Goal: Transaction & Acquisition: Purchase product/service

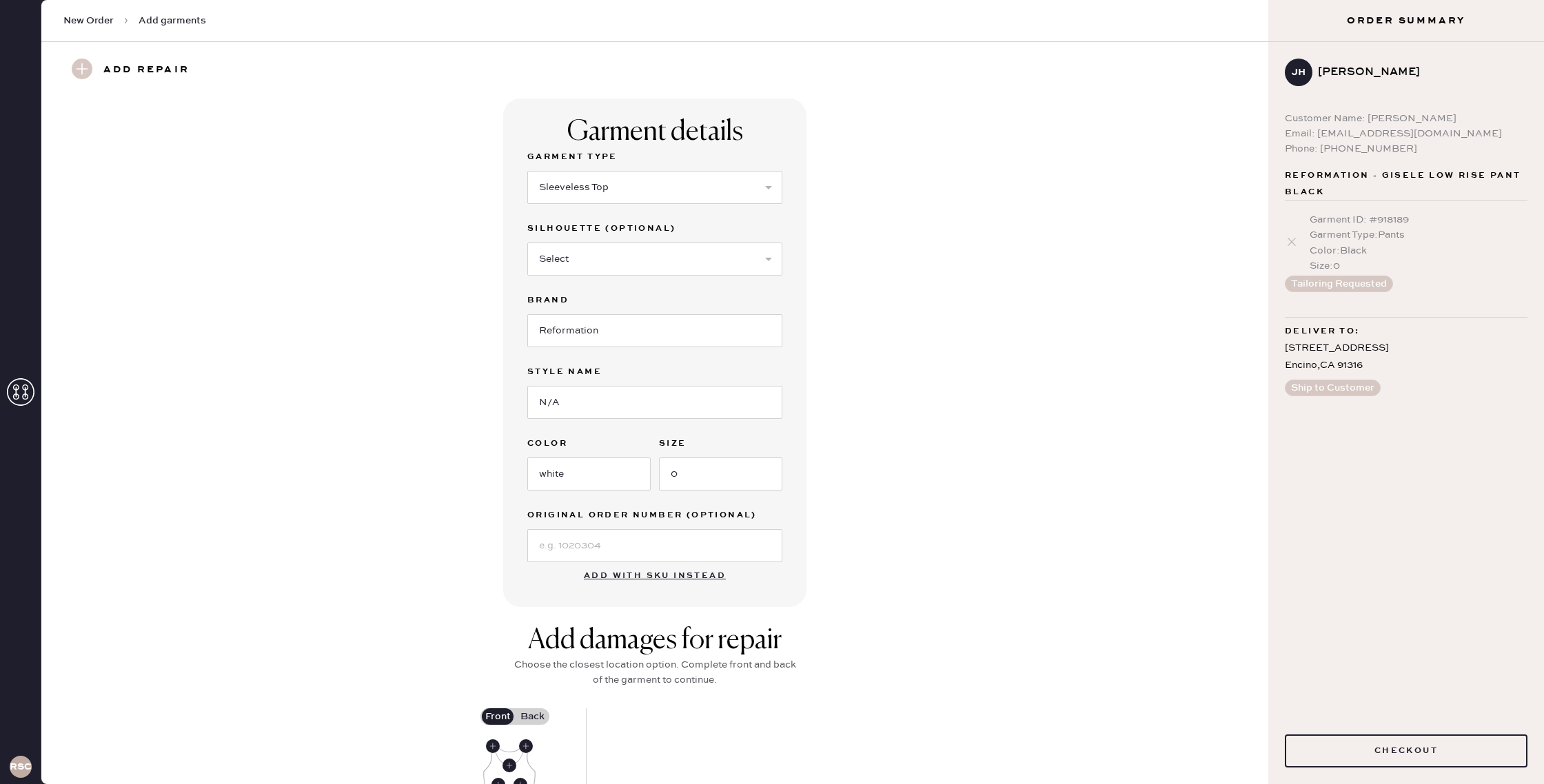
select select "15"
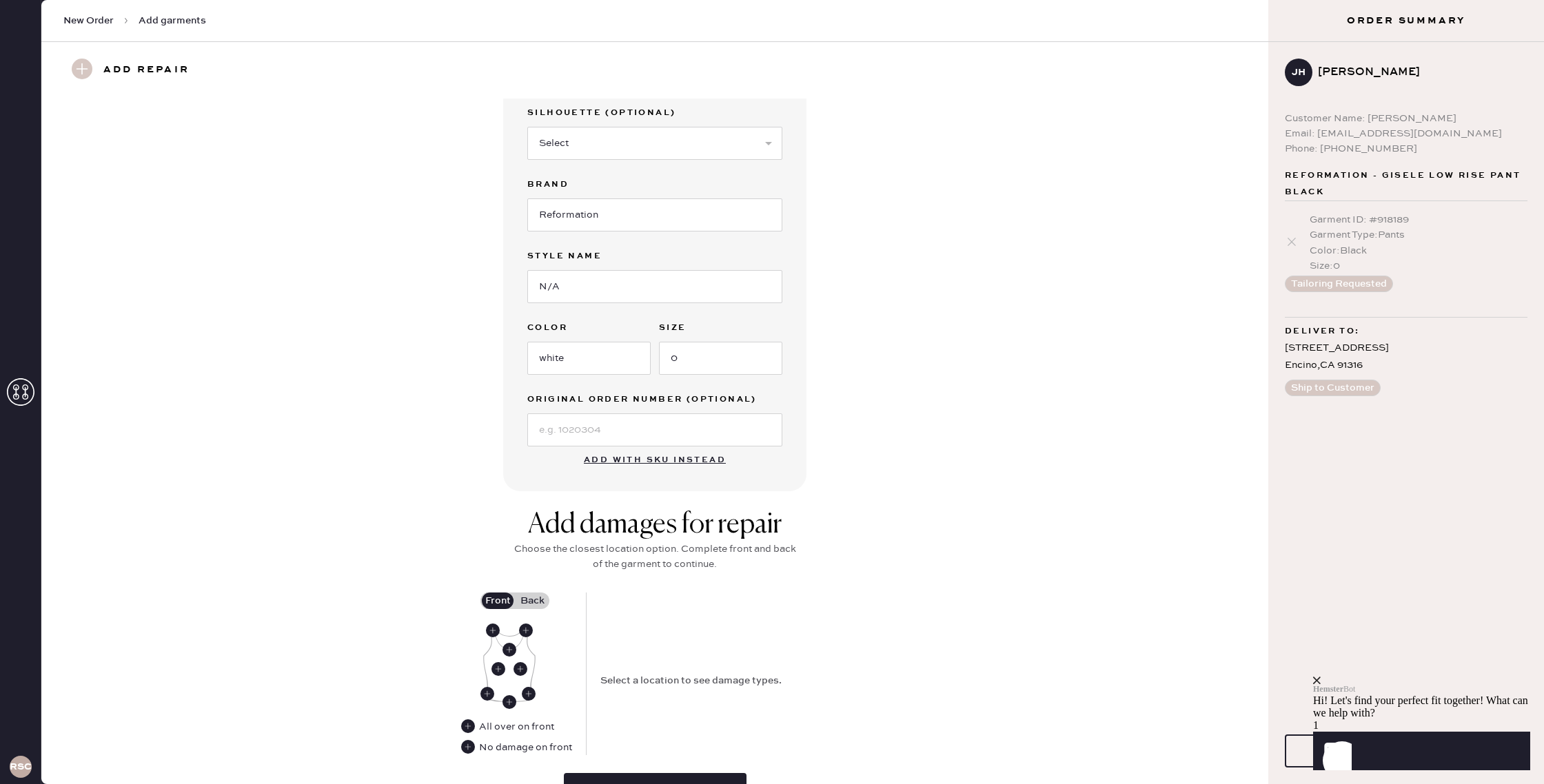
scroll to position [198, 0]
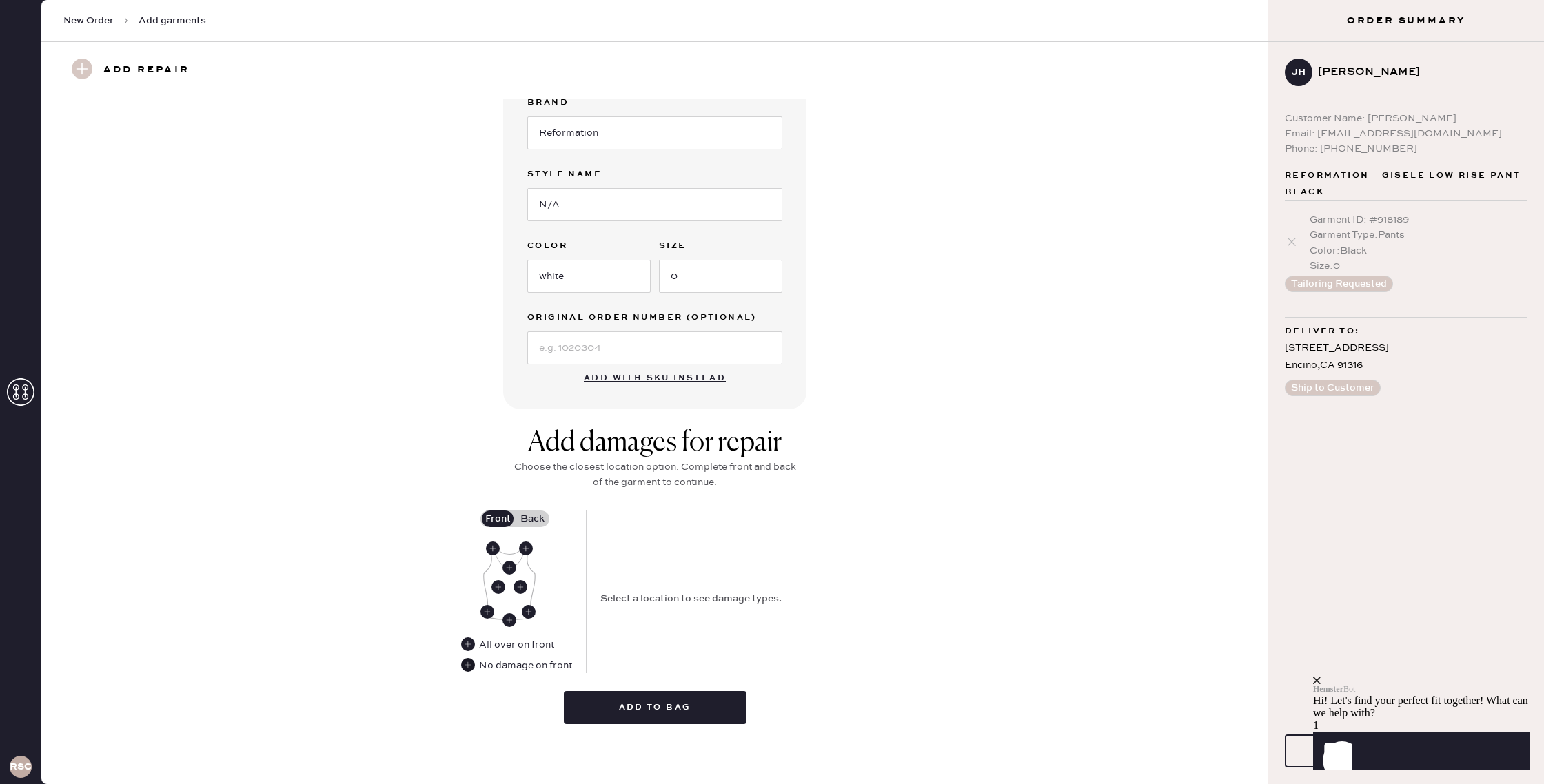
click at [467, 668] on use at bounding box center [468, 665] width 14 height 14
click at [529, 508] on div "Add damages for repair Choose the closest location option. Complete front and b…" at bounding box center [655, 468] width 290 height 84
click at [531, 514] on label "Back" at bounding box center [532, 518] width 35 height 16
click at [532, 518] on input "Back" at bounding box center [532, 518] width 0 height 0
click at [509, 621] on use at bounding box center [509, 620] width 14 height 14
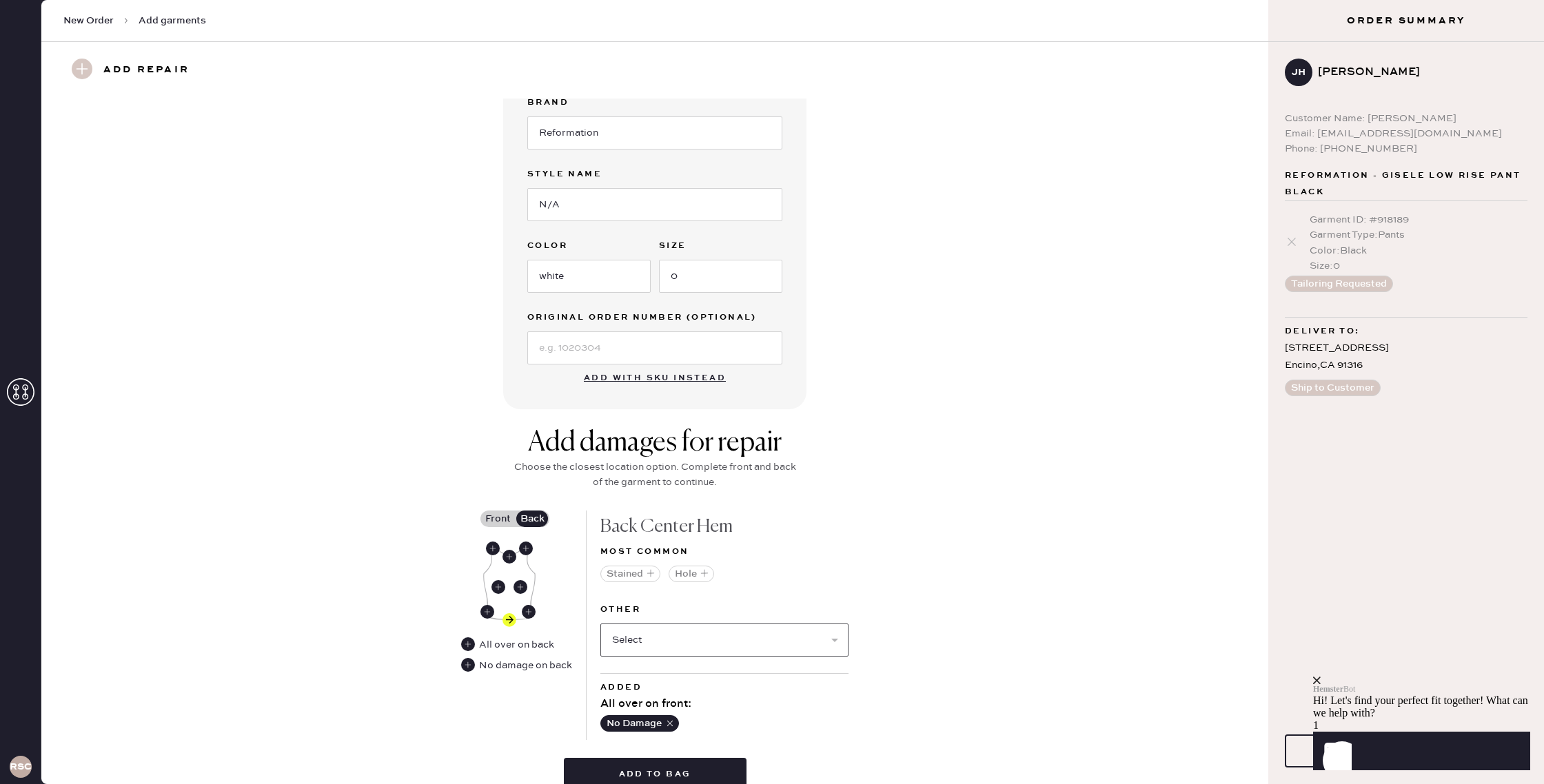
click at [677, 640] on select "Select Broken / Ripped Hem Broken Beads Broken Belt Loop Broken Button Broken C…" at bounding box center [724, 640] width 248 height 33
select select "1495"
click at [600, 623] on select "Select Broken / Ripped Hem Broken Beads Broken Belt Loop Broken Button Broken C…" at bounding box center [724, 640] width 248 height 33
select select
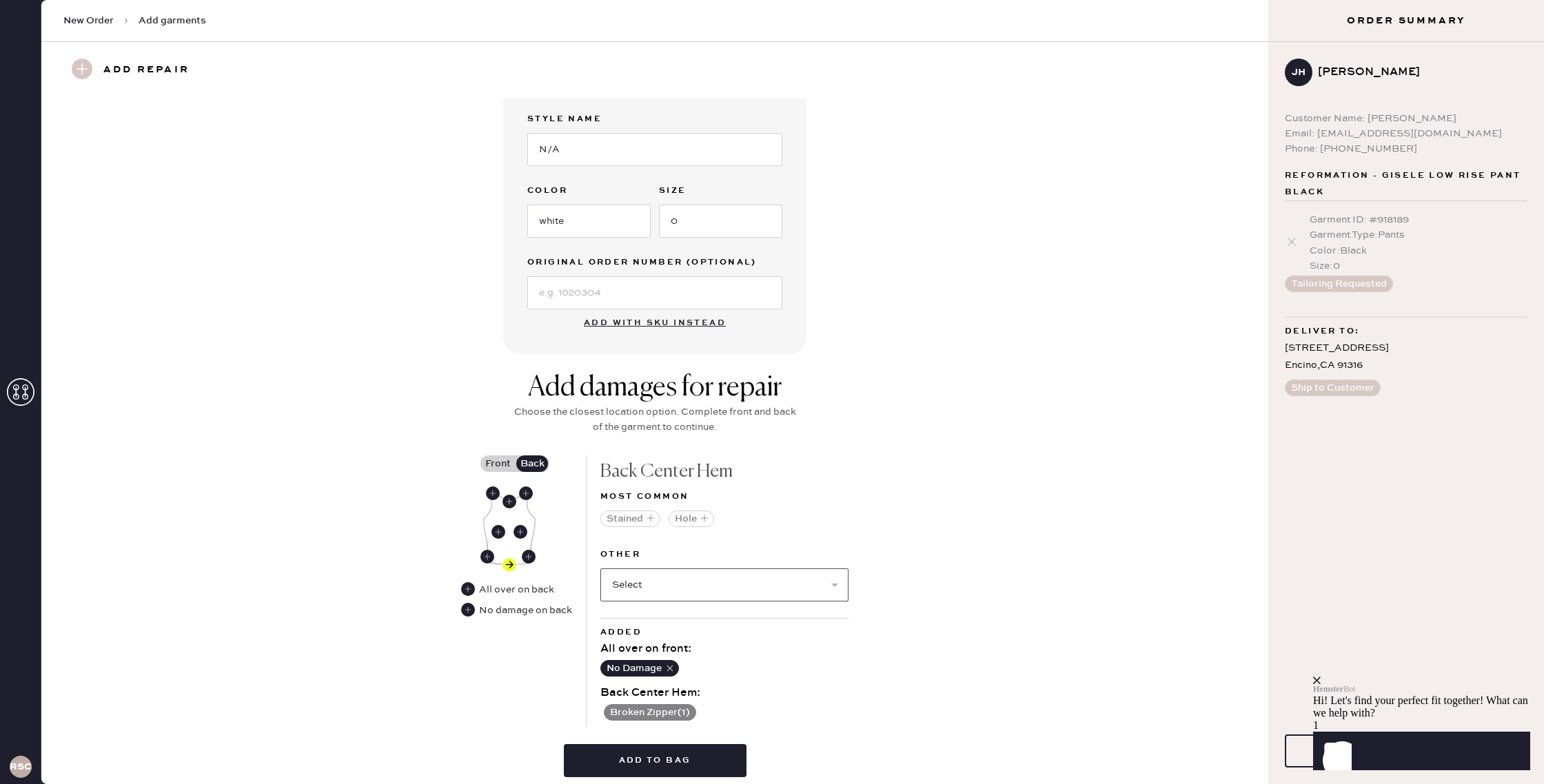
scroll to position [306, 0]
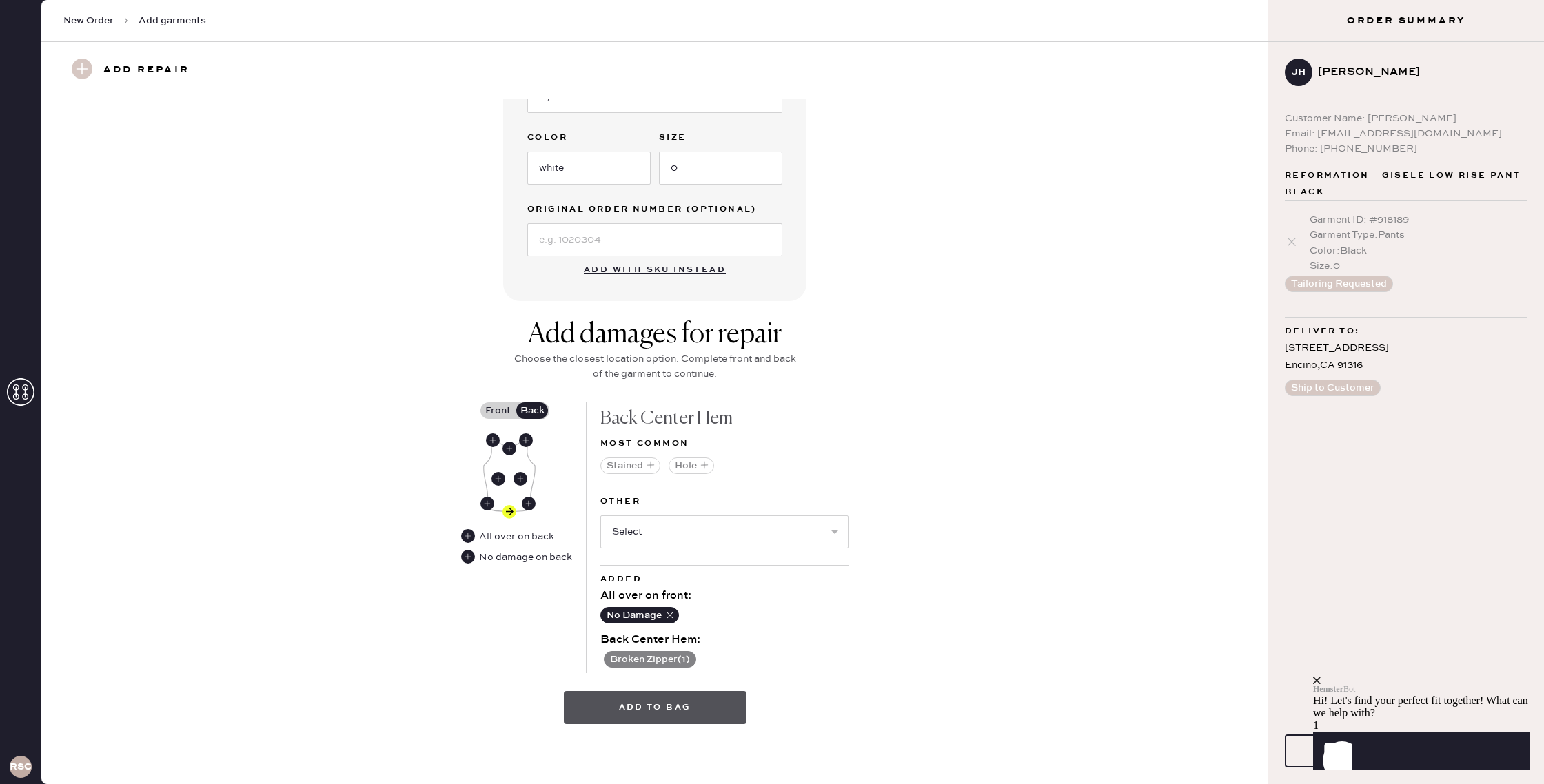
click at [699, 700] on button "Add to bag" at bounding box center [655, 707] width 183 height 33
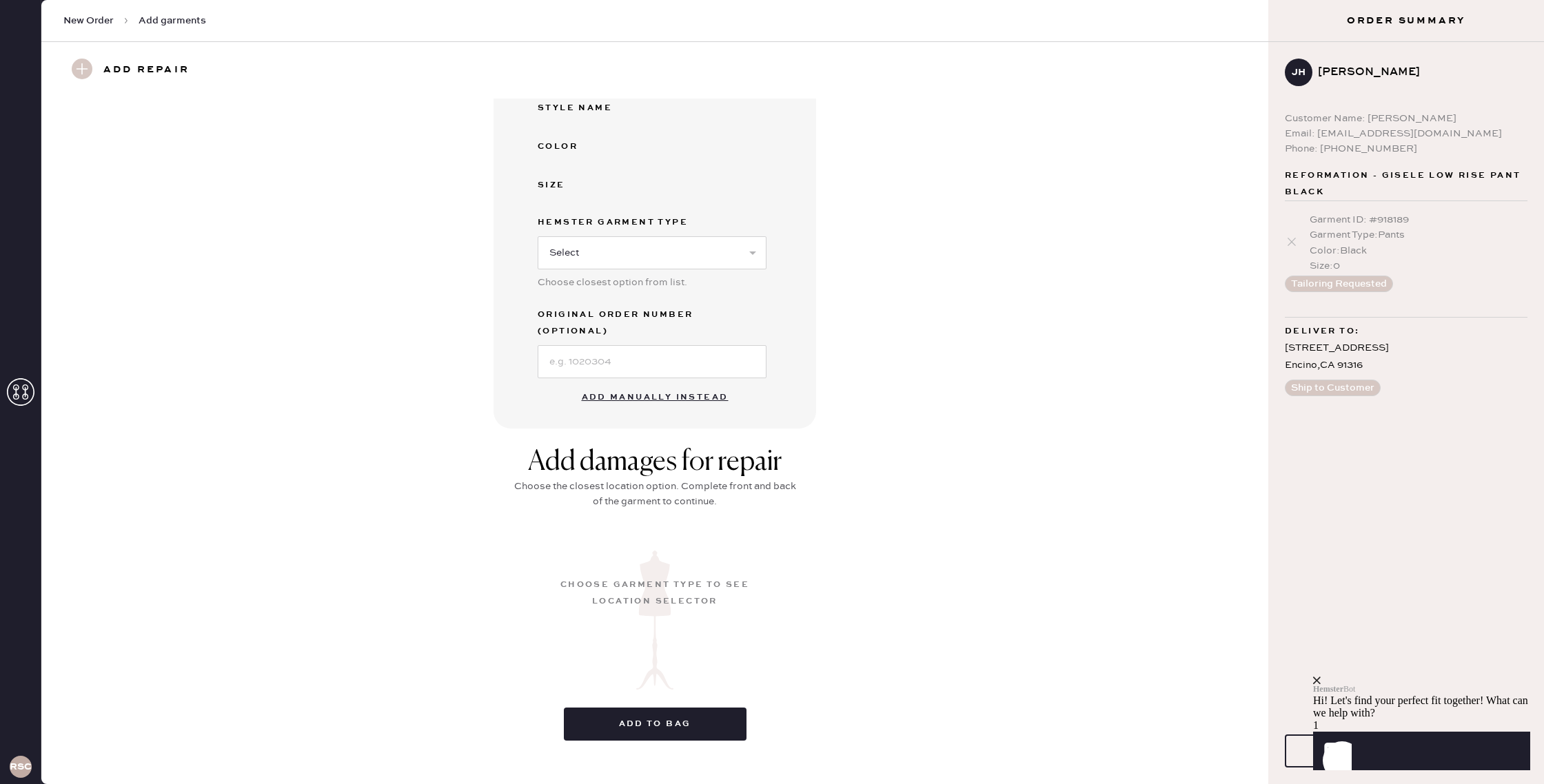
scroll to position [0, 0]
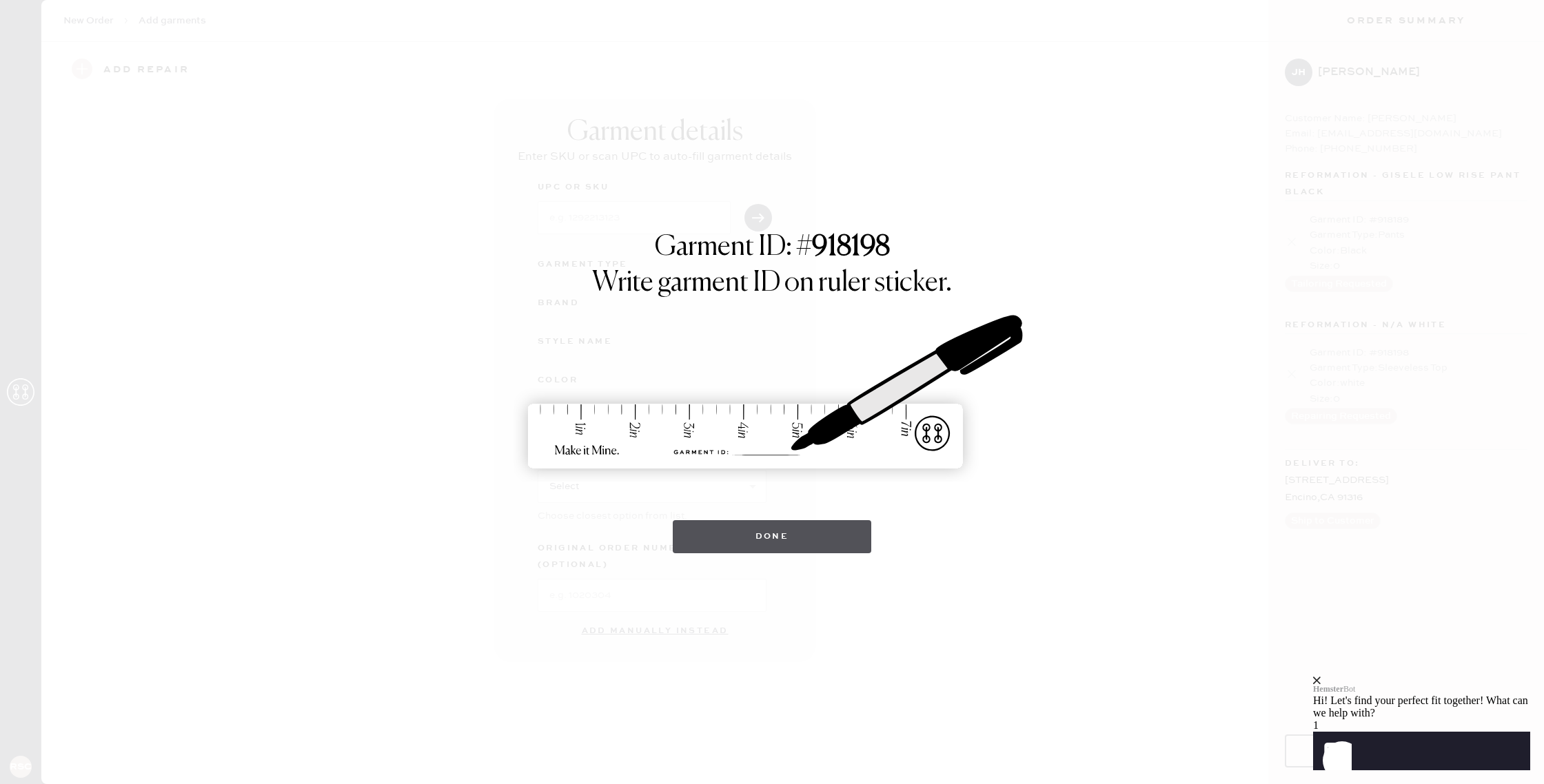
click at [743, 547] on button "Done" at bounding box center [772, 536] width 199 height 33
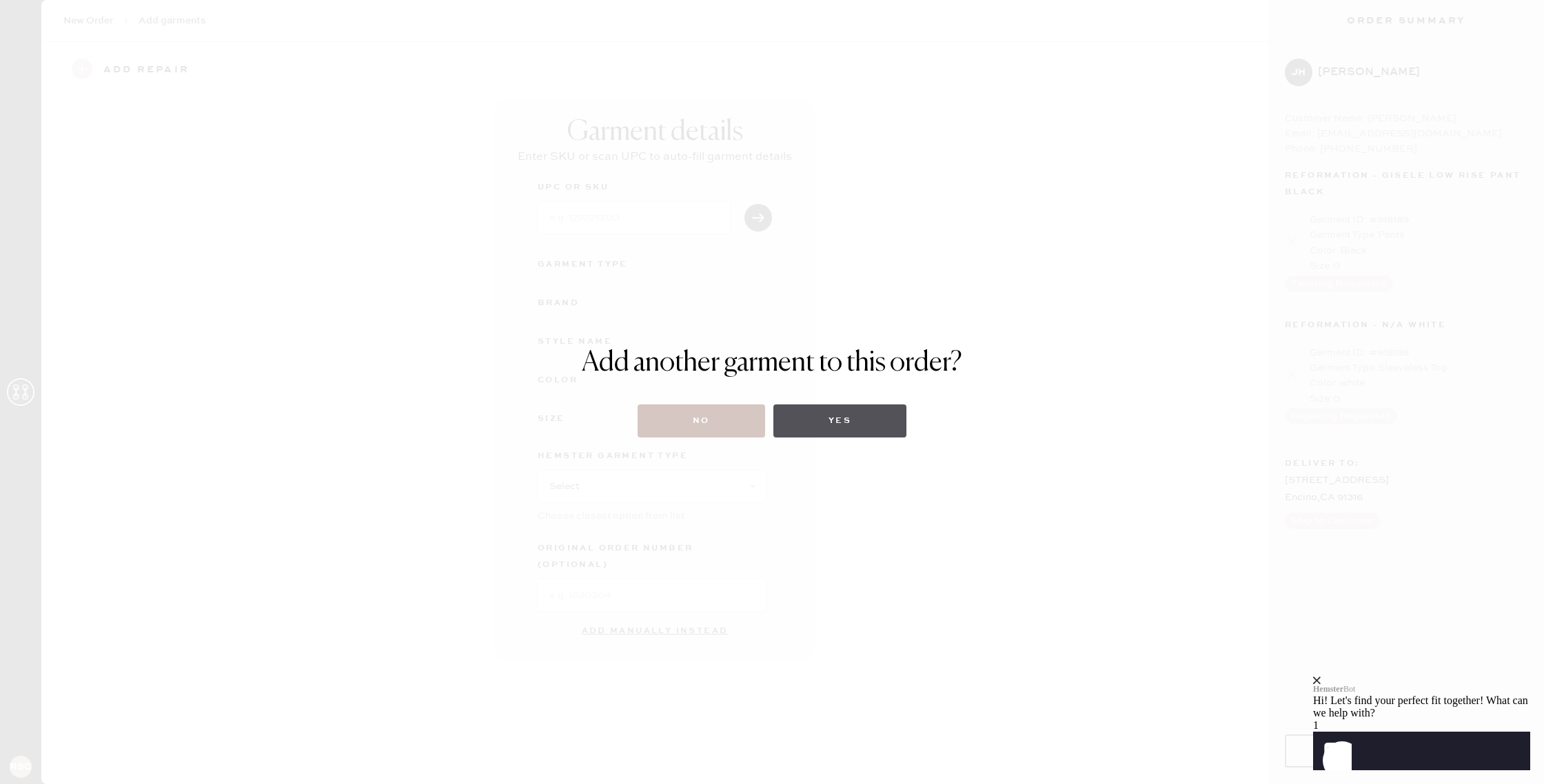
click at [833, 426] on button "Yes" at bounding box center [839, 421] width 133 height 33
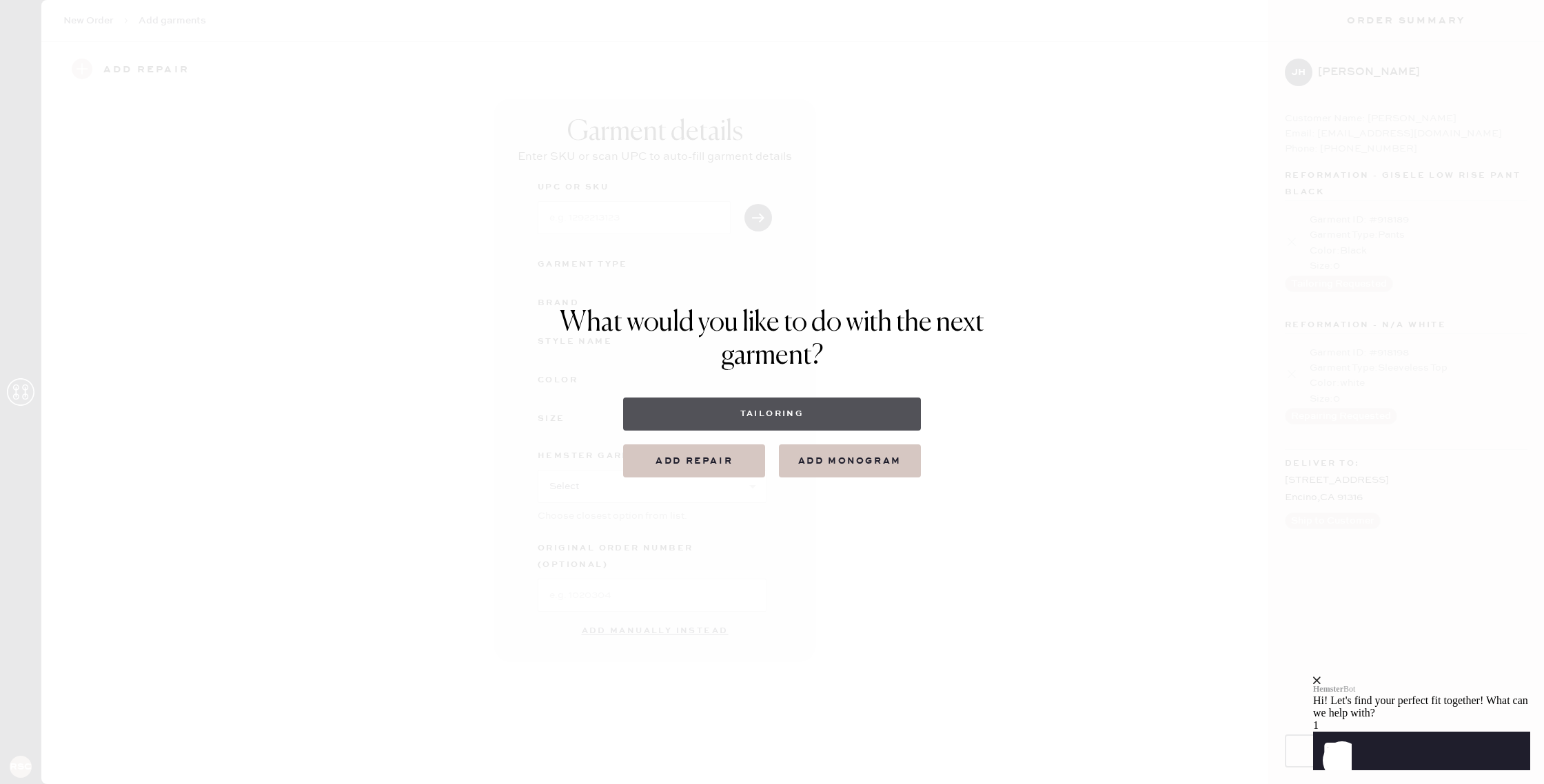
click at [790, 421] on button "Tailoring" at bounding box center [771, 413] width 297 height 33
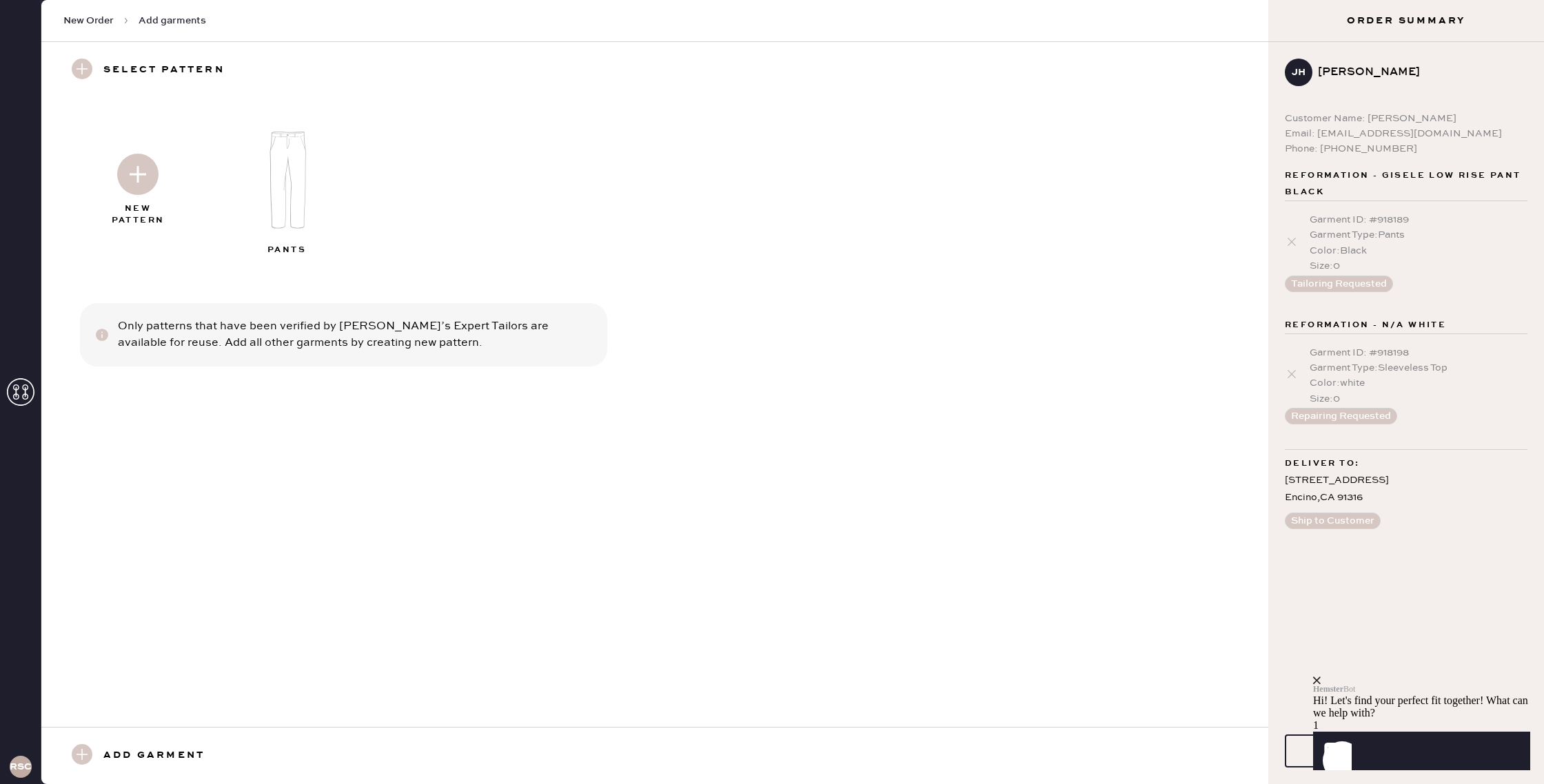
click at [302, 178] on img at bounding box center [288, 180] width 149 height 119
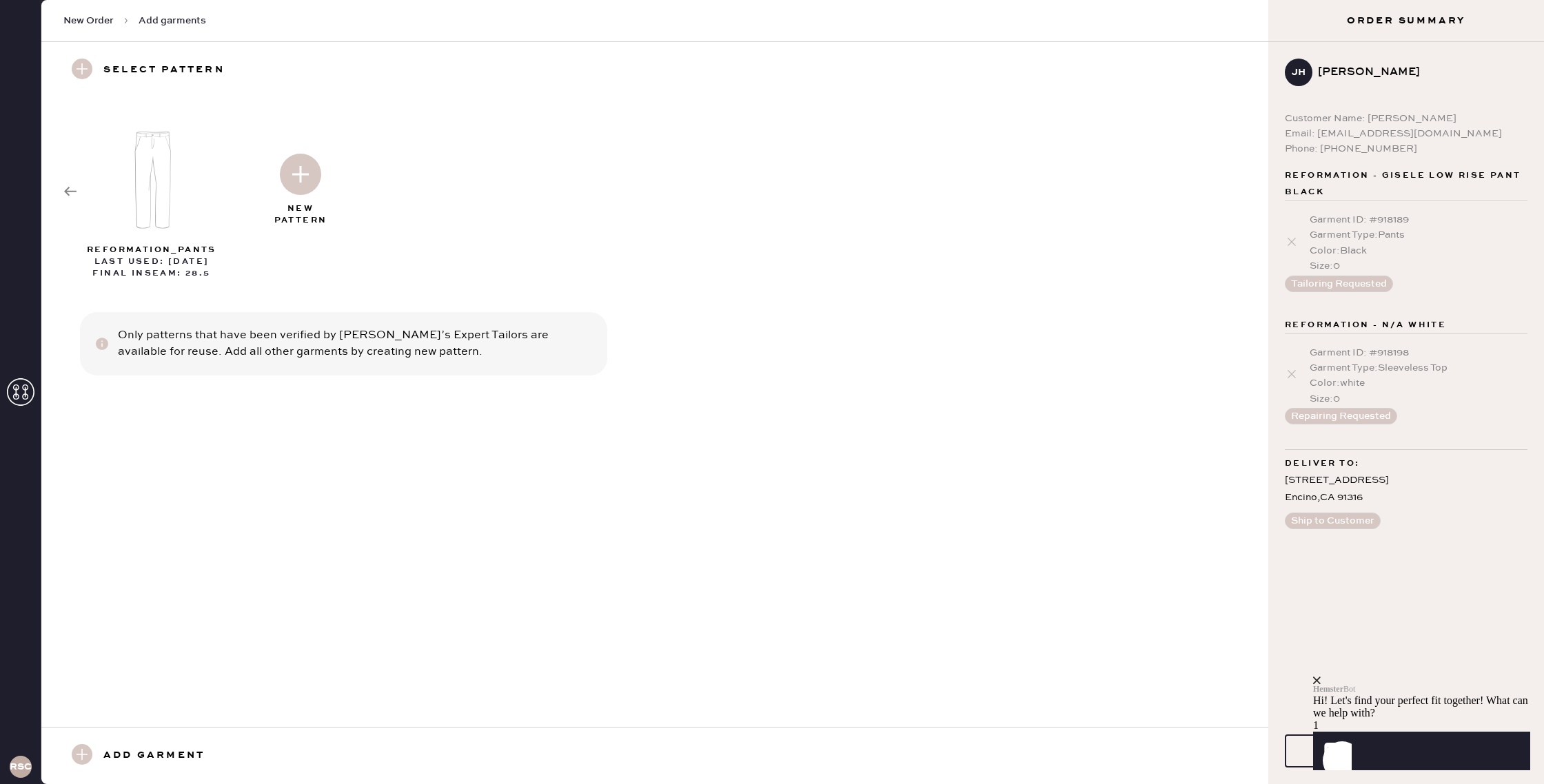
click at [297, 183] on img at bounding box center [300, 174] width 42 height 42
select select "4"
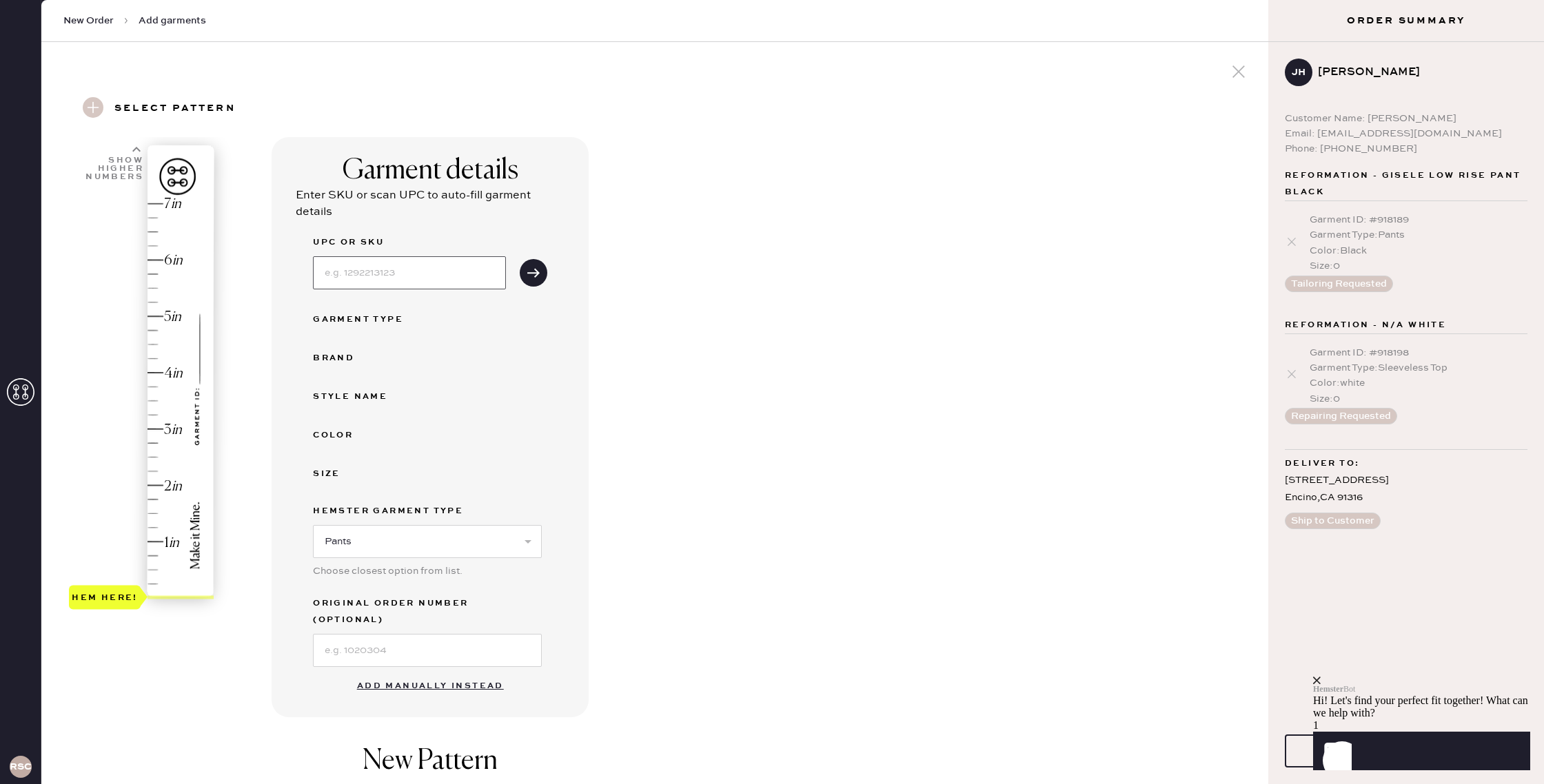
click at [368, 275] on input at bounding box center [409, 273] width 193 height 33
click at [469, 672] on button "Add manually instead" at bounding box center [431, 685] width 163 height 27
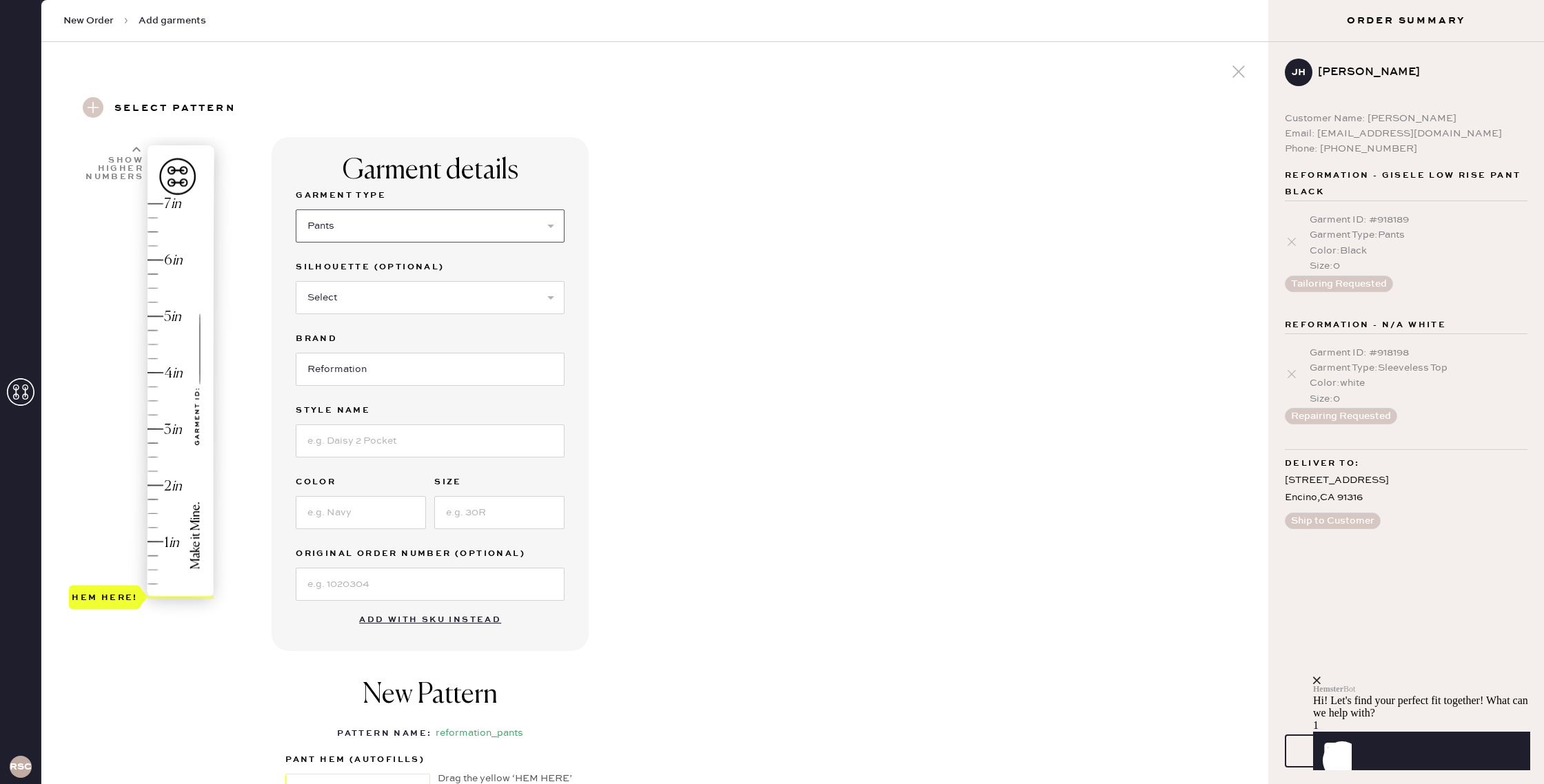
click at [360, 232] on select "Select Basic Skirt Jeans Leggings Pants Shorts Basic Sleeved Dress Basic Sleeve…" at bounding box center [430, 225] width 268 height 33
select select "2"
click at [296, 209] on select "Select Basic Skirt Jeans Leggings Pants Shorts Basic Sleeved Dress Basic Sleeve…" at bounding box center [430, 225] width 268 height 33
click at [397, 445] on input at bounding box center [430, 437] width 268 height 33
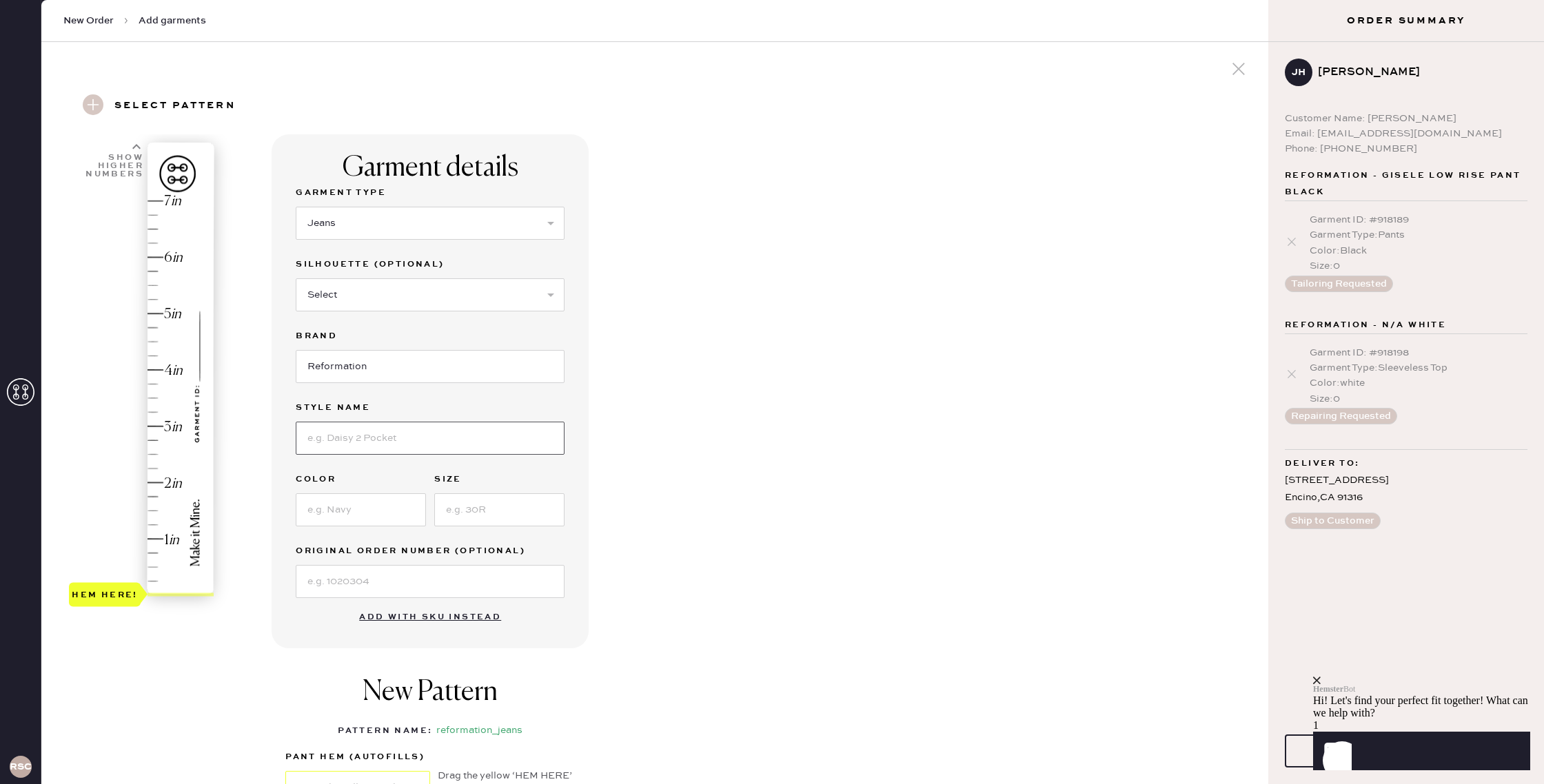
scroll to position [0, 0]
click at [390, 443] on input "[PERSON_NAME] Low Rise Souchy Wide Leg Jeans" at bounding box center [430, 440] width 268 height 33
click at [390, 442] on input "[PERSON_NAME] Low Rise Souchy Wide Leg Jeans" at bounding box center [430, 440] width 268 height 33
type input "[PERSON_NAME] Rise Slouchy Wide Leg Jeans"
click at [372, 520] on input at bounding box center [361, 512] width 130 height 33
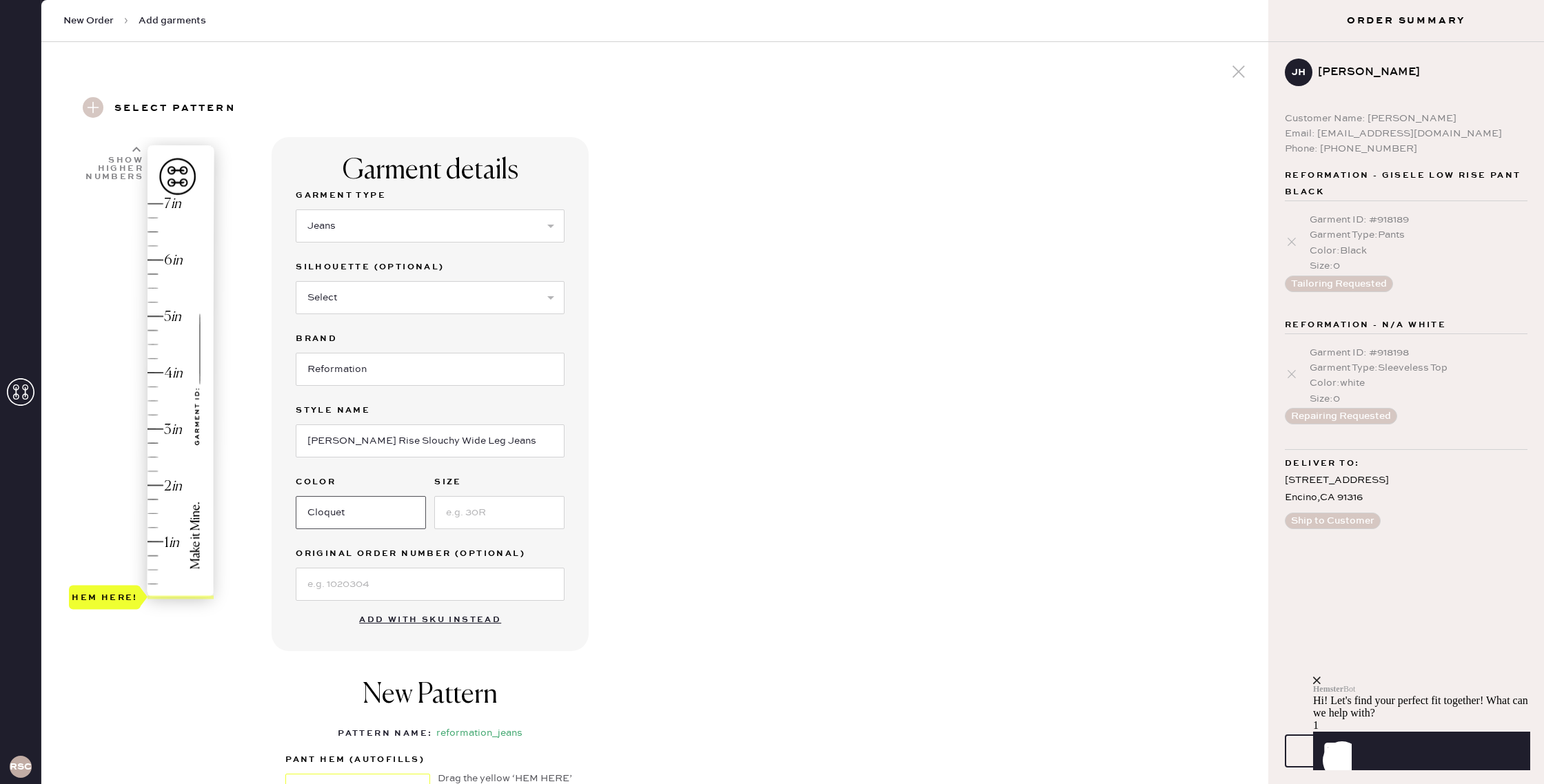
type input "Cloquet"
click at [484, 516] on input at bounding box center [499, 512] width 130 height 33
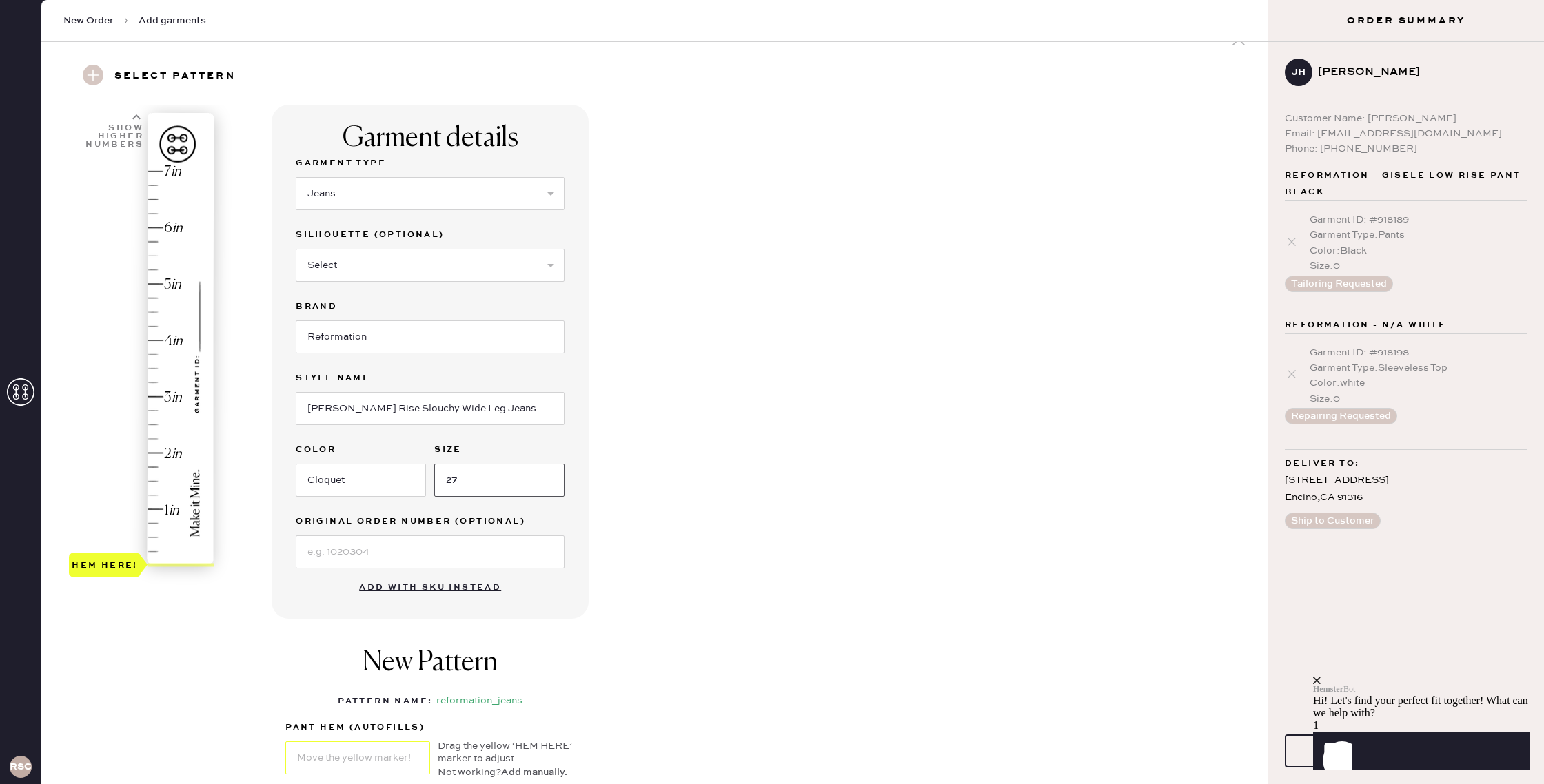
scroll to position [36, 0]
type input "2733"
click at [1292, 376] on icon at bounding box center [1292, 374] width 14 height 14
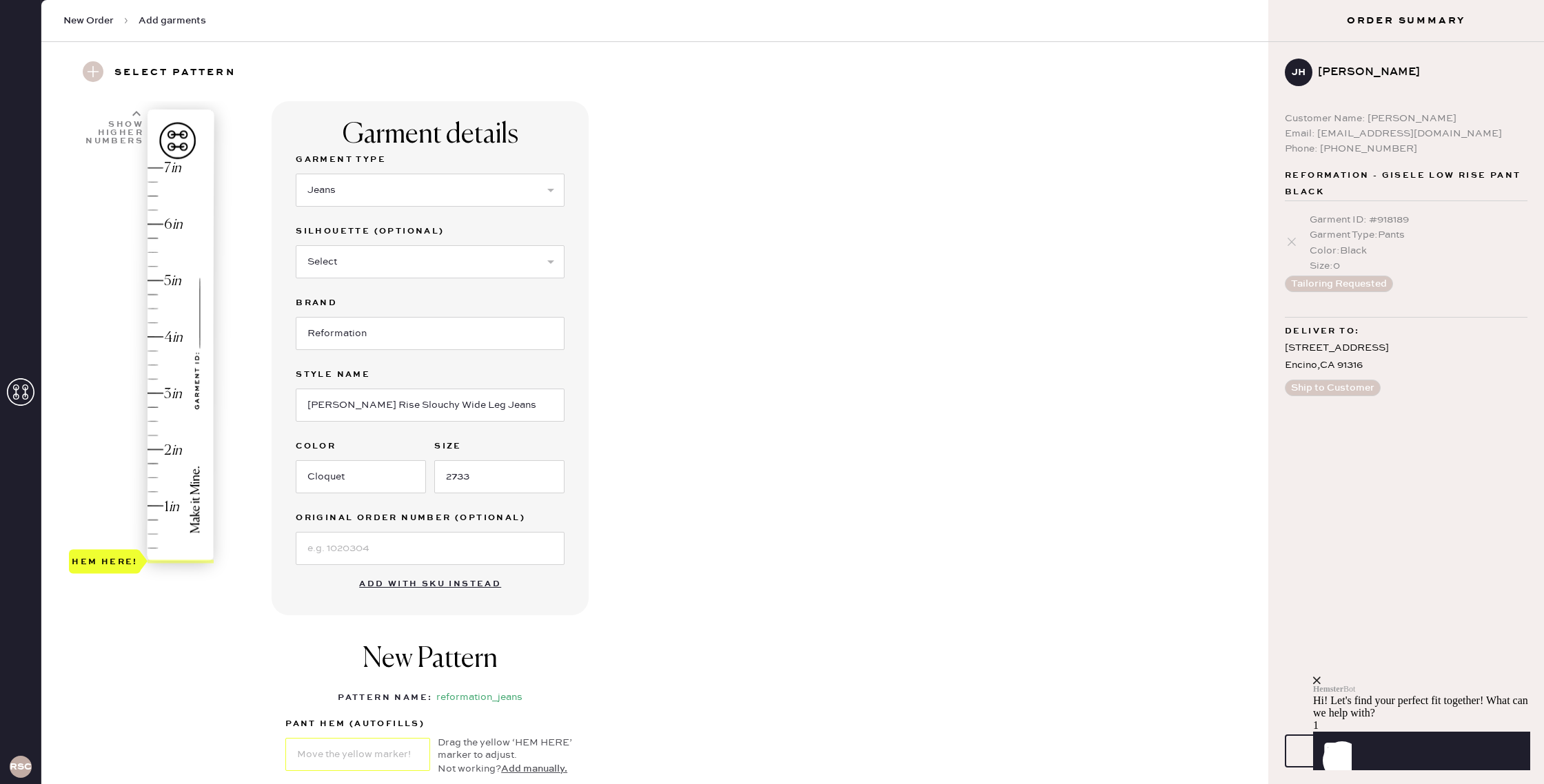
click at [1290, 371] on div "[STREET_ADDRESS]" at bounding box center [1406, 356] width 242 height 35
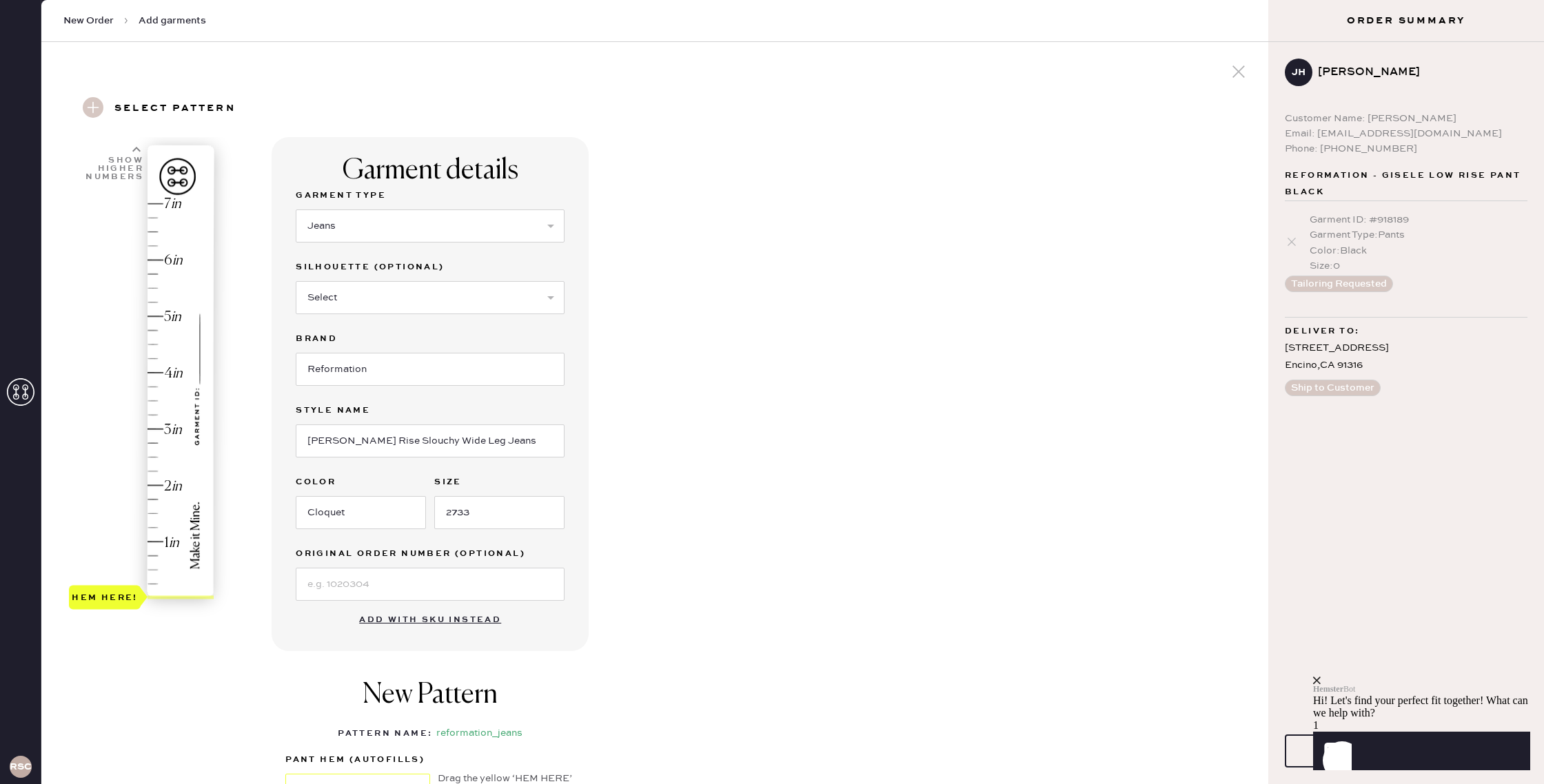
click html "Hemster Bot Hi! Let's find your perfect fit together! What can we help with? 1 …"
click at [1321, 676] on icon "close" at bounding box center [1316, 680] width 8 height 8
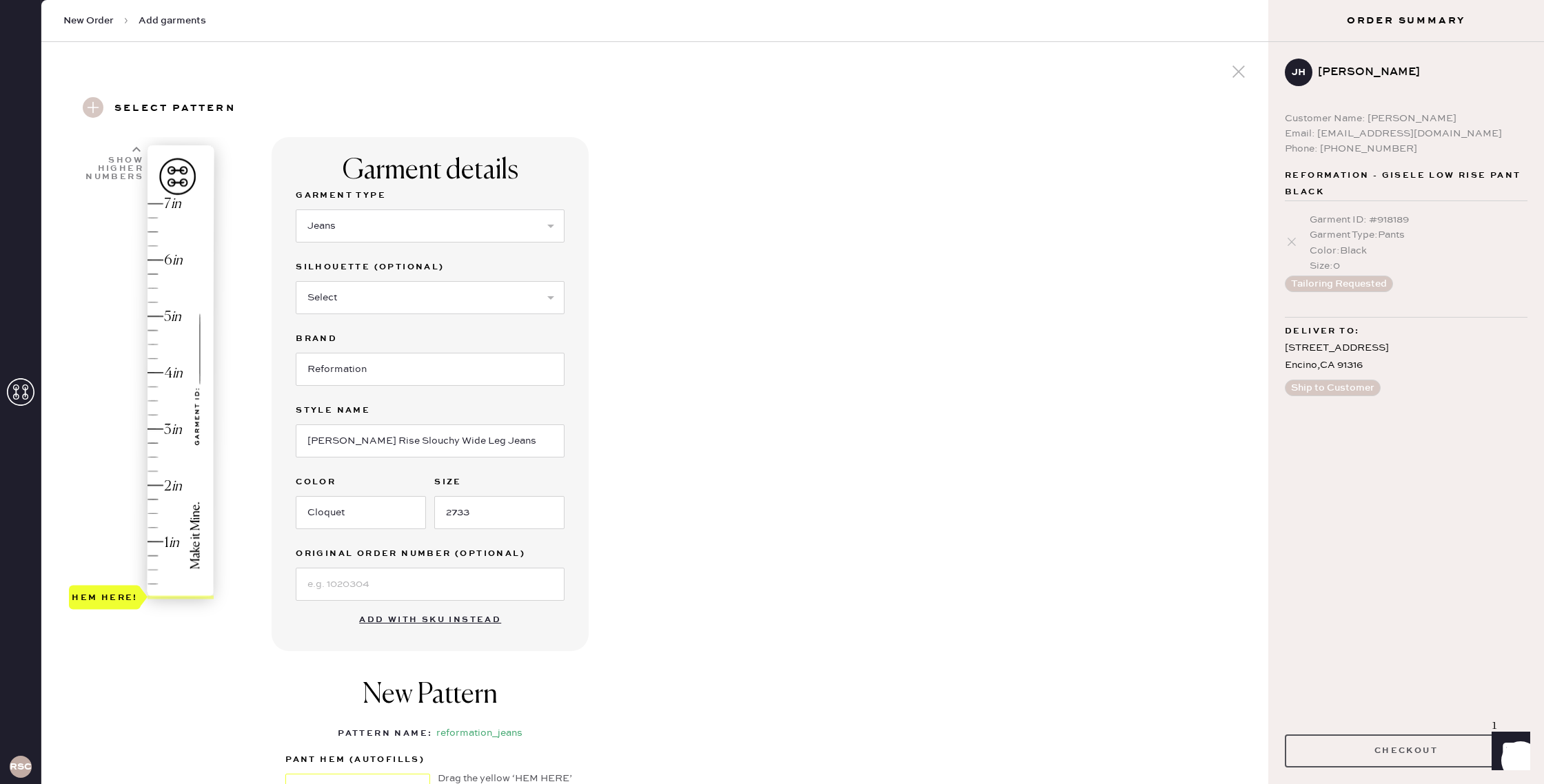
click at [1400, 749] on button "Checkout" at bounding box center [1406, 750] width 242 height 33
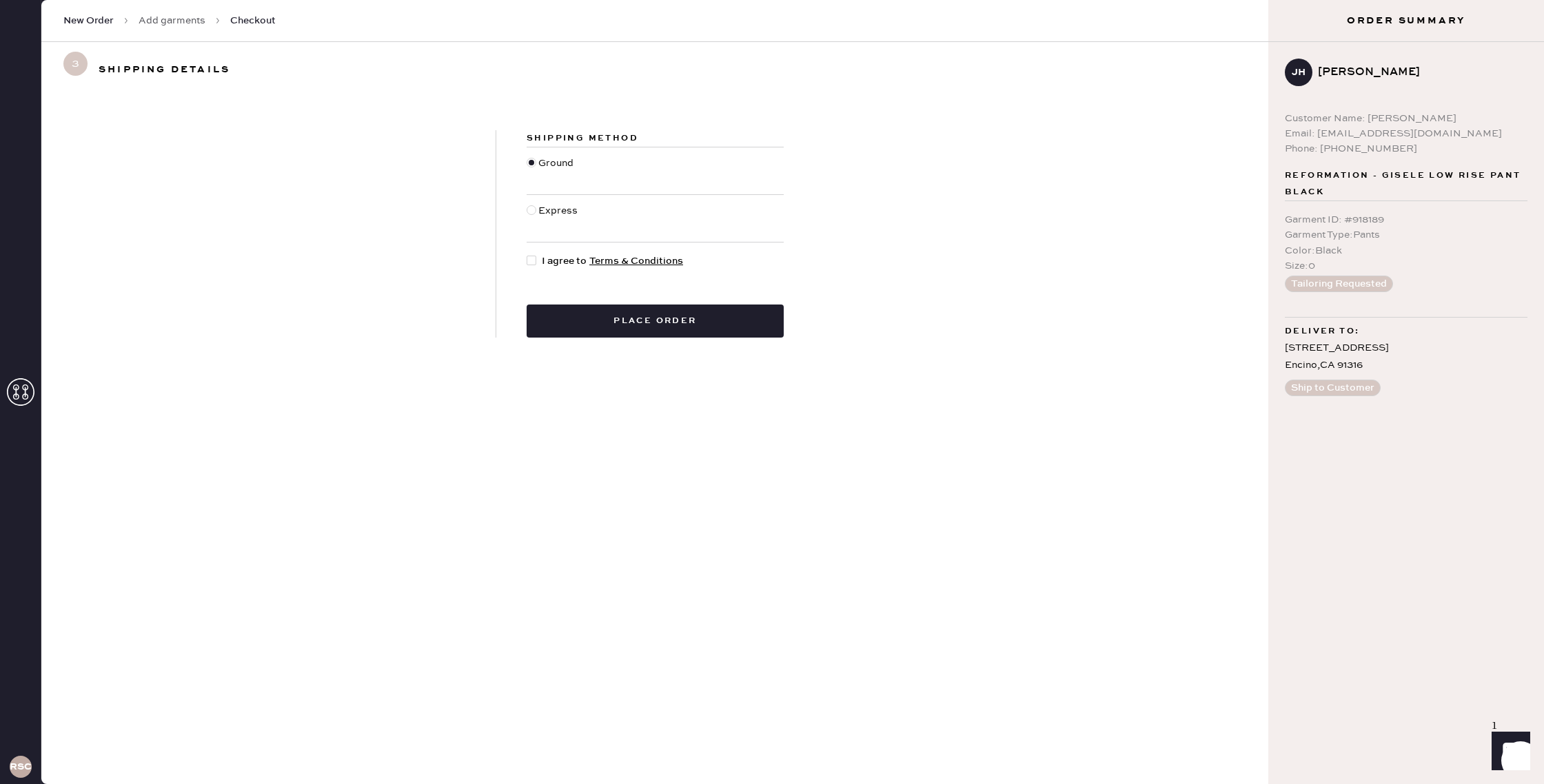
click at [535, 259] on div at bounding box center [531, 261] width 10 height 10
click at [527, 254] on input "I agree to Terms & Conditions" at bounding box center [526, 254] width 1 height 1
checkbox input "true"
click at [618, 330] on button "Place order" at bounding box center [655, 321] width 257 height 33
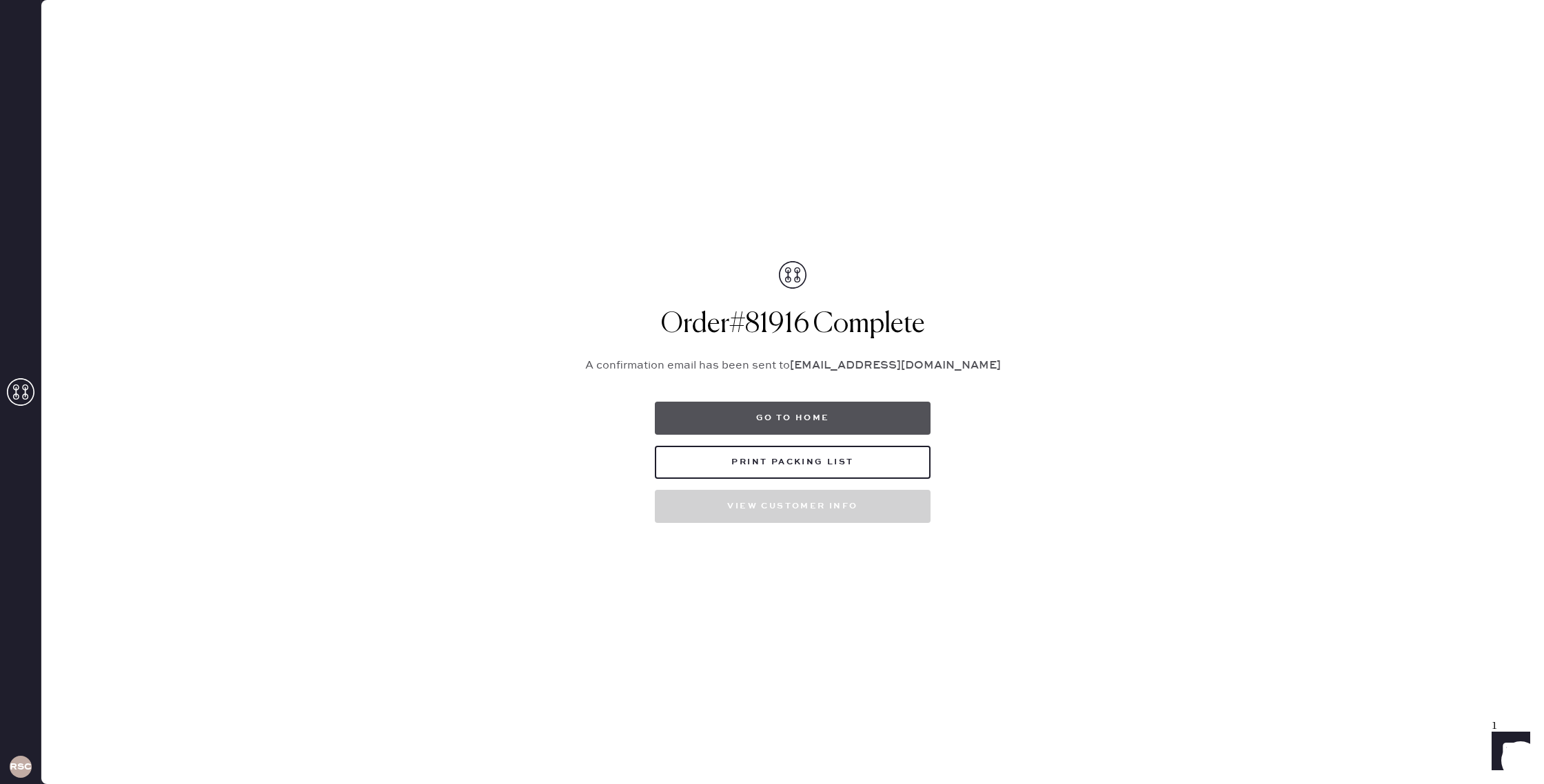
click at [766, 418] on button "Go to home" at bounding box center [792, 418] width 276 height 33
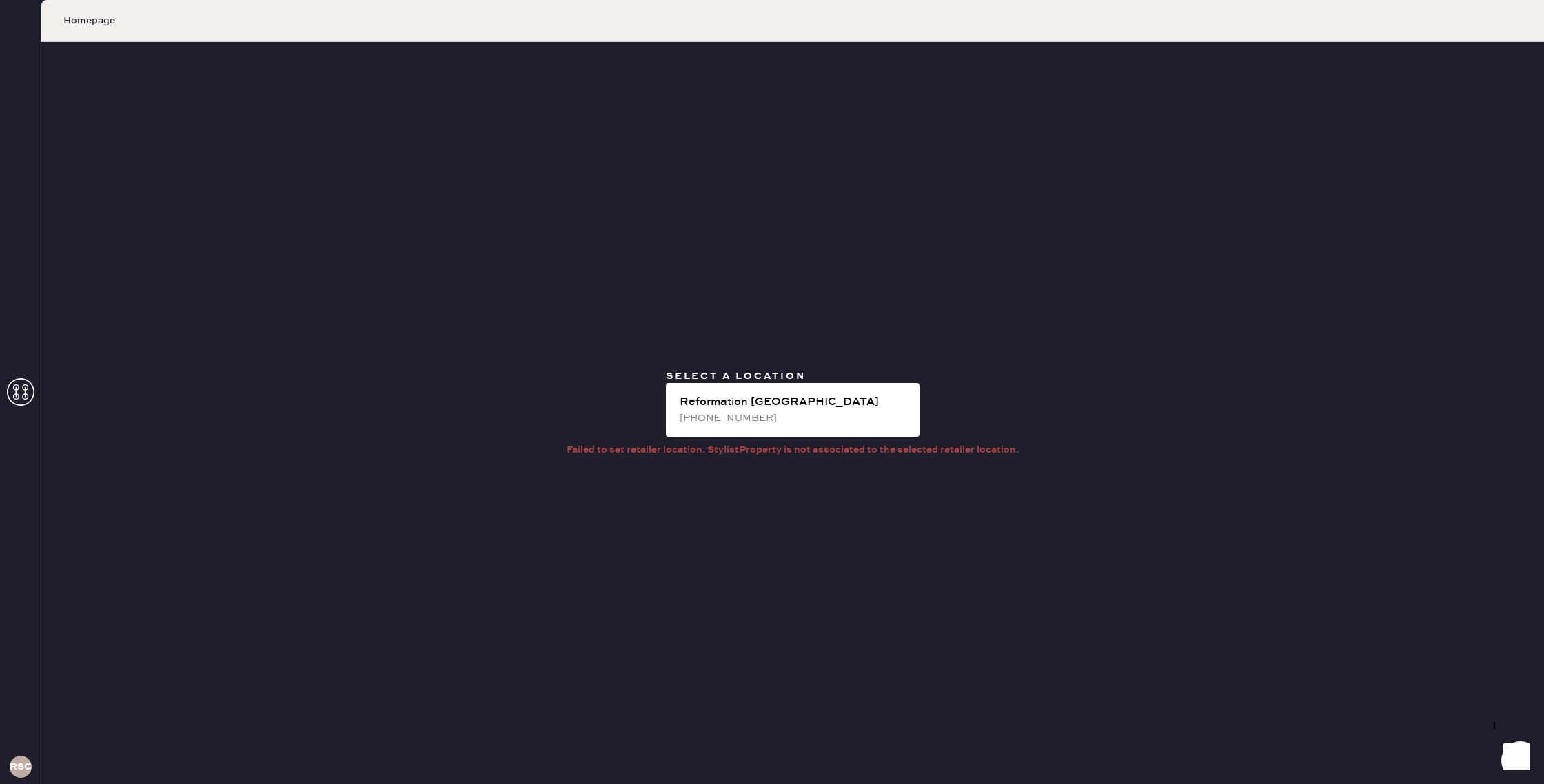
click at [766, 419] on div "[PHONE_NUMBER]" at bounding box center [793, 418] width 229 height 15
click at [15, 390] on use at bounding box center [20, 392] width 27 height 27
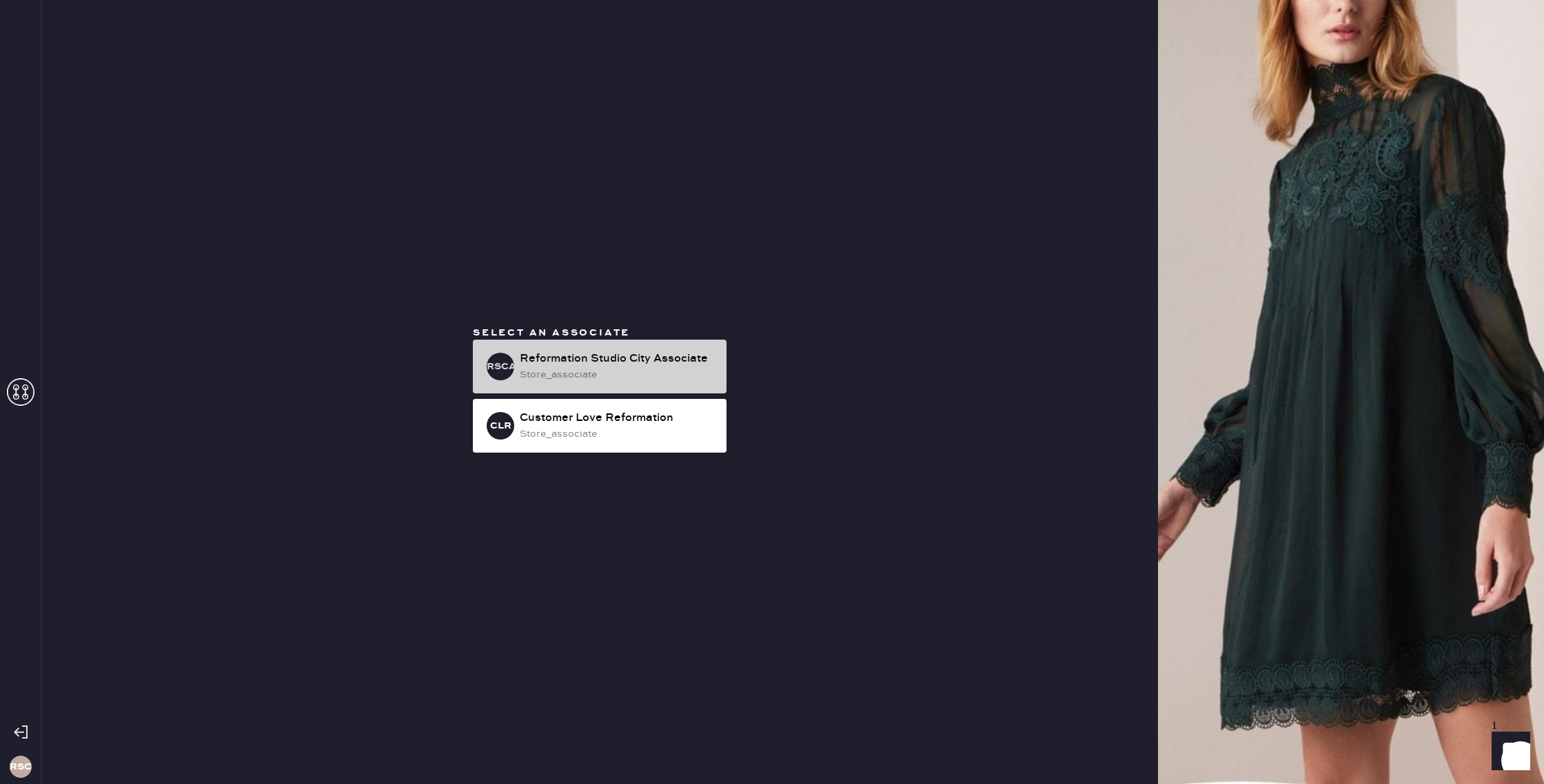
click at [629, 368] on div "store_associate" at bounding box center [617, 375] width 196 height 15
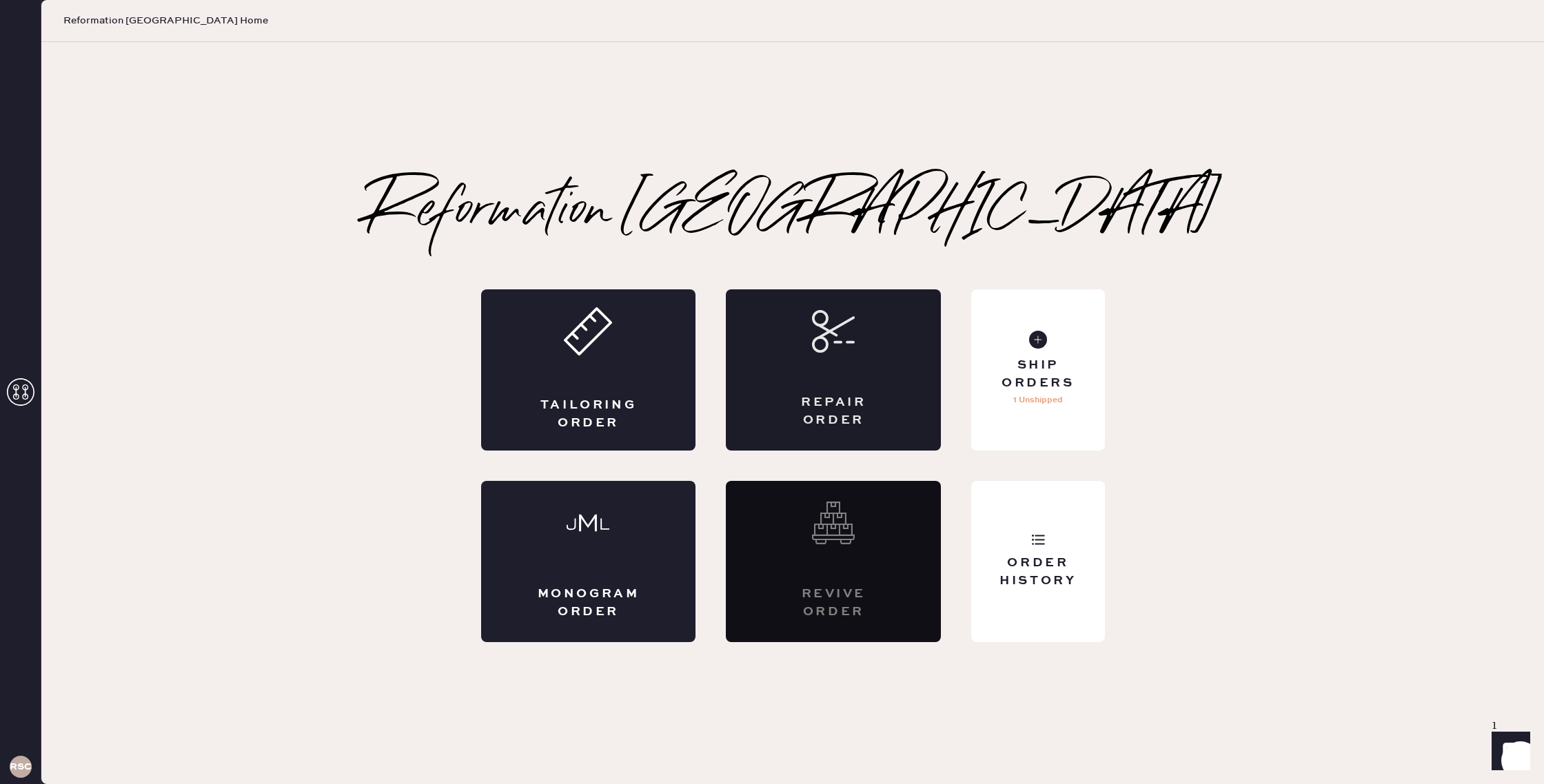
click at [776, 364] on div "Repair Order" at bounding box center [833, 370] width 215 height 161
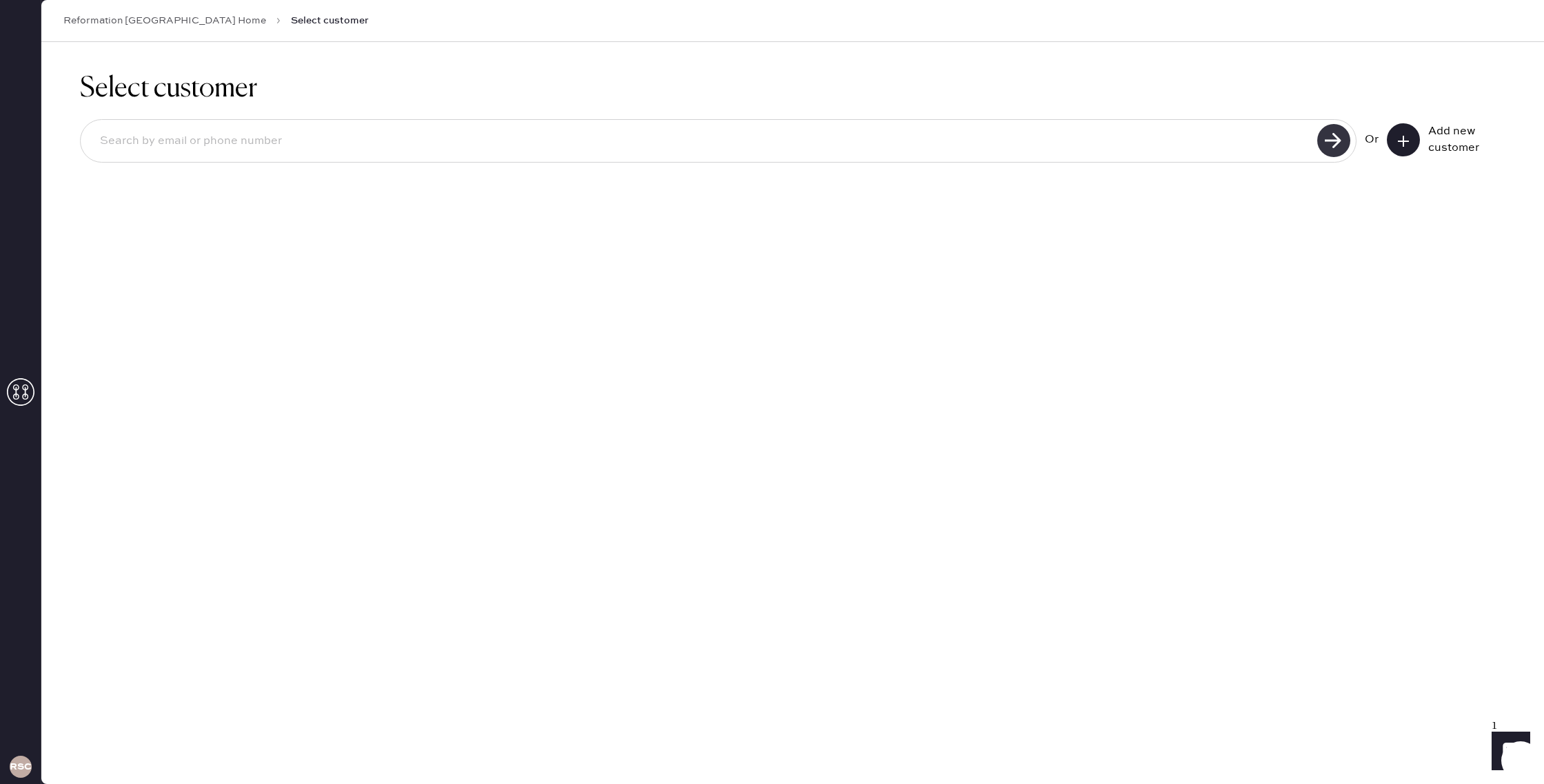
click at [1330, 137] on use at bounding box center [1333, 140] width 33 height 33
click at [1166, 146] on input at bounding box center [700, 141] width 1224 height 32
type input "[EMAIL_ADDRESS][DOMAIN_NAME]"
click at [1326, 138] on use at bounding box center [1333, 140] width 33 height 33
click at [1423, 132] on div "Add new customer" at bounding box center [1446, 139] width 118 height 33
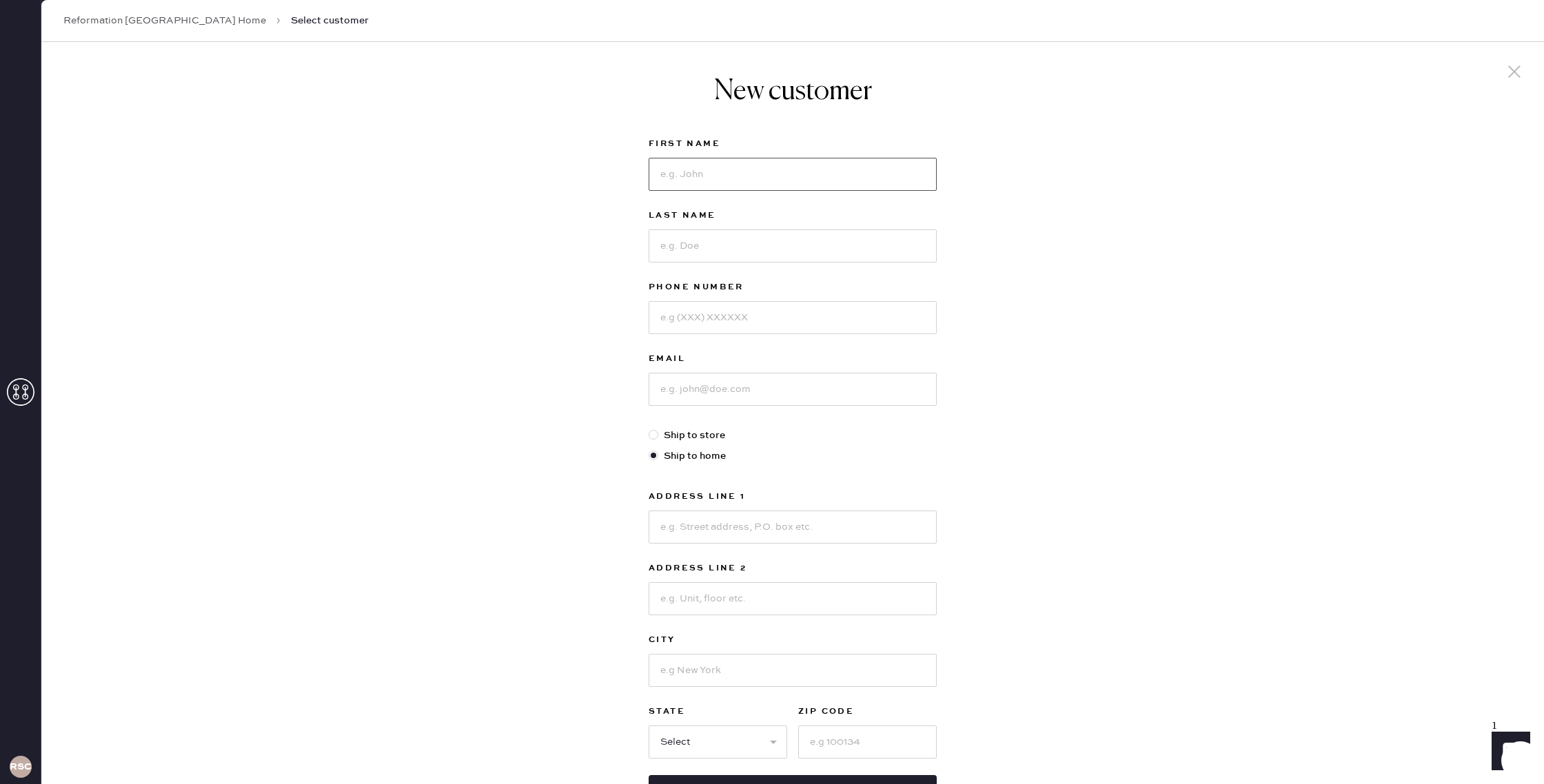
click at [864, 168] on input at bounding box center [792, 174] width 288 height 33
type input "eve"
click at [805, 242] on input at bounding box center [792, 246] width 288 height 33
type input "Levy"
click at [775, 320] on input at bounding box center [792, 317] width 288 height 33
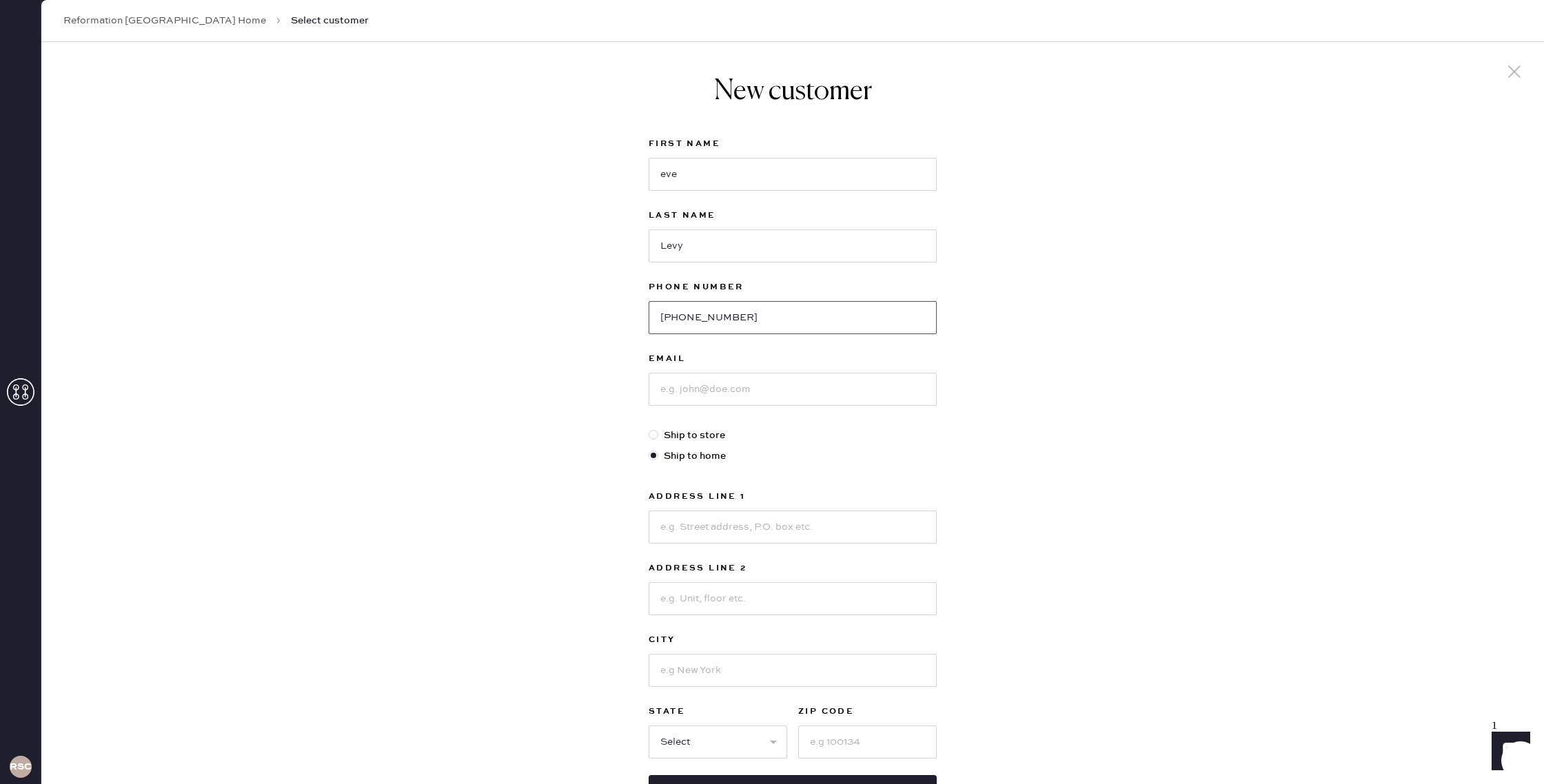
type input "[PHONE_NUMBER]"
click at [785, 387] on input at bounding box center [792, 389] width 288 height 33
type input "[EMAIL_ADDRESS][DOMAIN_NAME]"
click at [753, 517] on input at bounding box center [792, 527] width 288 height 33
type input "[STREET_ADDRESS][PERSON_NAME]"
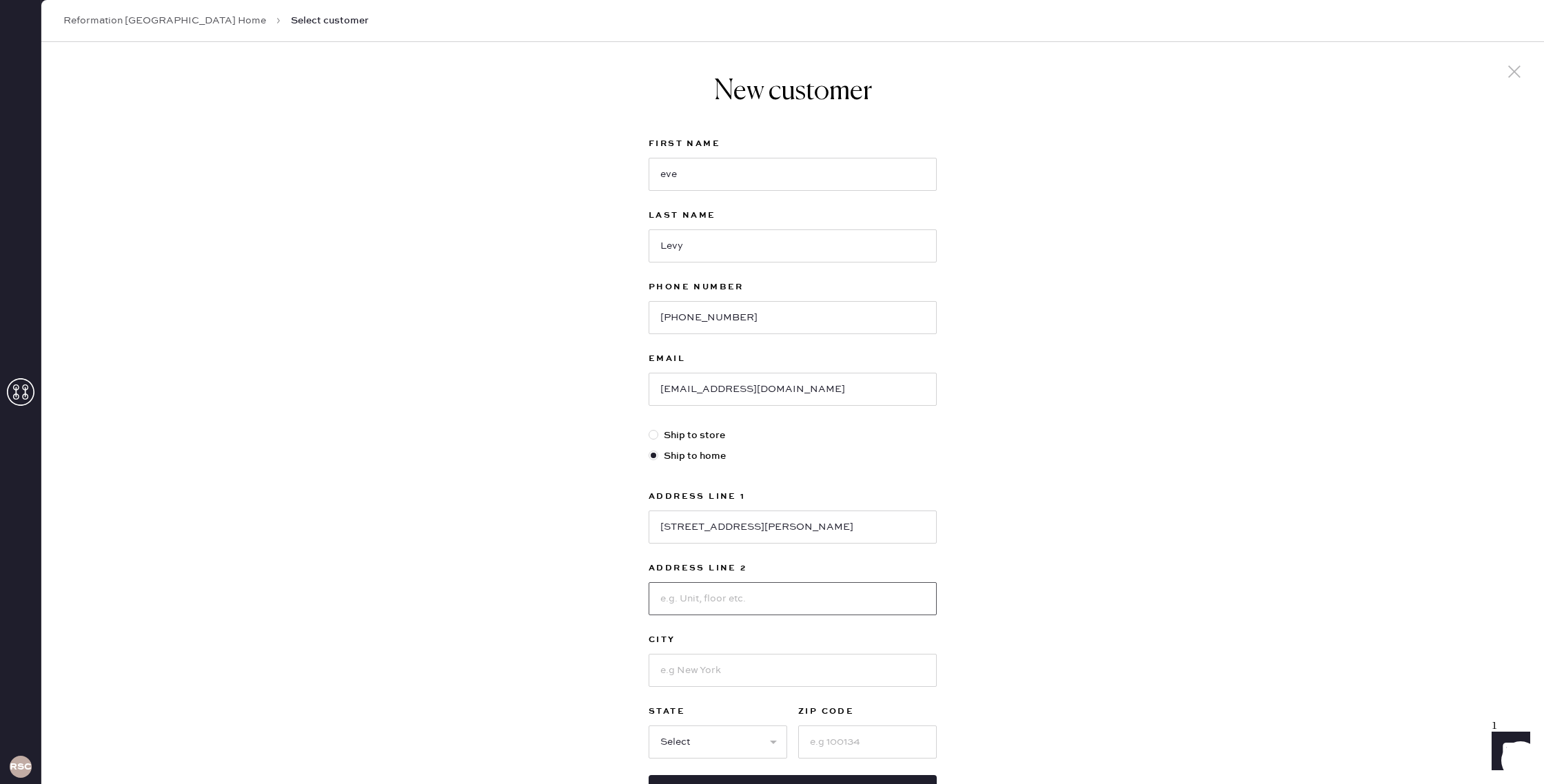
click at [756, 597] on input at bounding box center [792, 598] width 288 height 33
type input "APT 310B"
click at [747, 665] on input at bounding box center [792, 670] width 288 height 33
type input "[GEOGRAPHIC_DATA]"
click at [742, 744] on select "Select AK AL AR AZ CA CO CT [GEOGRAPHIC_DATA] DE FL [GEOGRAPHIC_DATA] HI [GEOGR…" at bounding box center [717, 742] width 139 height 33
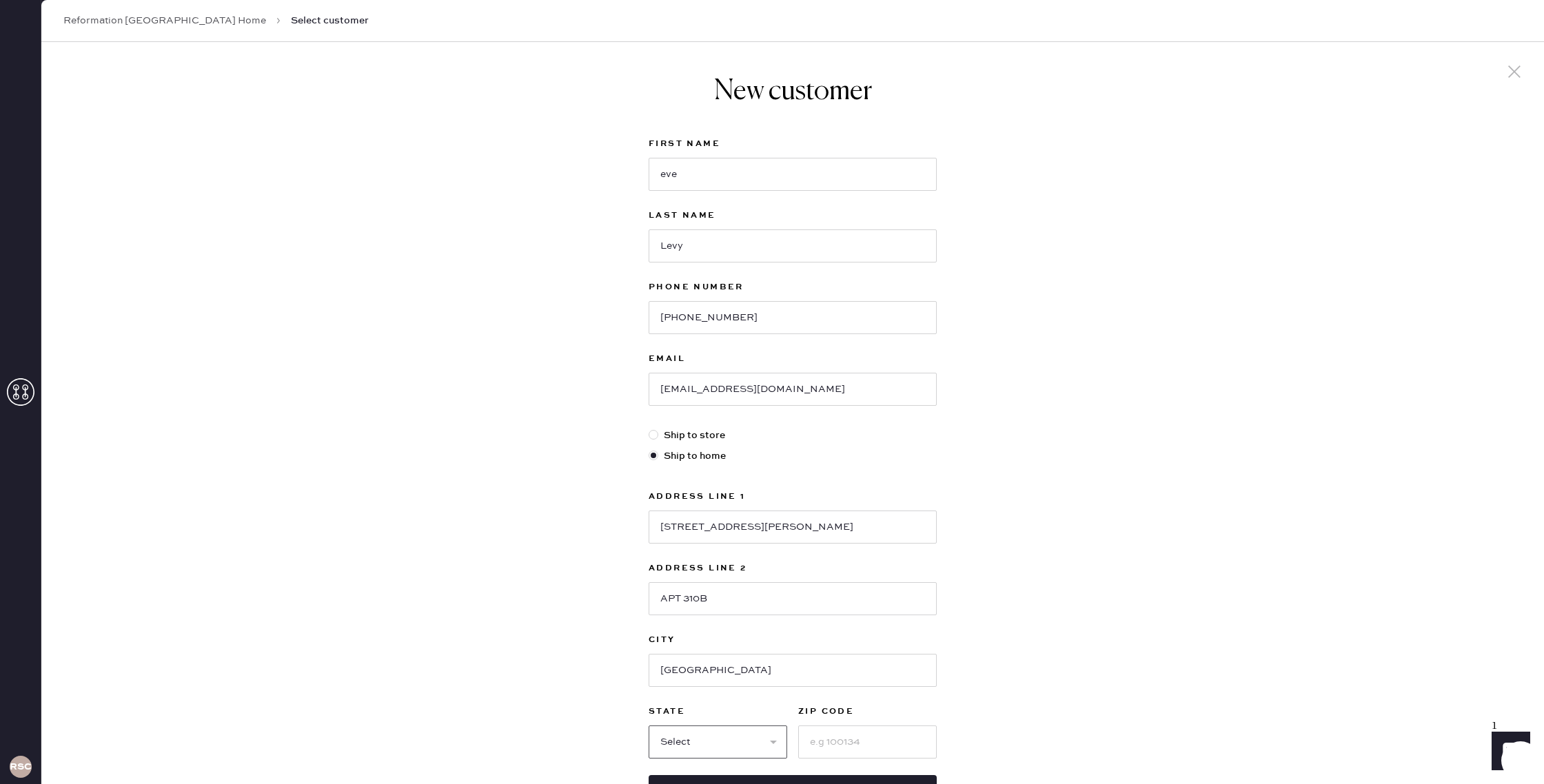
select select "CA"
click at [648, 726] on select "Select AK AL AR AZ CA CO CT [GEOGRAPHIC_DATA] DE FL [GEOGRAPHIC_DATA] HI [GEOGR…" at bounding box center [717, 742] width 139 height 33
click at [805, 740] on input at bounding box center [867, 742] width 139 height 33
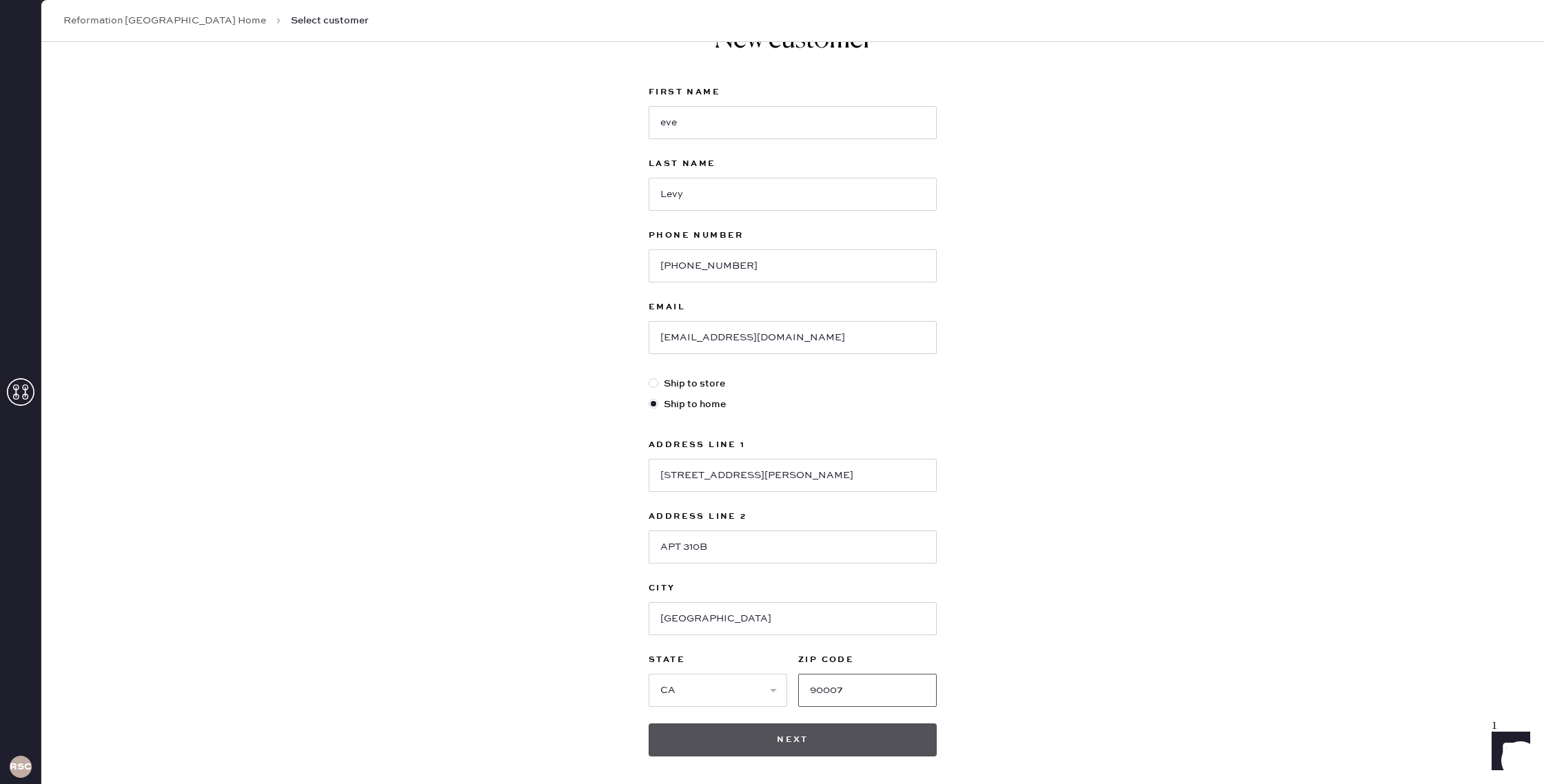
scroll to position [62, 0]
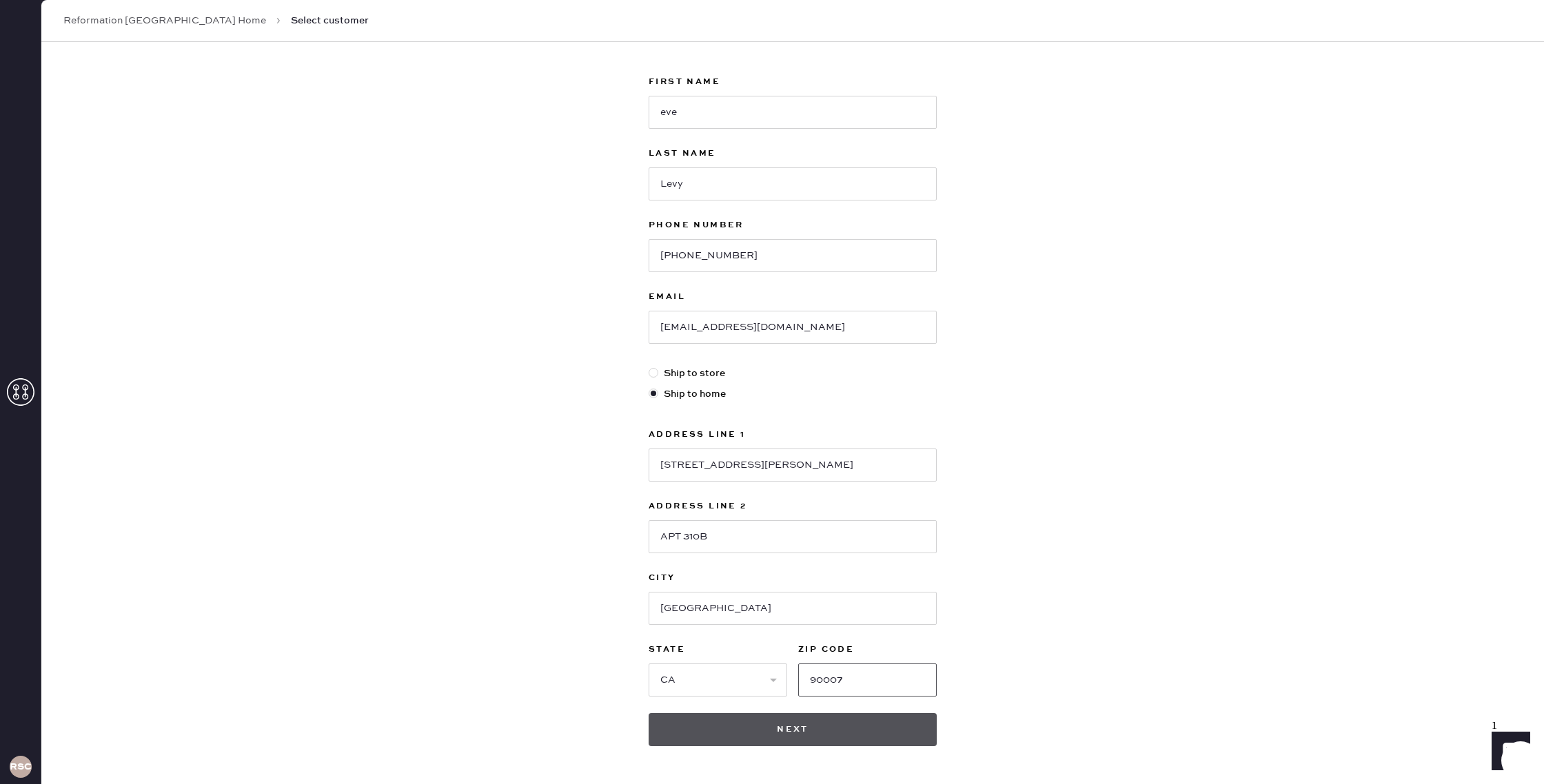
type input "90007"
click at [883, 730] on button "Next" at bounding box center [792, 729] width 288 height 33
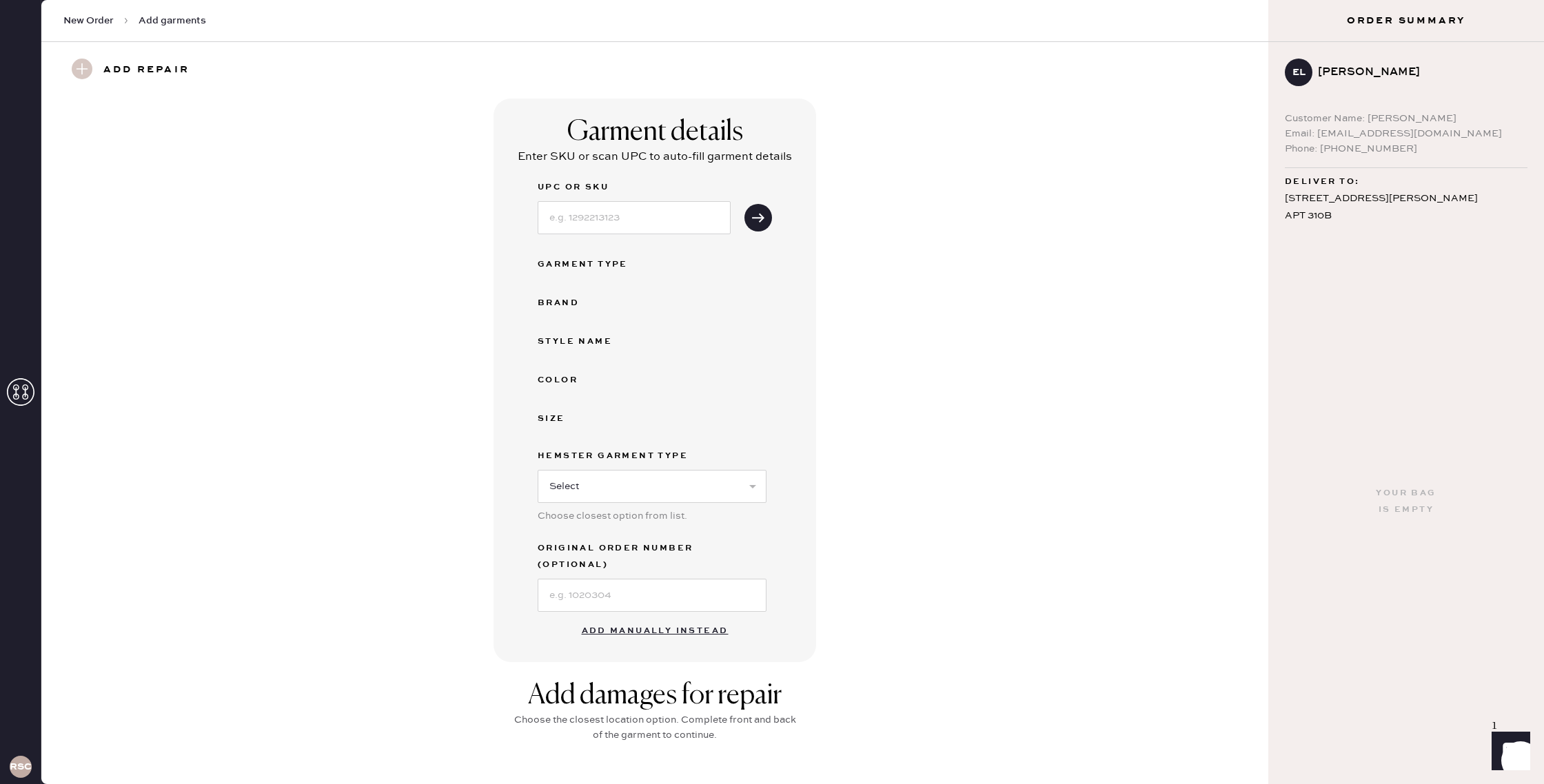
click at [656, 617] on button "Add manually instead" at bounding box center [655, 630] width 163 height 27
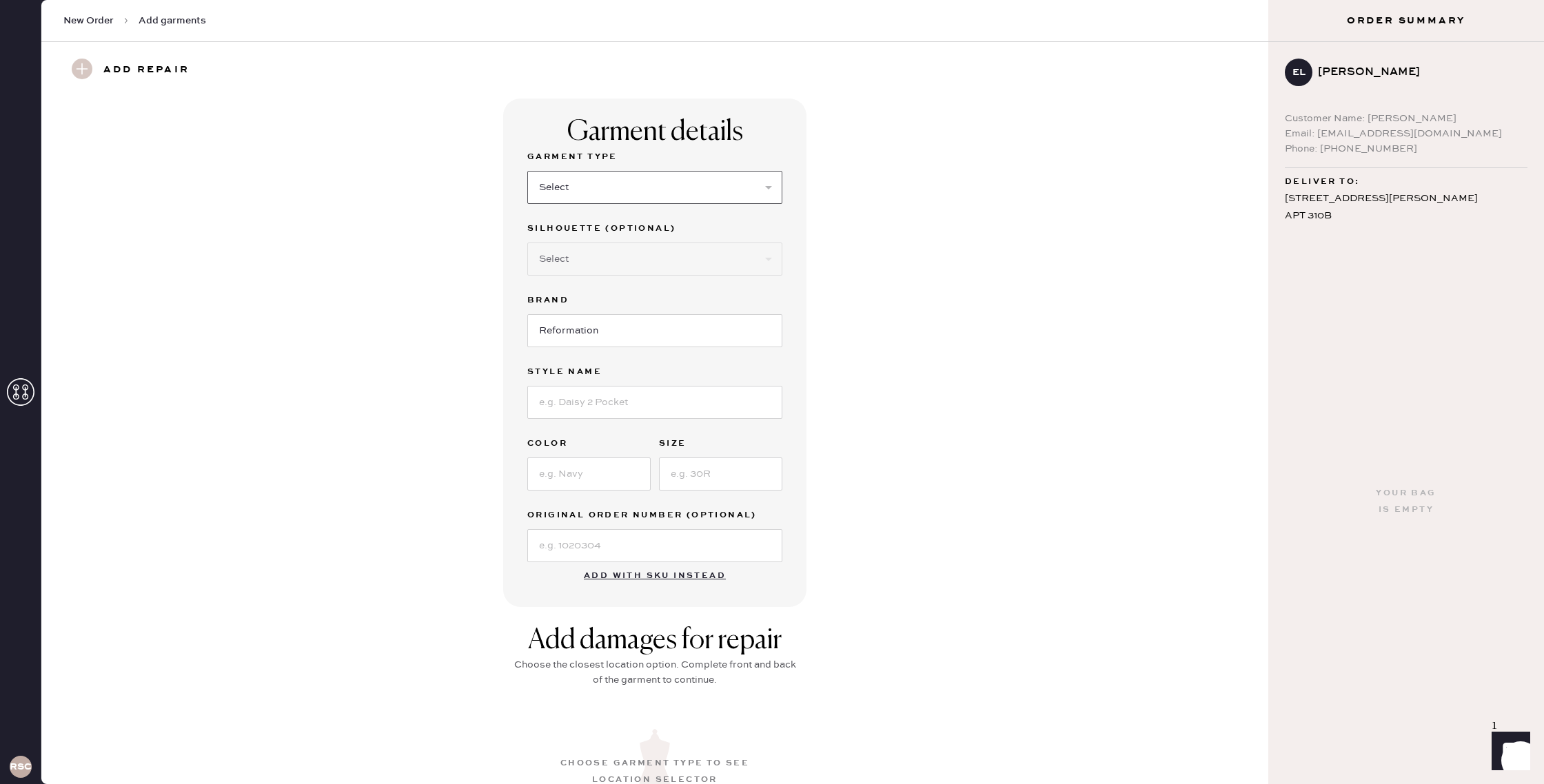
click at [660, 197] on select "Select Basic Skirt Jeans Leggings Pants Shorts Basic Sleeved Dress Basic Sleeve…" at bounding box center [655, 187] width 255 height 33
select select "15"
click at [527, 171] on select "Select Basic Skirt Jeans Leggings Pants Shorts Basic Sleeved Dress Basic Sleeve…" at bounding box center [655, 187] width 255 height 33
click at [621, 401] on input at bounding box center [655, 402] width 255 height 33
type input "N/A"
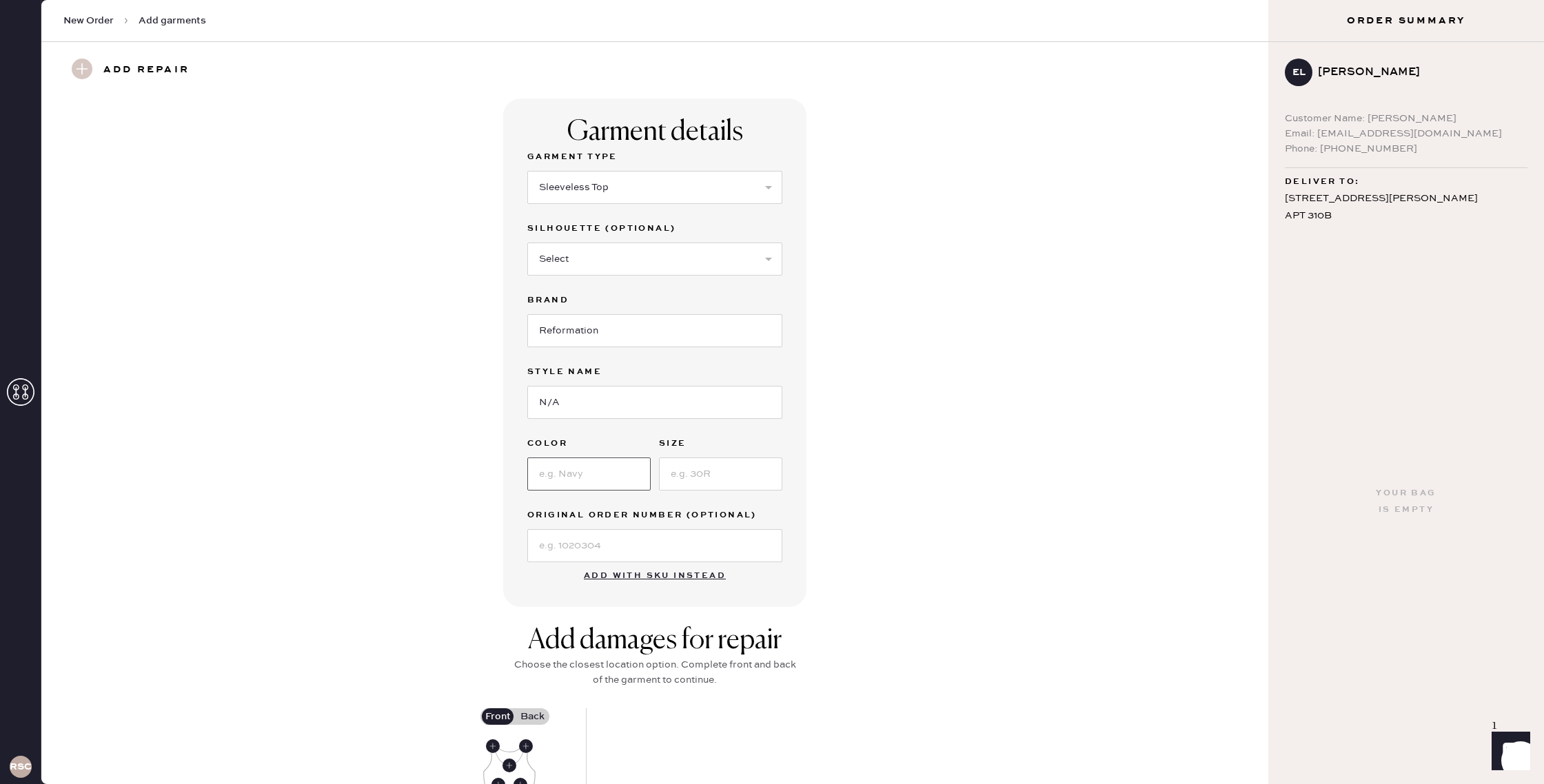
click at [614, 475] on input at bounding box center [588, 473] width 123 height 33
type input "White"
click at [710, 478] on input at bounding box center [720, 473] width 123 height 33
type input "2"
click at [816, 630] on div "Add damages for repair Choose the closest location option. Complete front and b…" at bounding box center [655, 778] width 1177 height 308
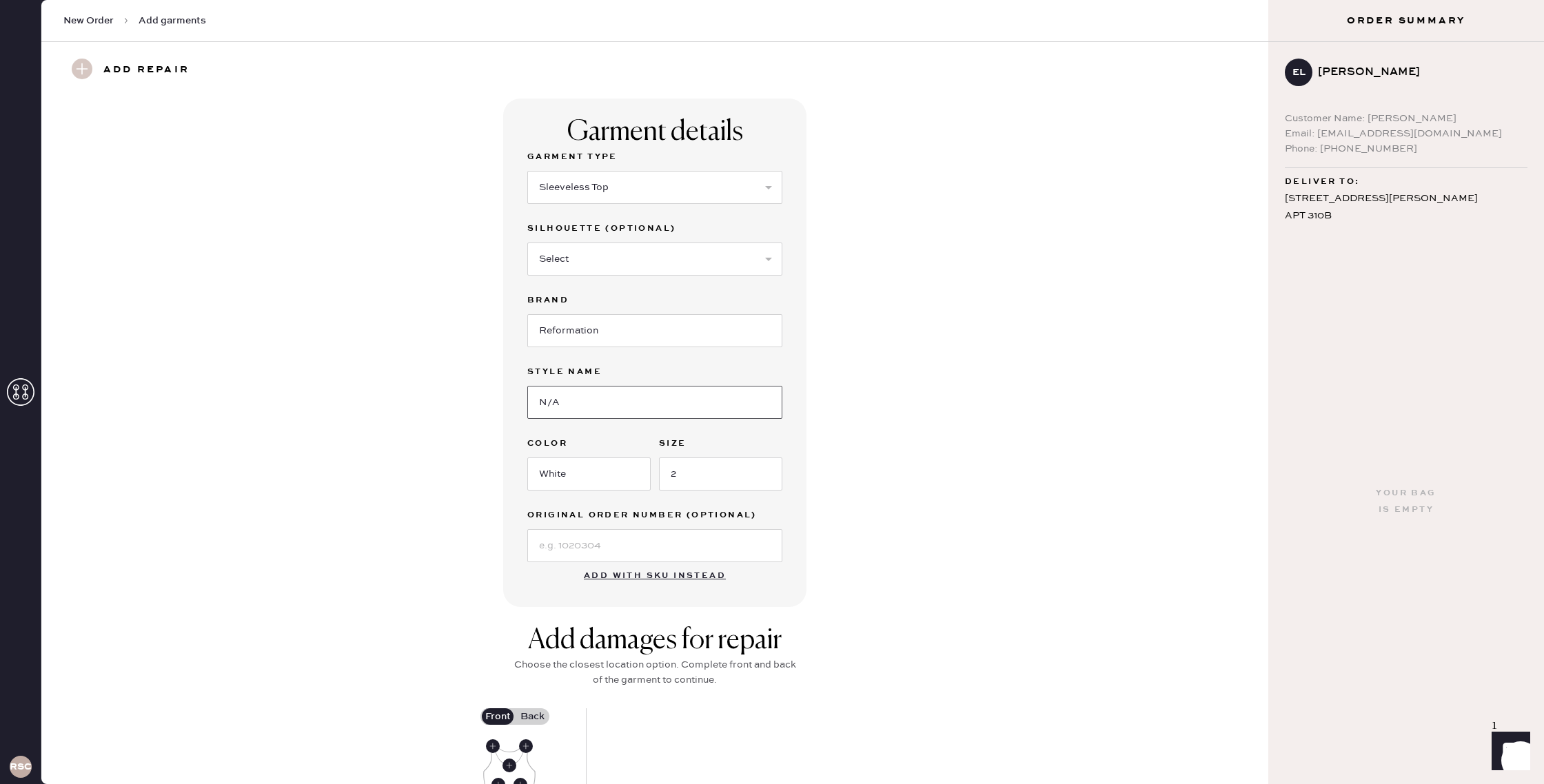
click at [626, 402] on input "N/A" at bounding box center [655, 402] width 255 height 33
click at [626, 403] on input "N/A" at bounding box center [655, 402] width 255 height 33
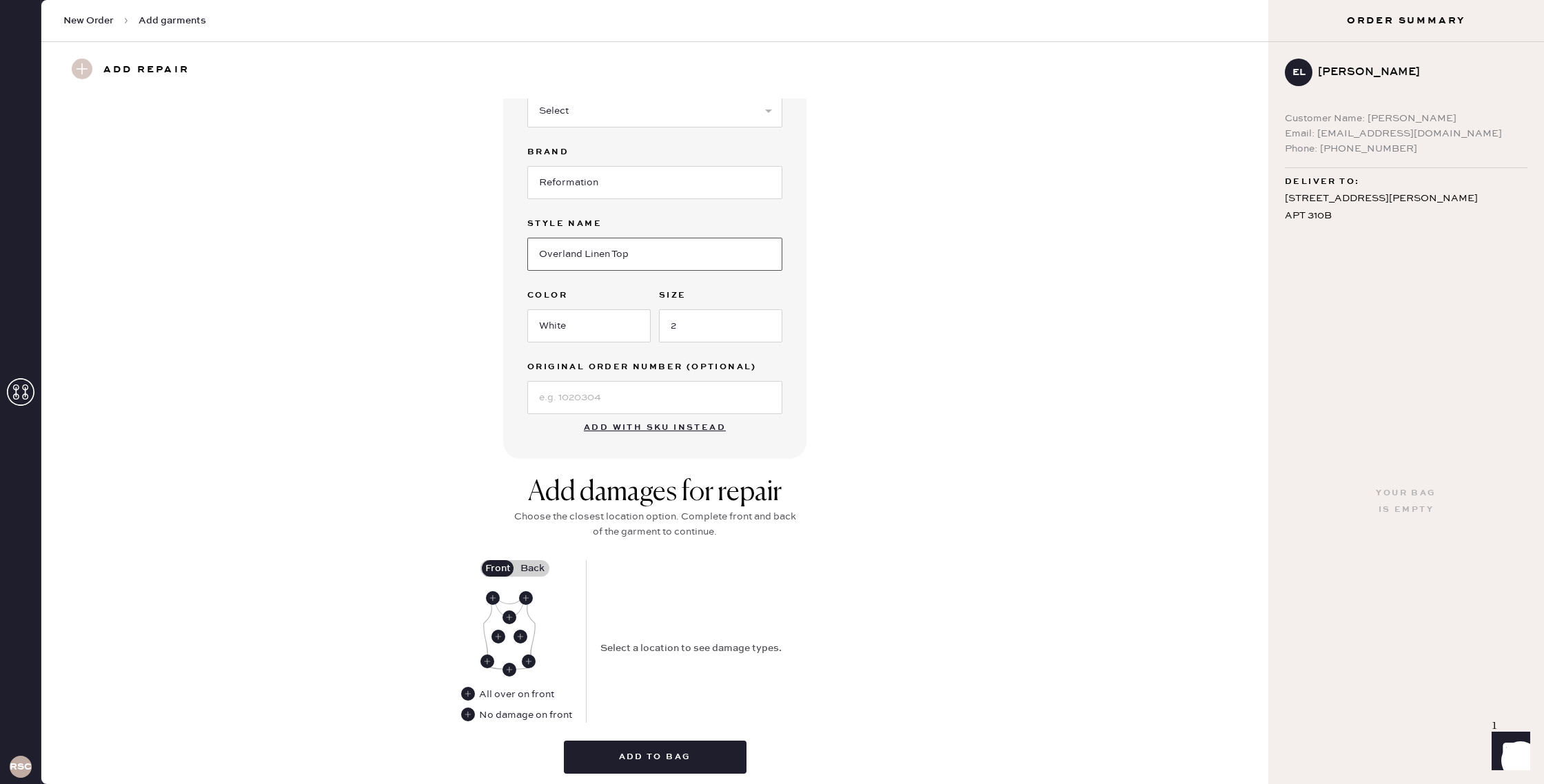
scroll to position [198, 0]
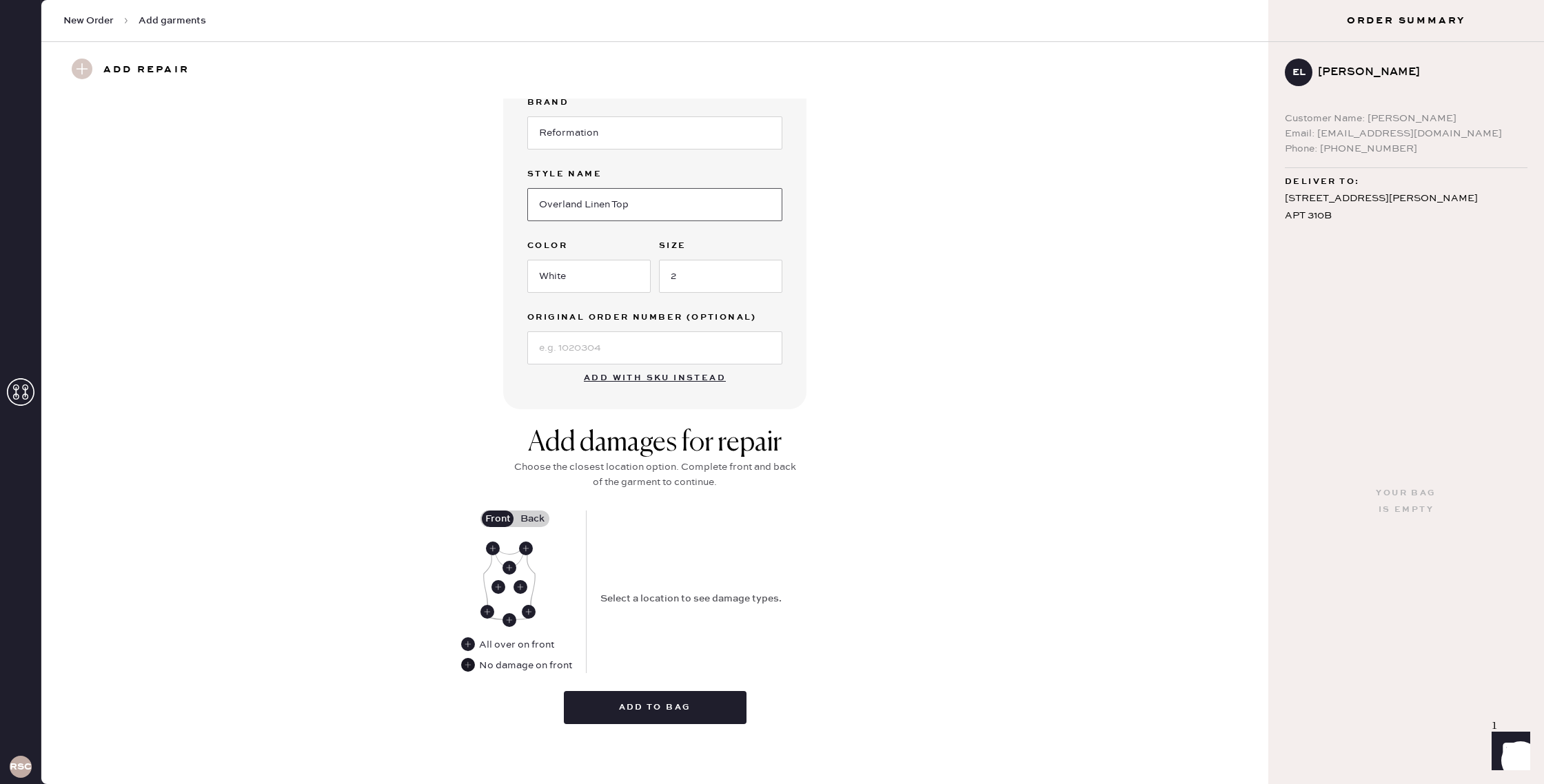
type input "Overland Linen Top"
click at [473, 668] on use at bounding box center [468, 665] width 14 height 14
click at [536, 517] on label "Back" at bounding box center [532, 518] width 35 height 16
click at [532, 518] on input "Back" at bounding box center [532, 518] width 0 height 0
click at [509, 614] on use at bounding box center [509, 620] width 14 height 14
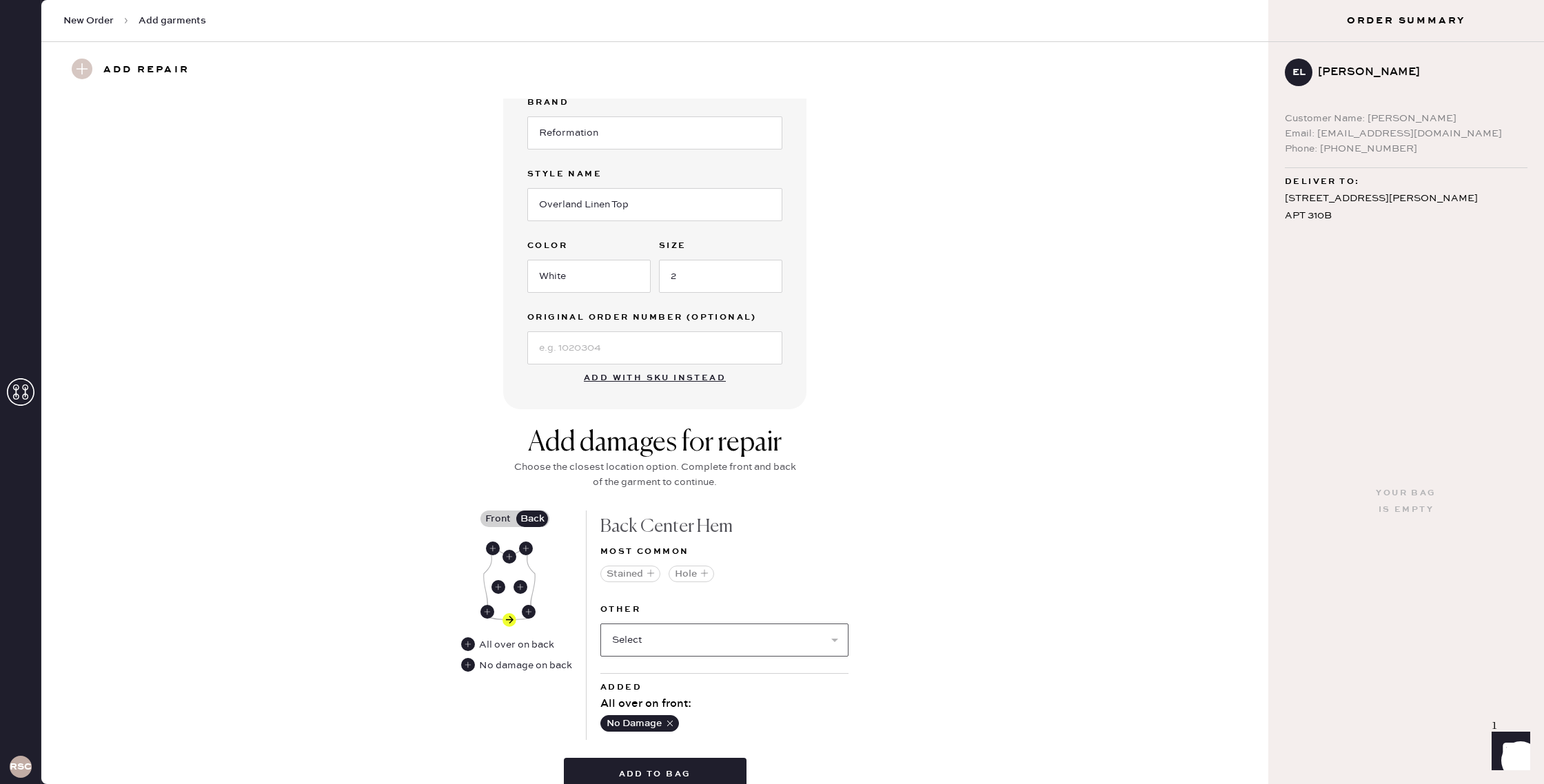
click at [645, 645] on select "Select Broken / Ripped Hem Broken Beads Broken Belt Loop Broken Button Broken C…" at bounding box center [724, 640] width 248 height 33
select select "1495"
click at [600, 623] on select "Select Broken / Ripped Hem Broken Beads Broken Belt Loop Broken Button Broken C…" at bounding box center [724, 640] width 248 height 33
select select
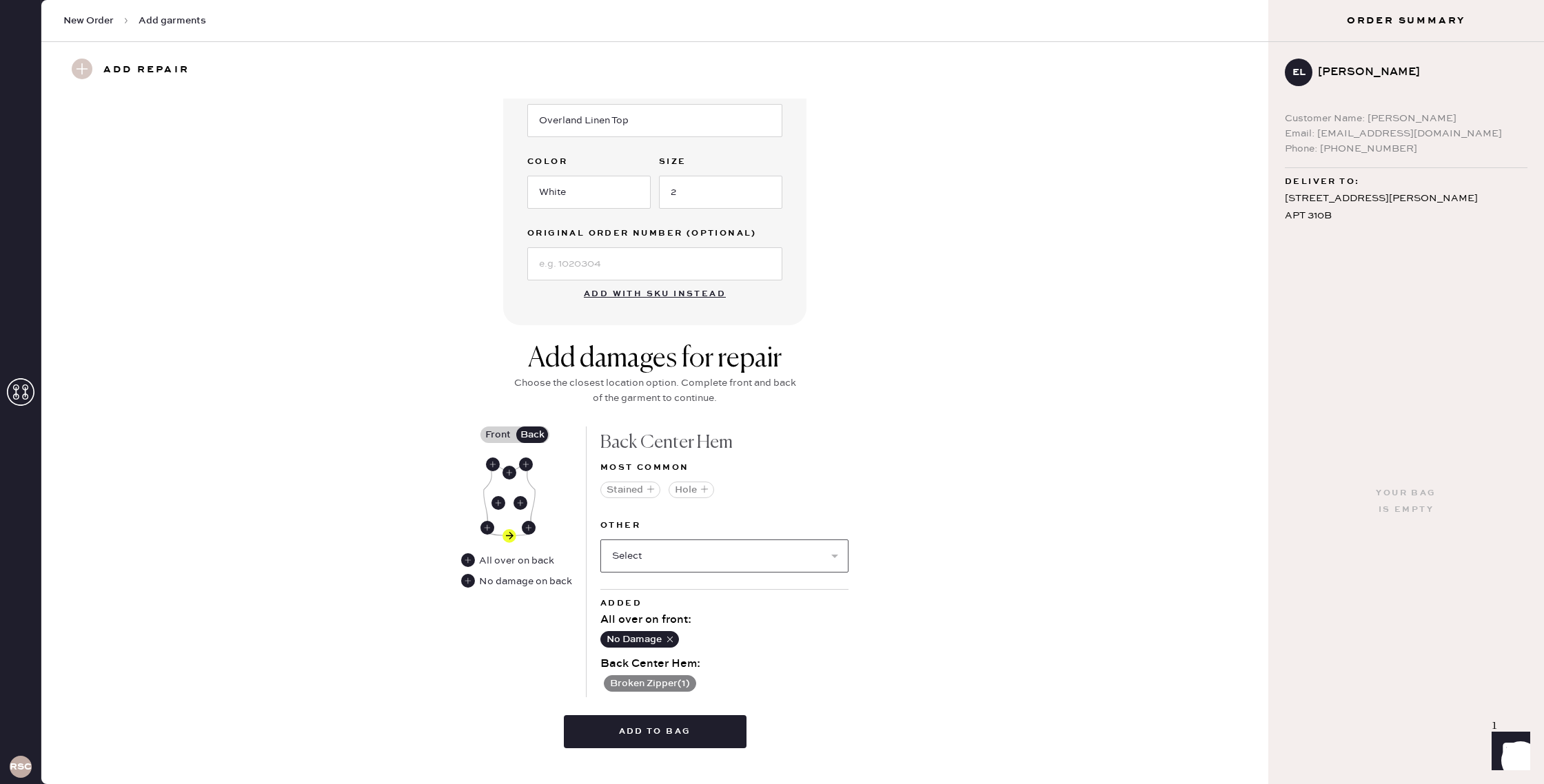
scroll to position [306, 0]
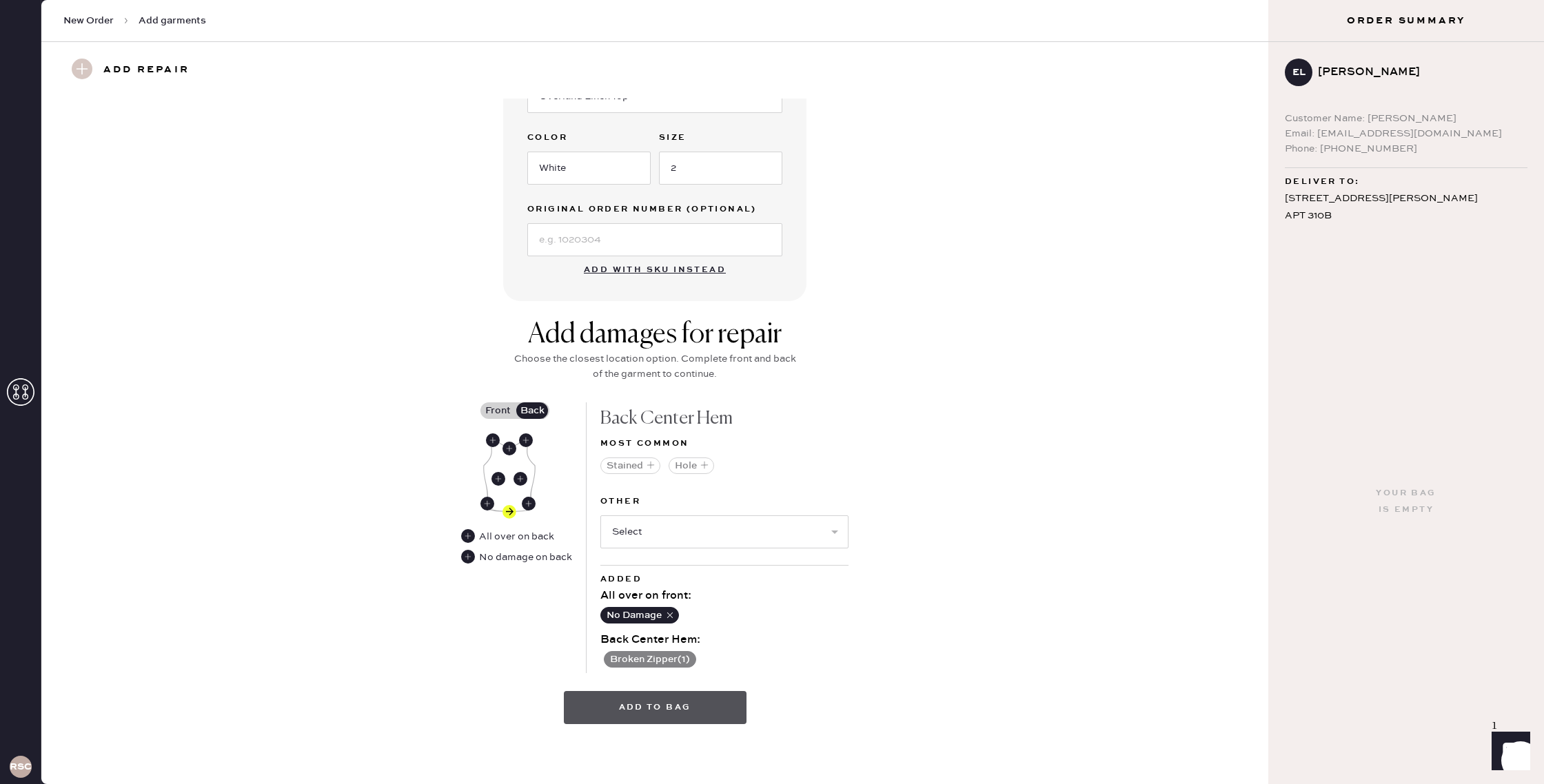
click at [706, 713] on button "Add to bag" at bounding box center [655, 707] width 183 height 33
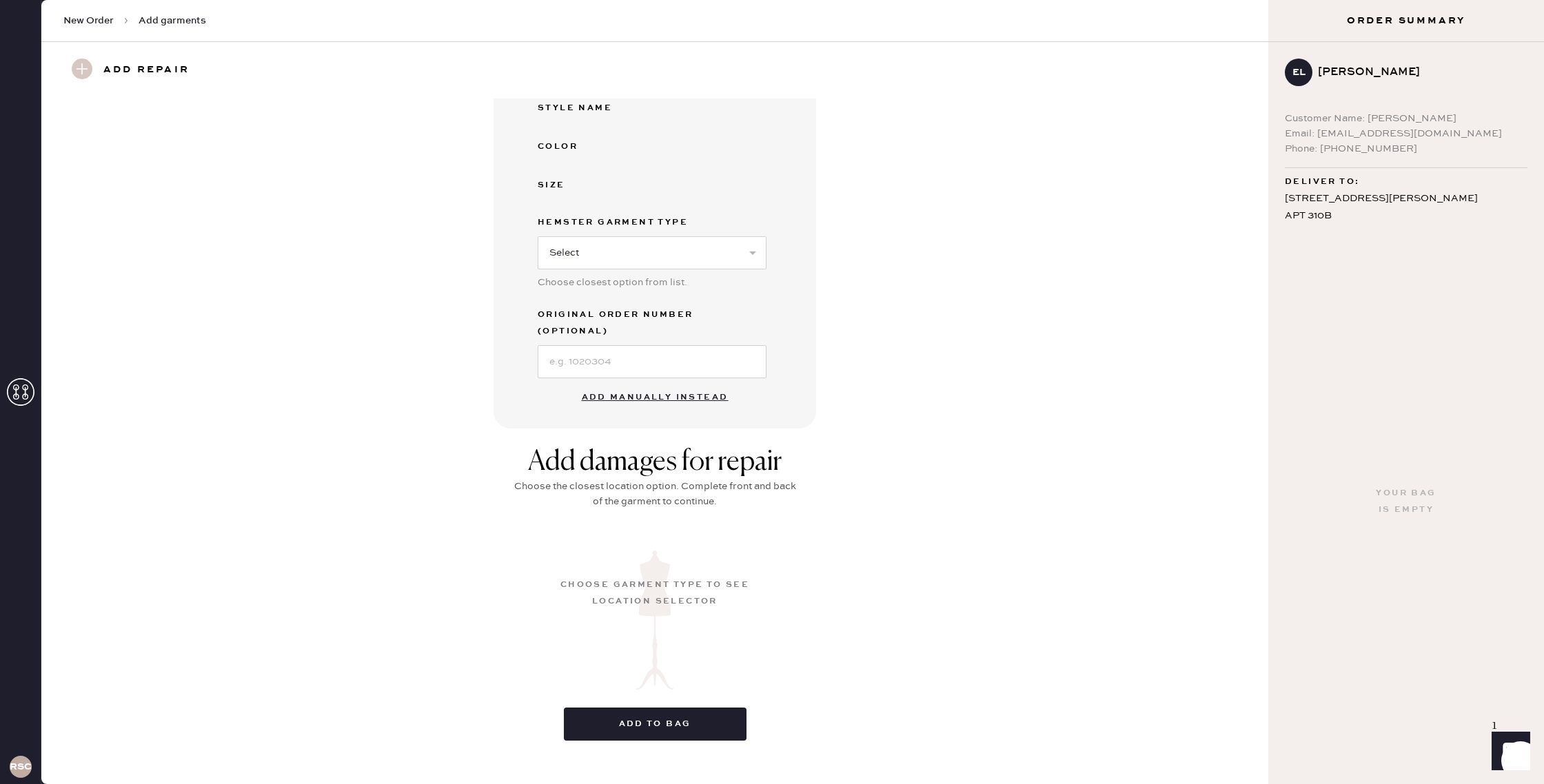
scroll to position [0, 0]
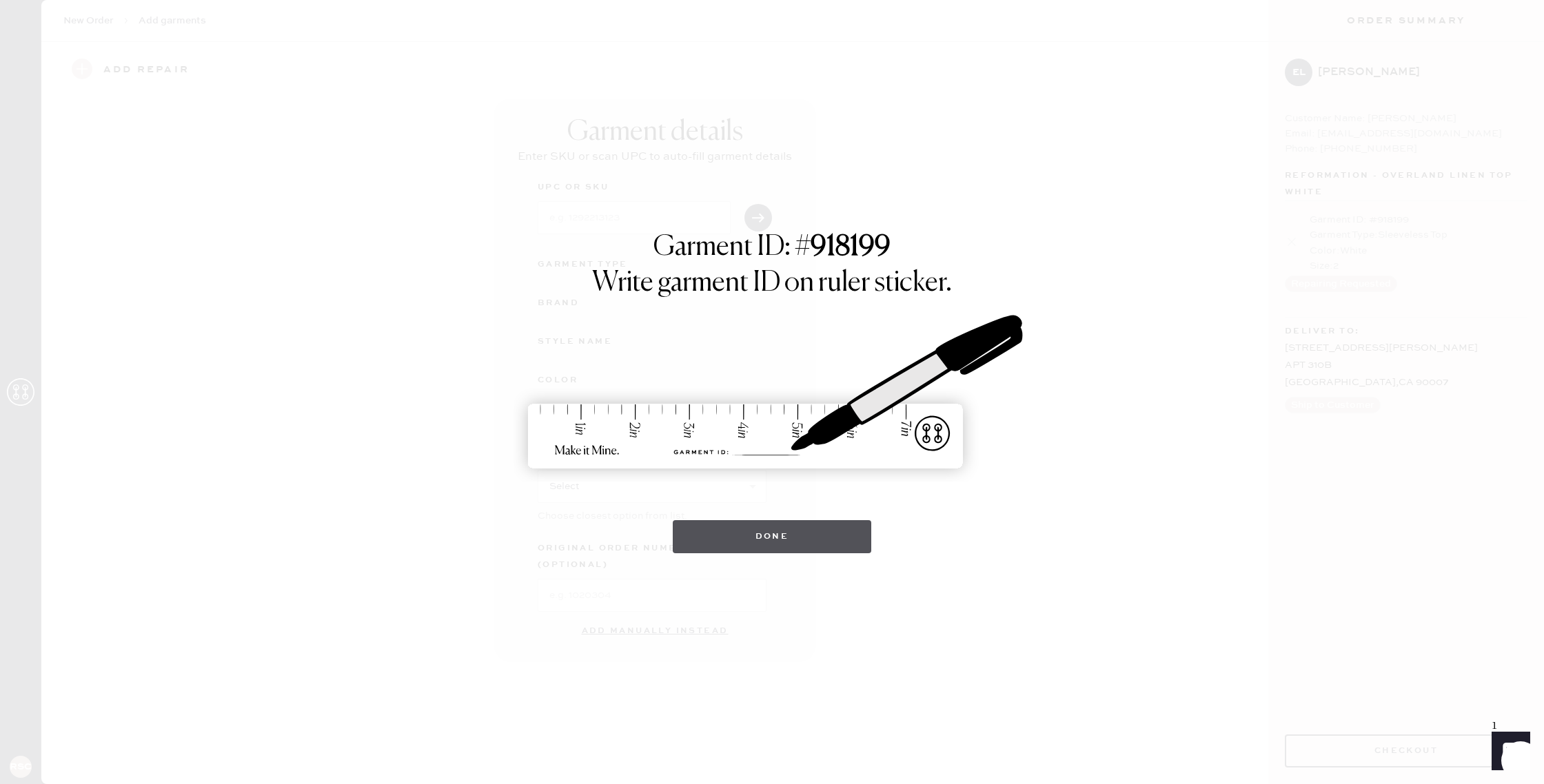
click at [767, 537] on button "Done" at bounding box center [772, 536] width 199 height 33
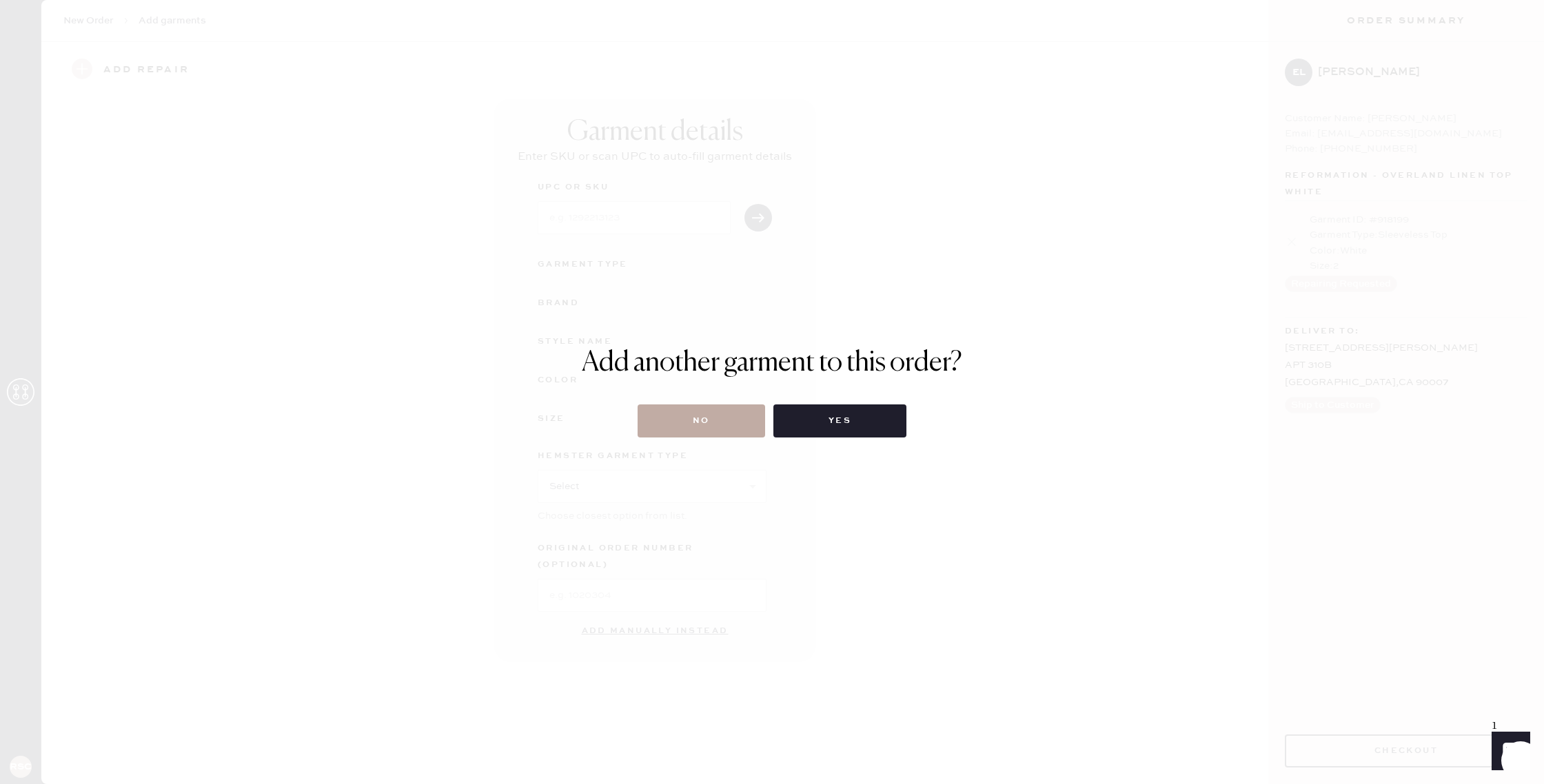
click at [688, 422] on button "No" at bounding box center [701, 421] width 128 height 33
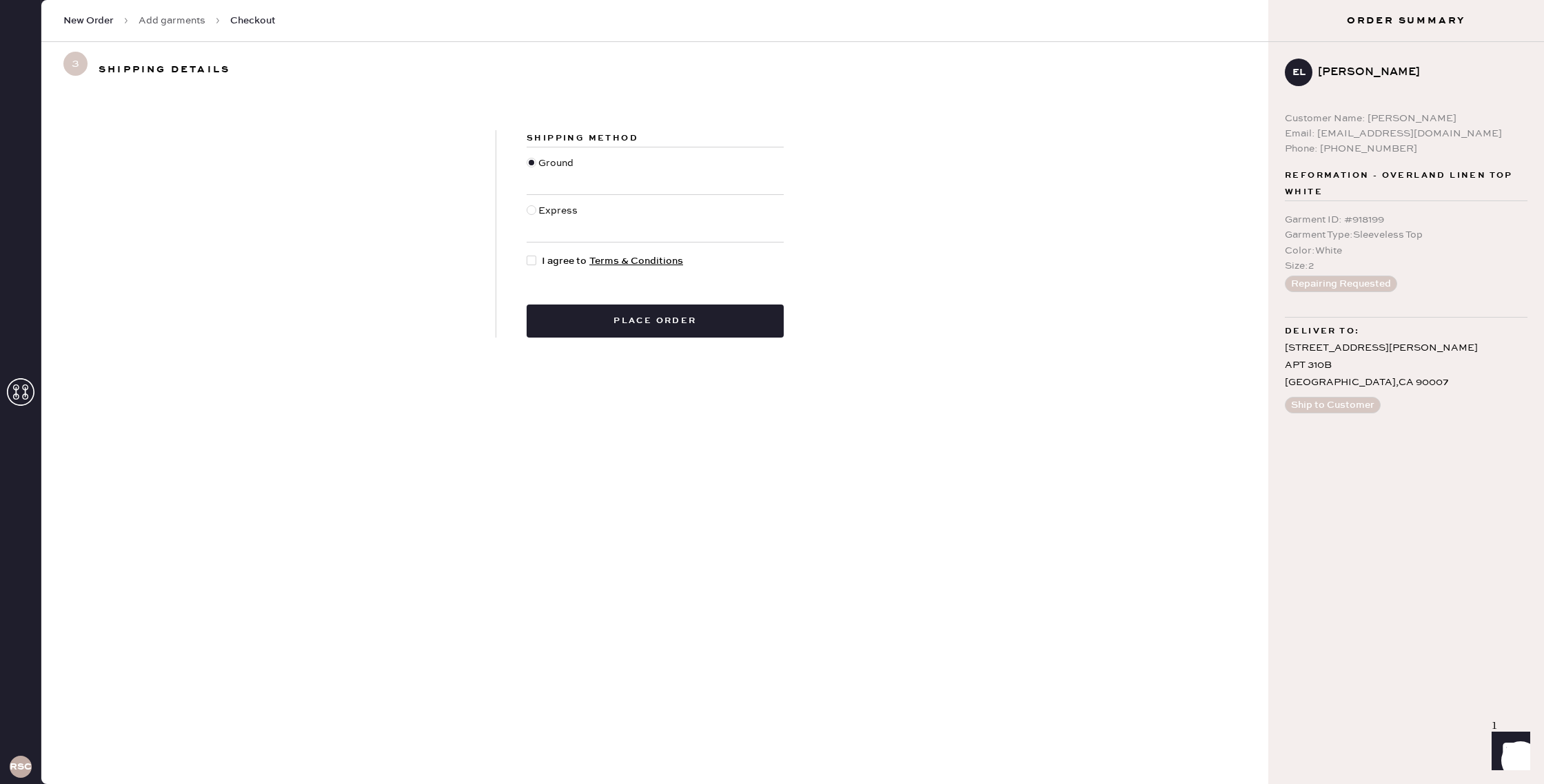
click at [536, 258] on div at bounding box center [534, 261] width 16 height 15
click at [527, 254] on input "I agree to Terms & Conditions" at bounding box center [526, 254] width 1 height 1
checkbox input "true"
click at [587, 319] on button "Place order" at bounding box center [655, 321] width 257 height 33
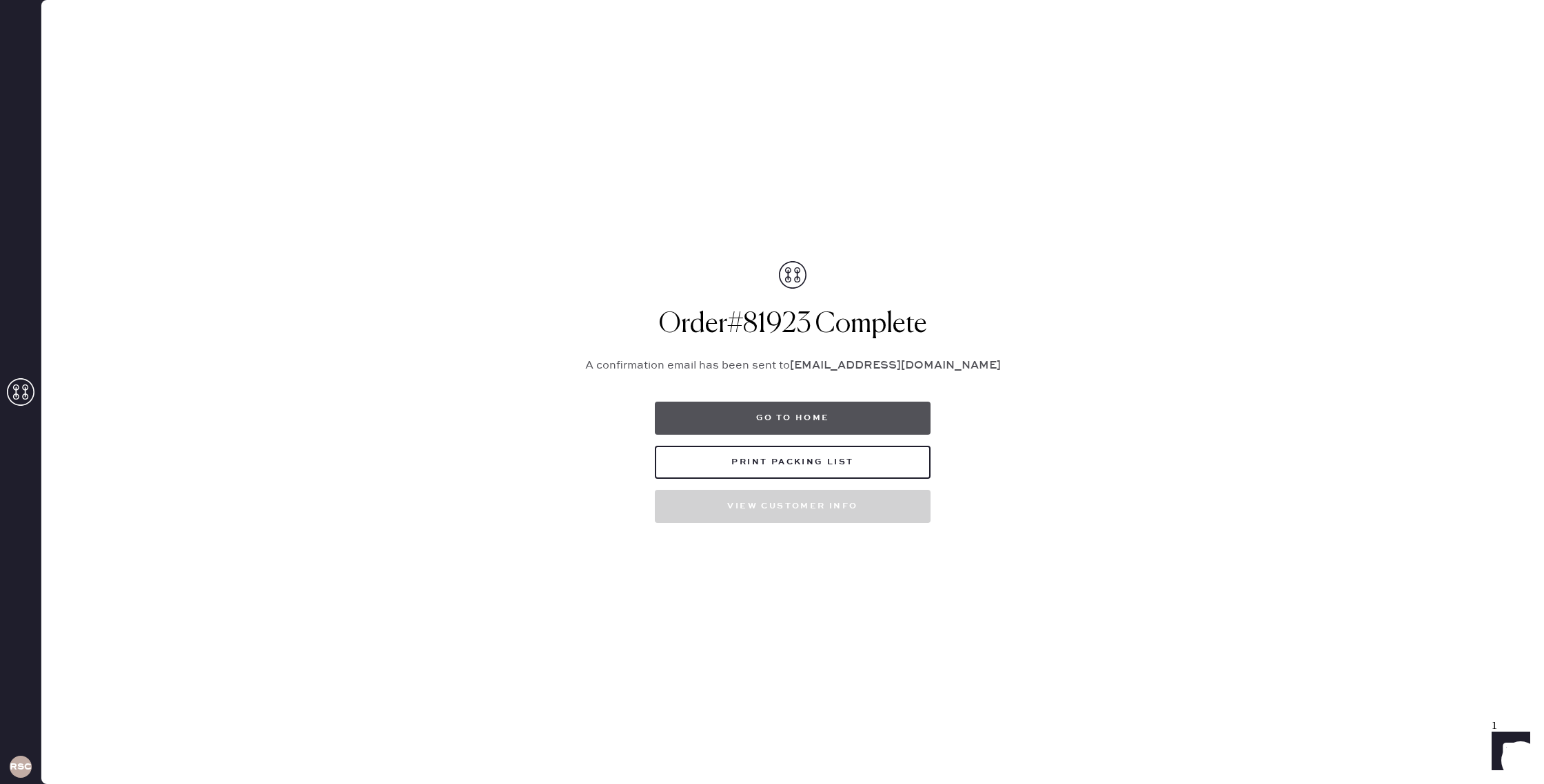
click at [853, 425] on button "Go to home" at bounding box center [792, 418] width 276 height 33
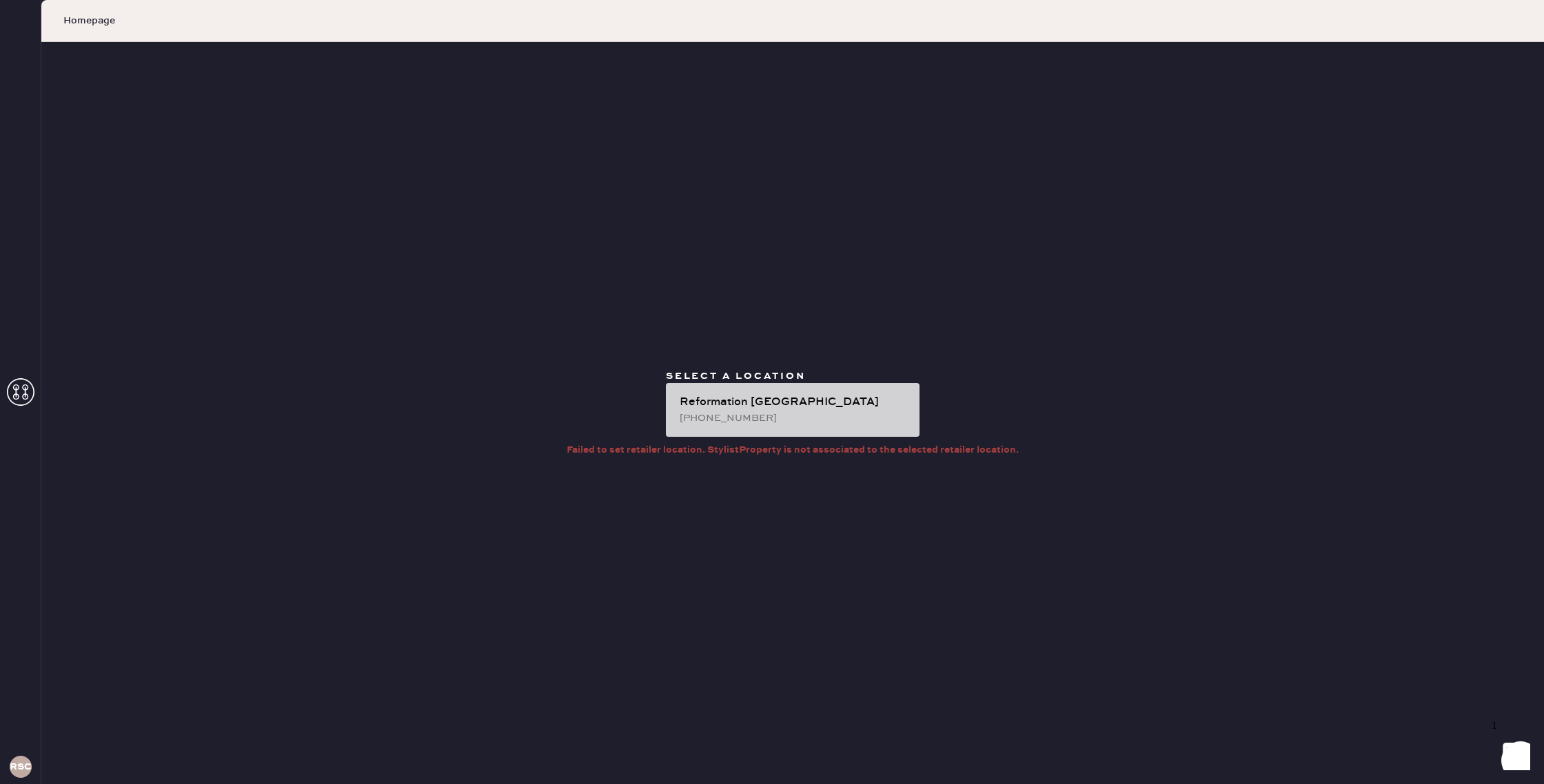
click at [832, 421] on div "[PHONE_NUMBER]" at bounding box center [793, 418] width 229 height 15
click at [25, 394] on use at bounding box center [20, 392] width 27 height 27
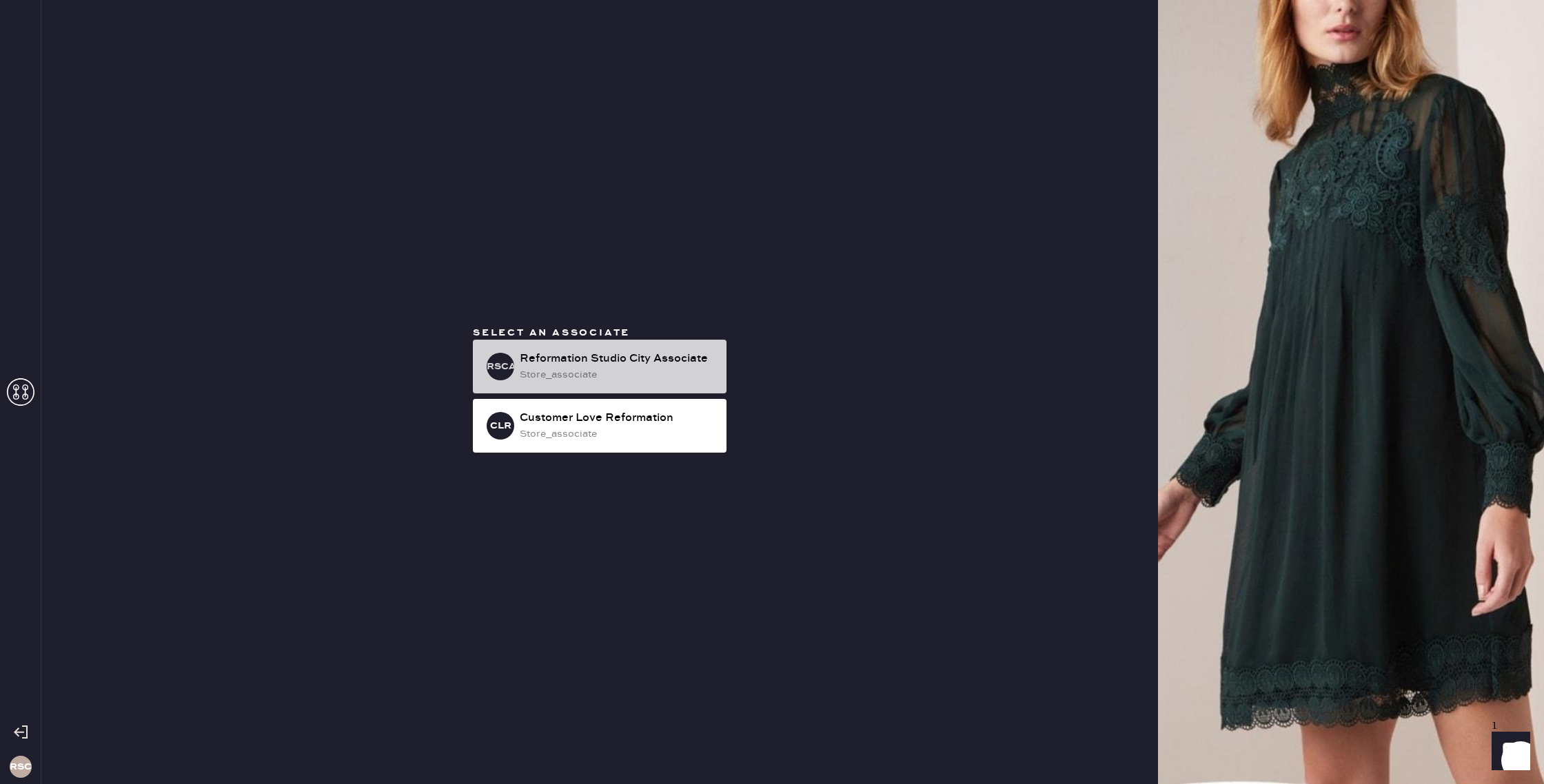
click at [521, 356] on div "Reformation Studio City Associate" at bounding box center [617, 359] width 196 height 16
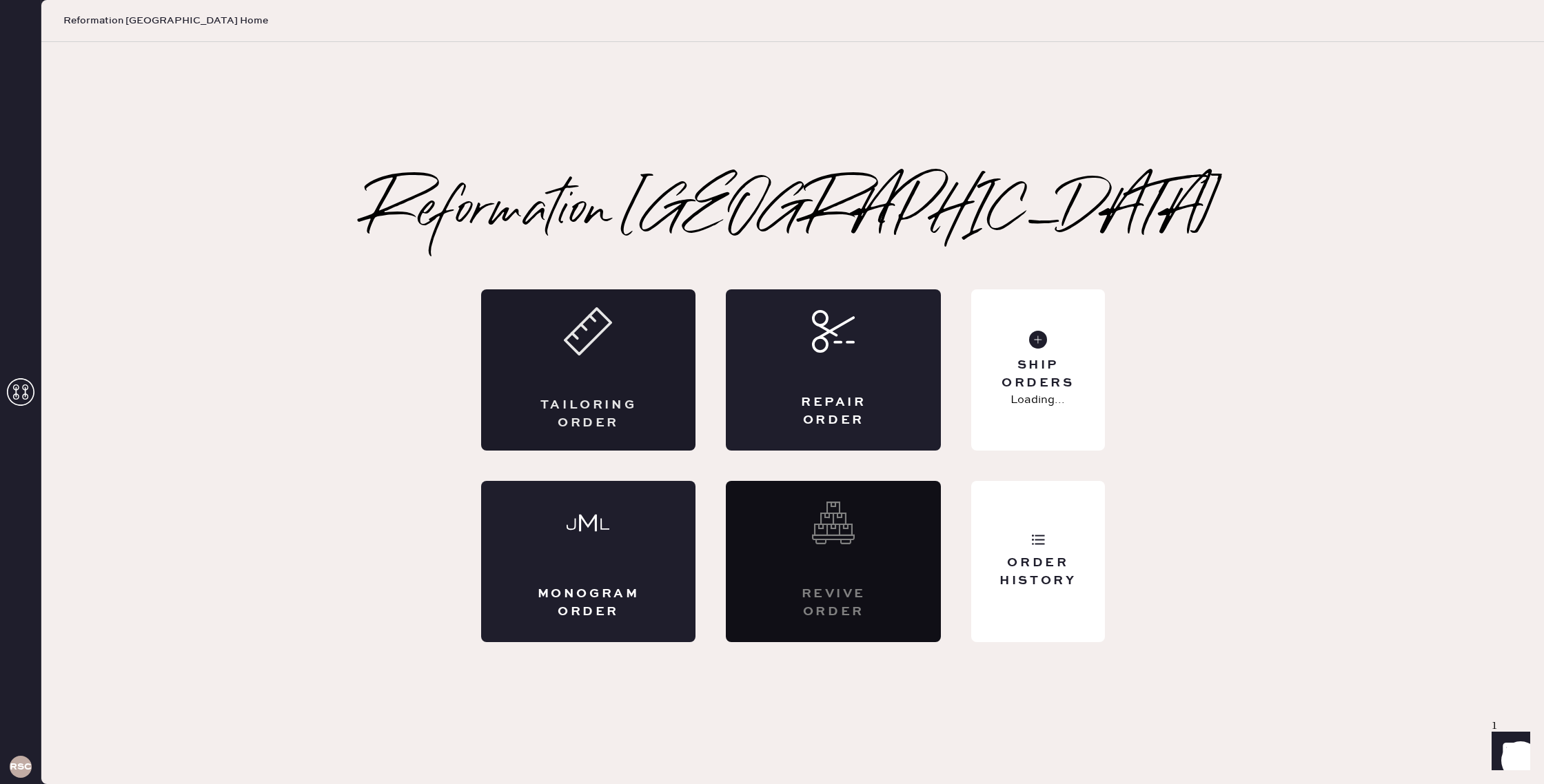
click at [619, 363] on div "Tailoring Order" at bounding box center [588, 370] width 215 height 161
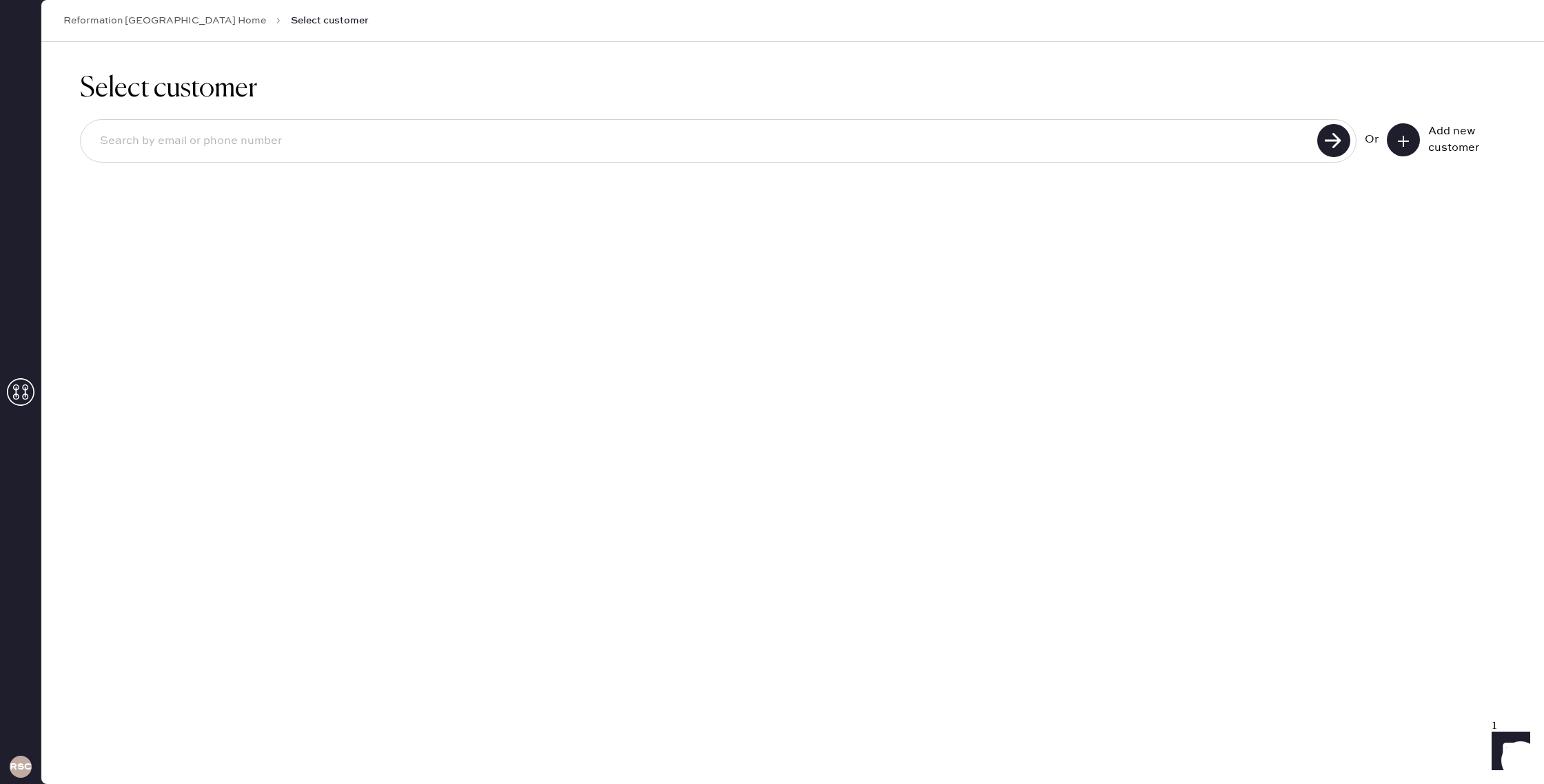
click at [1281, 140] on input at bounding box center [700, 141] width 1224 height 32
type input "[EMAIL_ADDRESS][DOMAIN_NAME]"
click at [1343, 144] on use at bounding box center [1333, 140] width 33 height 33
click at [1388, 140] on button at bounding box center [1403, 139] width 33 height 33
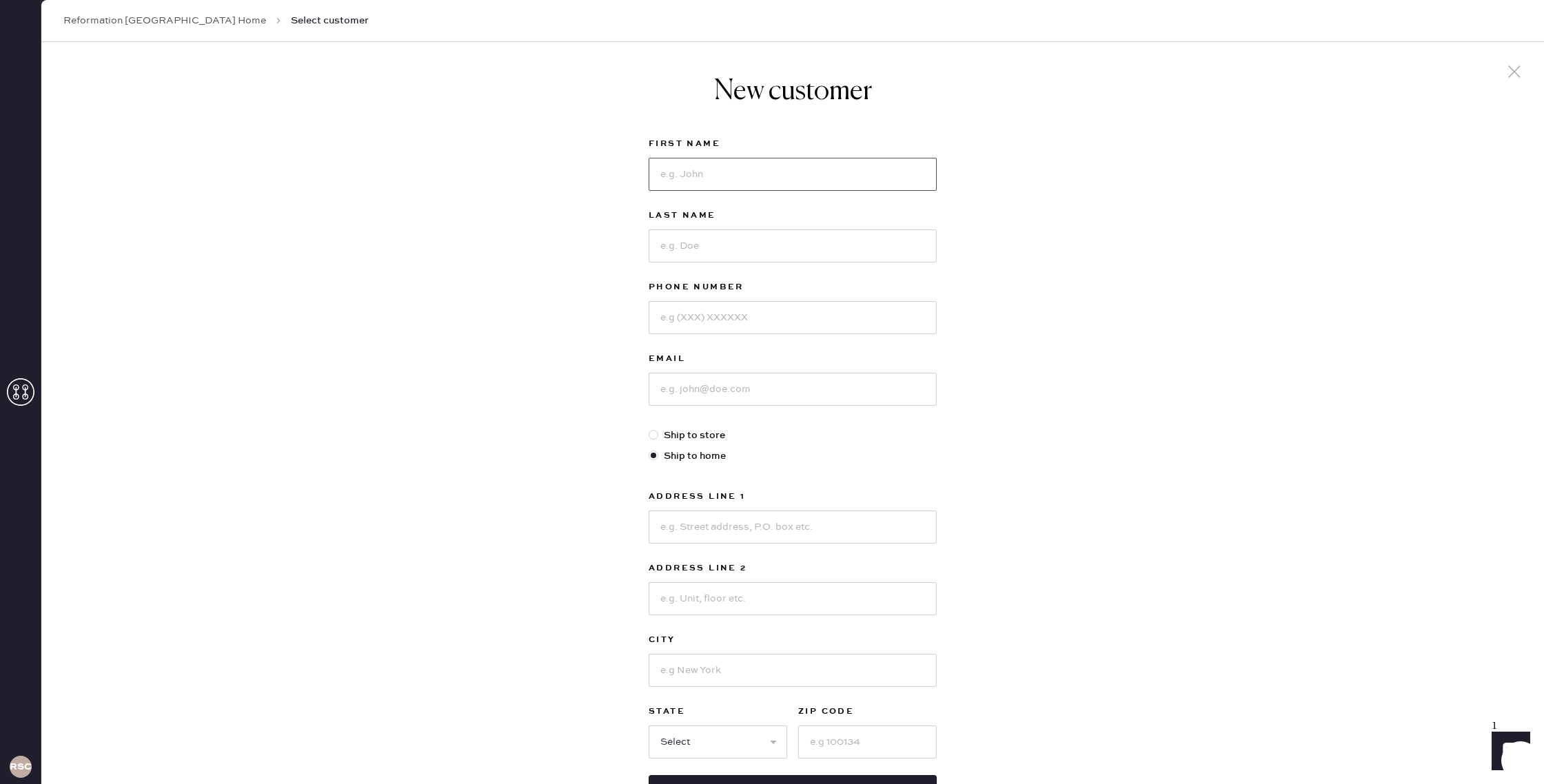
click at [810, 188] on input at bounding box center [792, 174] width 288 height 33
type input "Camrin"
click at [796, 244] on input at bounding box center [792, 246] width 288 height 33
type input "Agin"
click at [808, 326] on input at bounding box center [792, 317] width 288 height 33
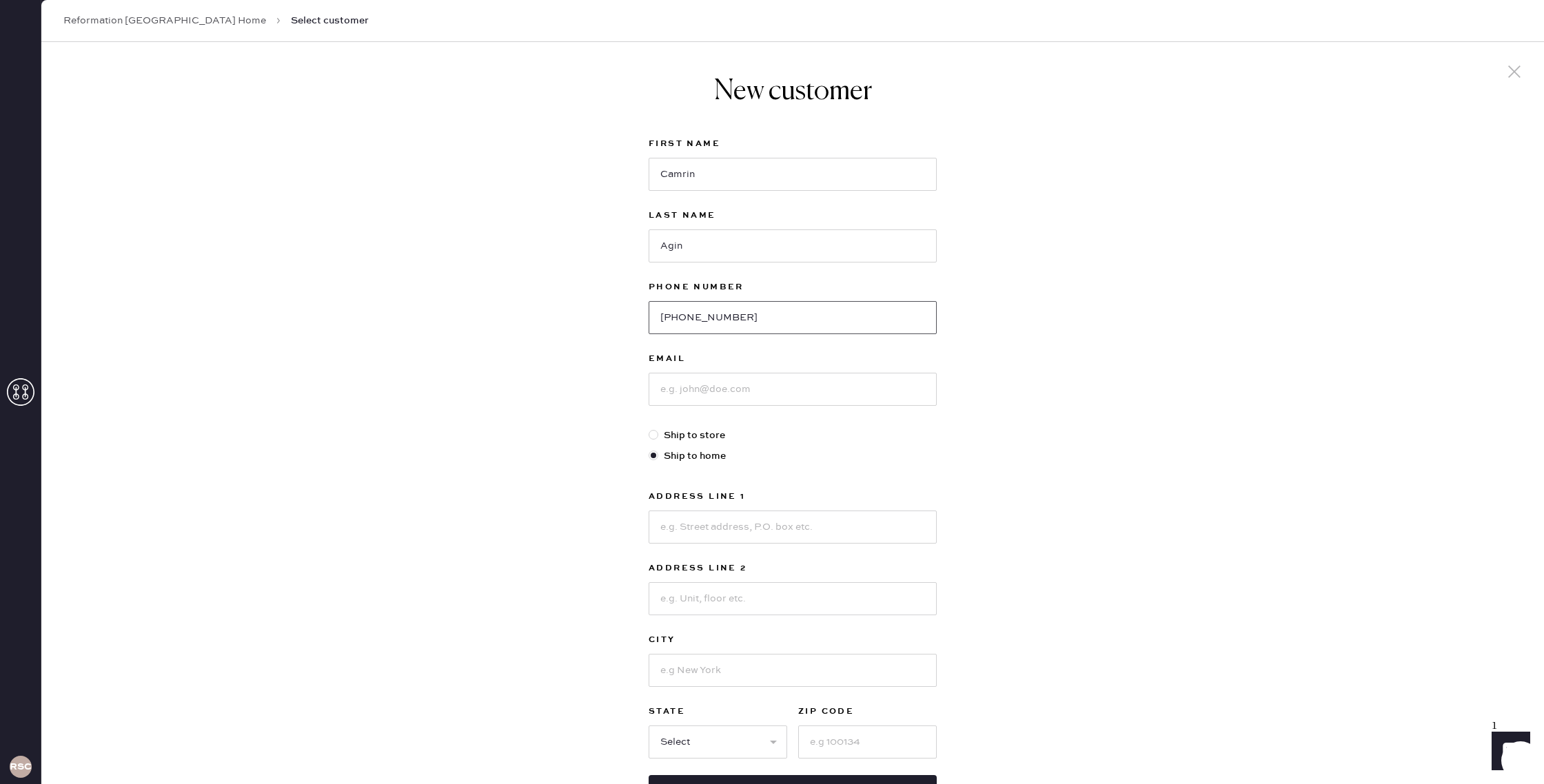
type input "[PHONE_NUMBER]"
click at [789, 394] on input at bounding box center [792, 389] width 288 height 33
type input "[EMAIL_ADDRESS][DOMAIN_NAME]"
click at [765, 539] on input at bounding box center [792, 527] width 288 height 33
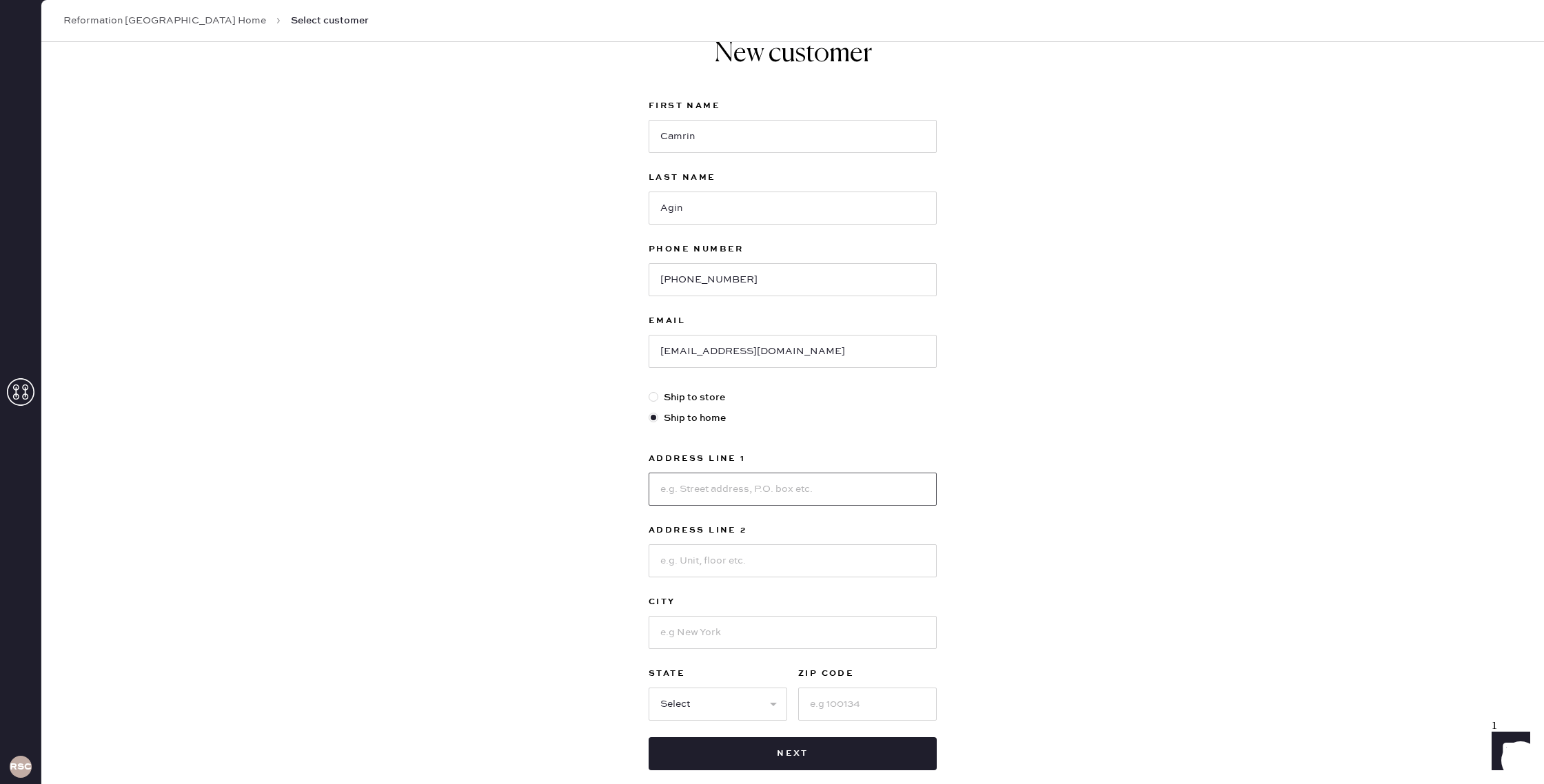
scroll to position [45, 0]
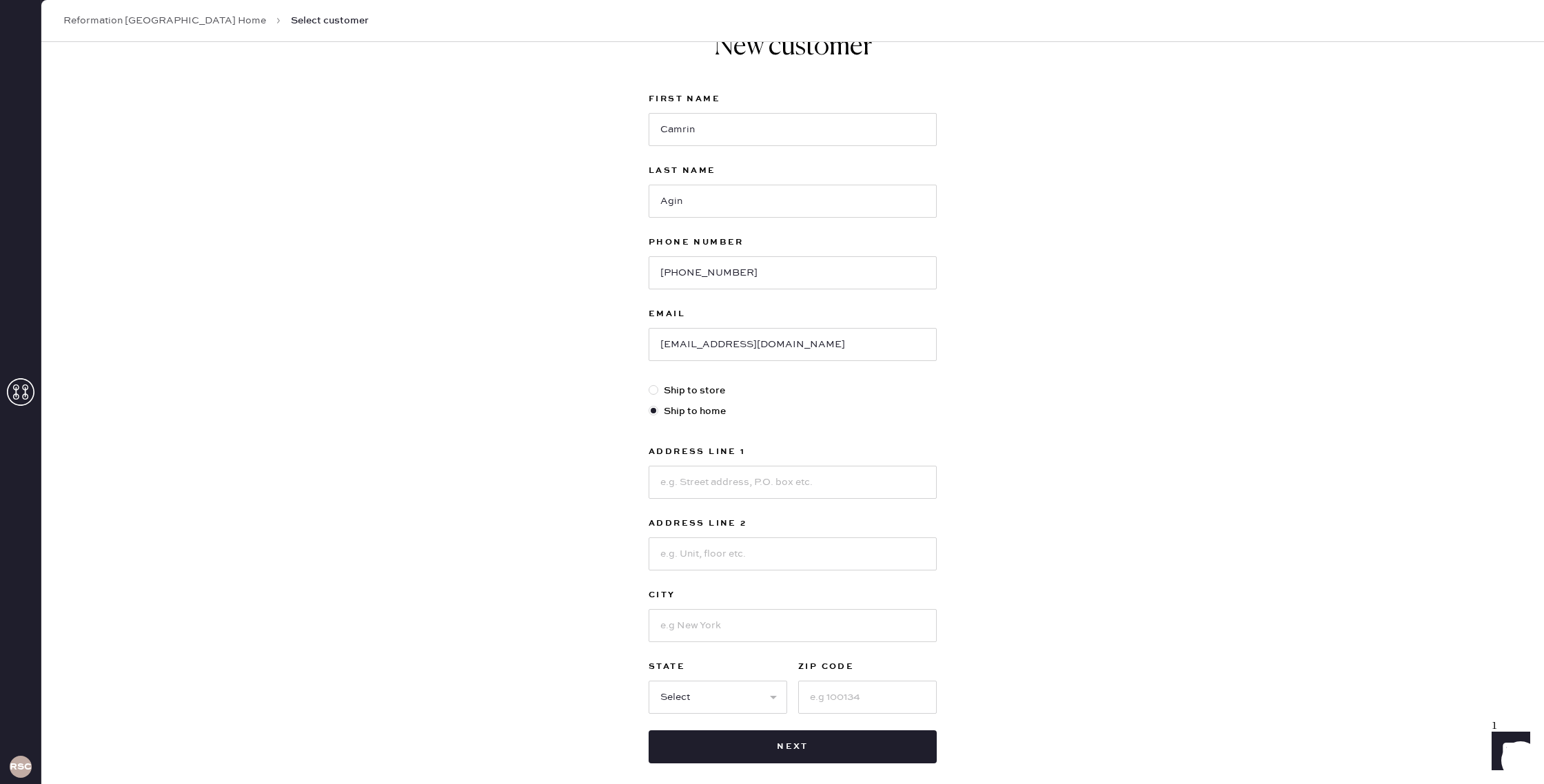
click at [1002, 402] on div "New customer First Name Camrin Last Name [PERSON_NAME] Phone Number [PHONE_NUMB…" at bounding box center [793, 424] width 1502 height 854
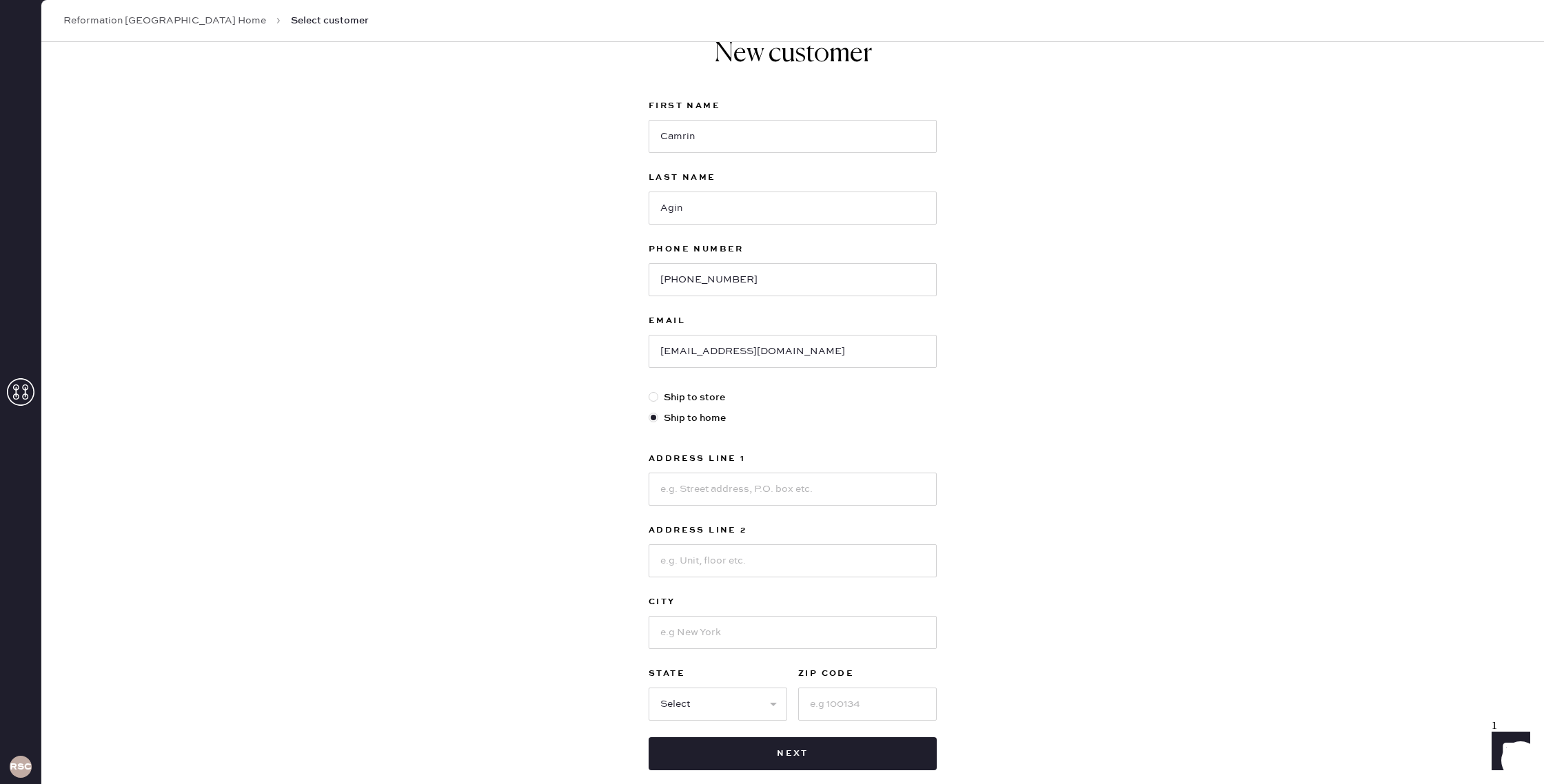
scroll to position [112, 0]
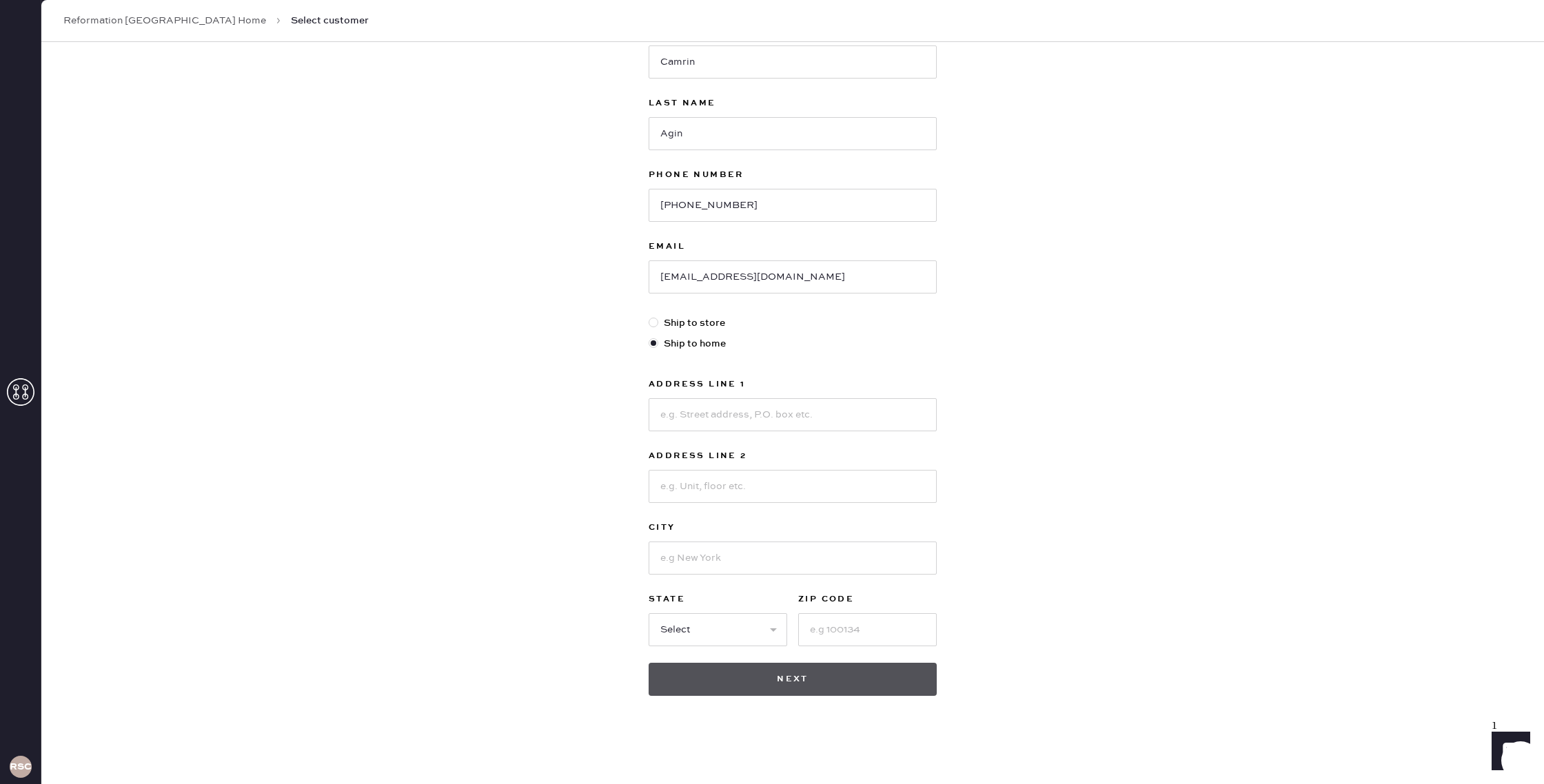
click at [789, 671] on button "Next" at bounding box center [792, 679] width 288 height 33
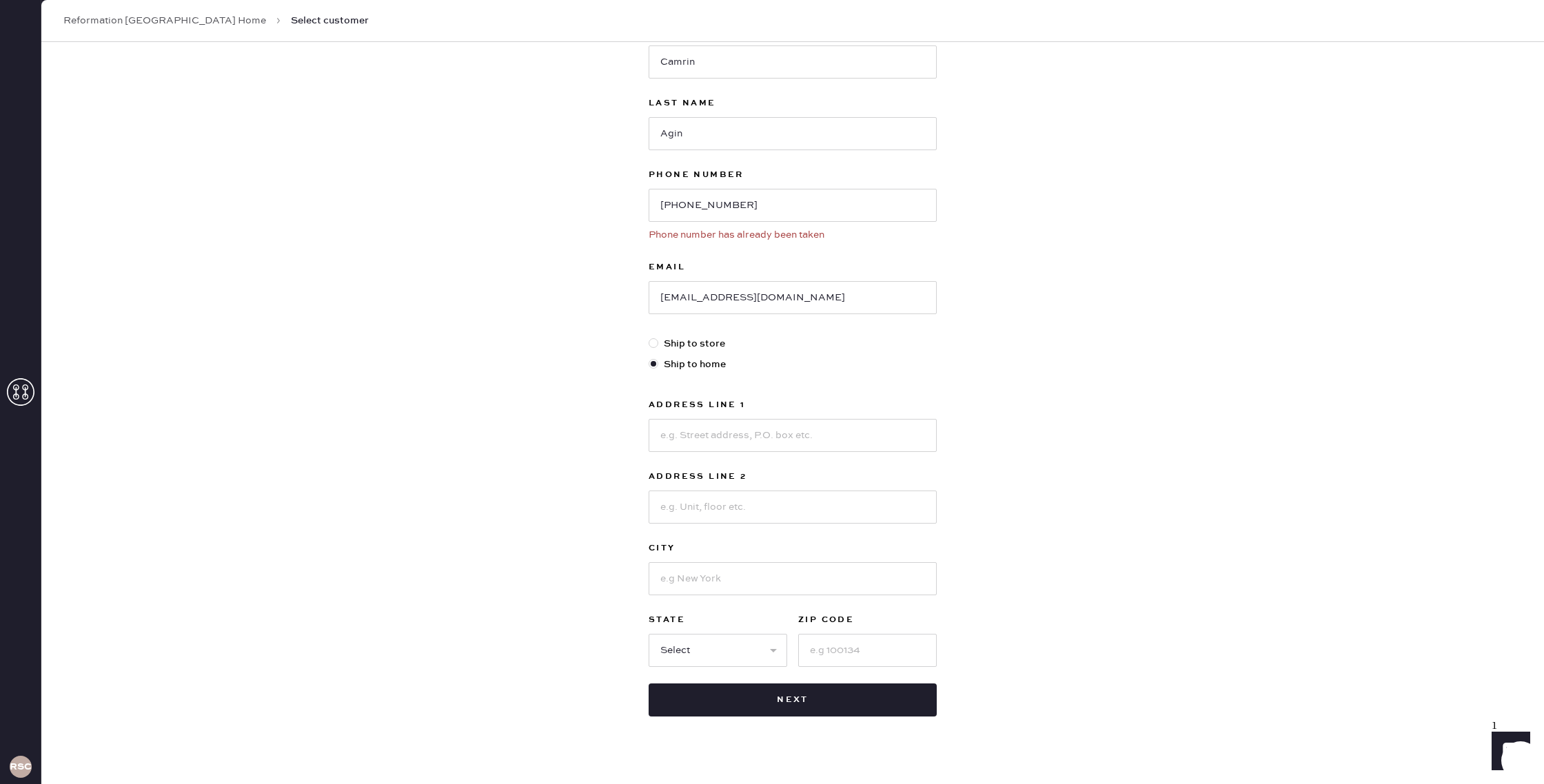
click at [162, 22] on link "Reformation [GEOGRAPHIC_DATA] Home" at bounding box center [165, 21] width 203 height 14
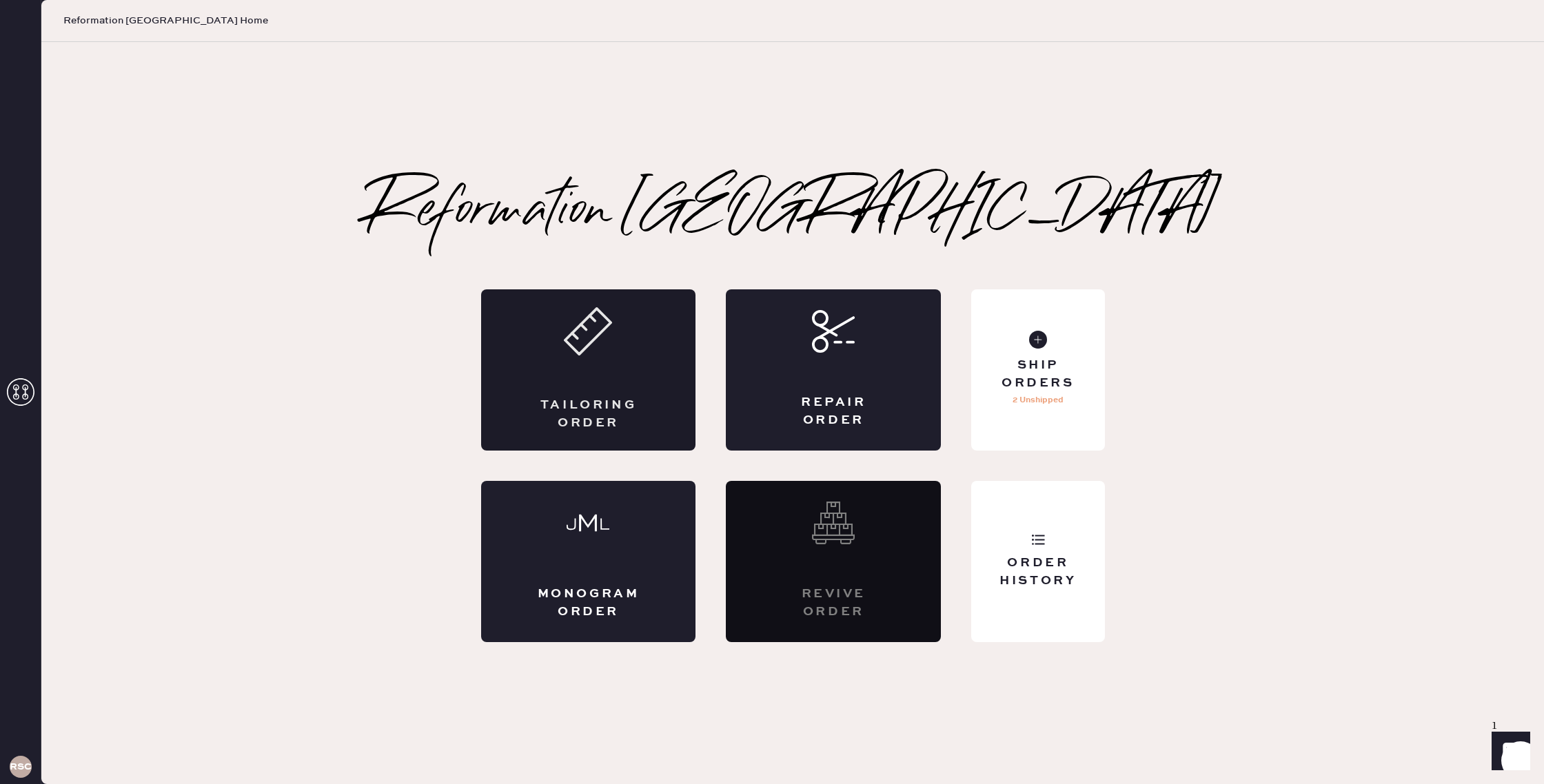
click at [643, 373] on div "Tailoring Order" at bounding box center [588, 370] width 215 height 161
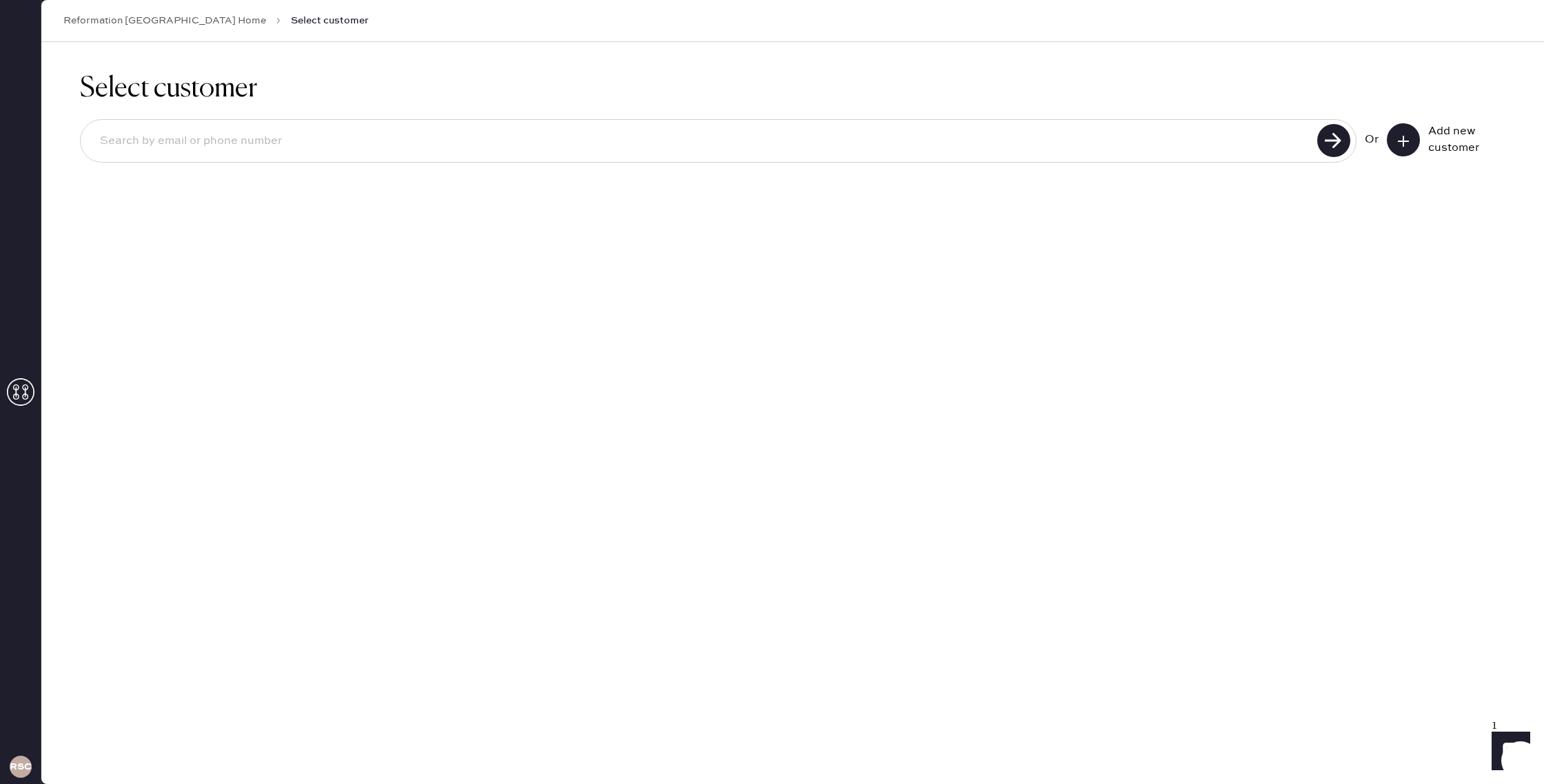
click at [659, 137] on input at bounding box center [700, 141] width 1224 height 32
type input "[PHONE_NUMBER]"
click at [1327, 140] on use at bounding box center [1333, 140] width 33 height 33
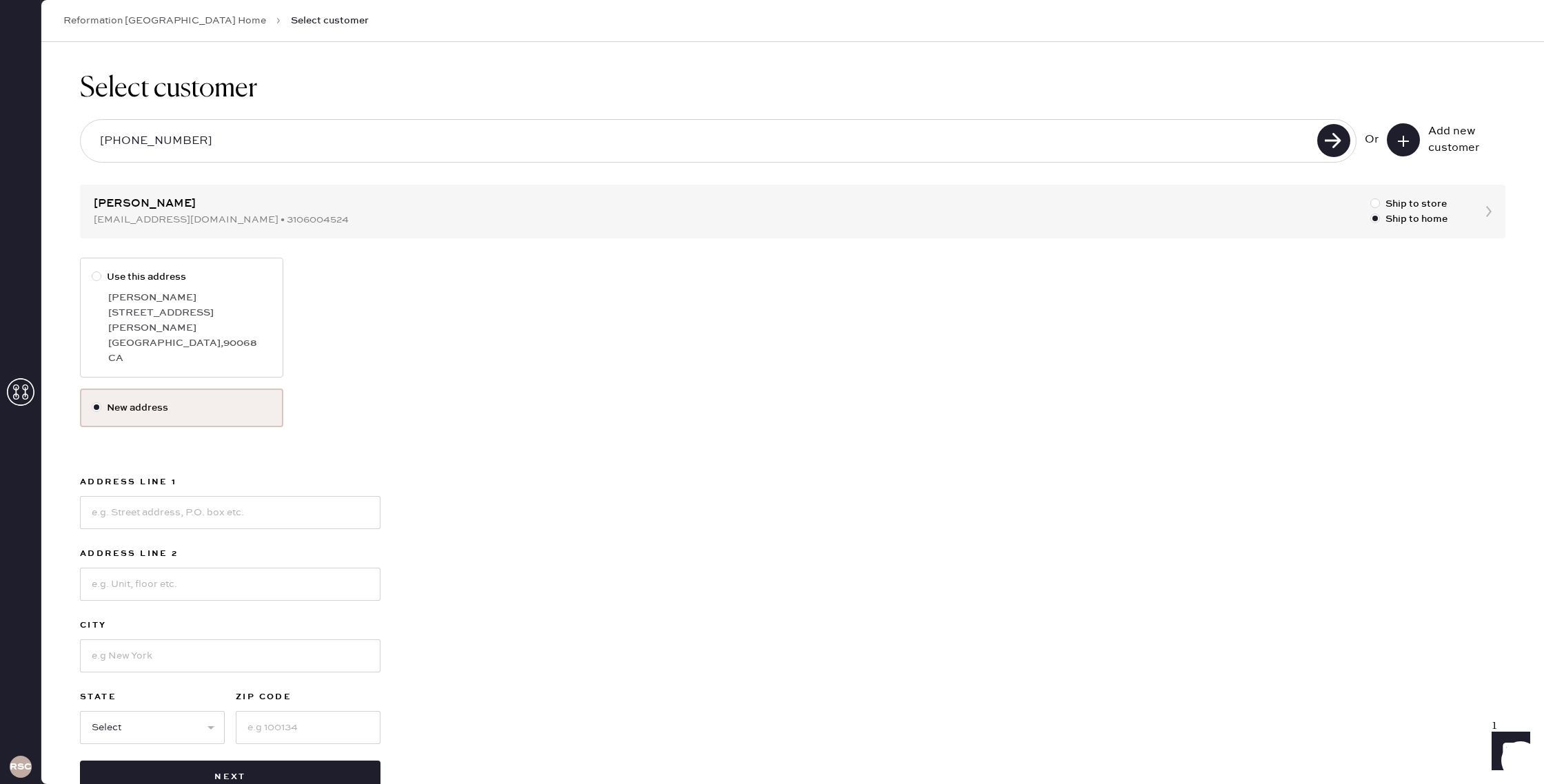
scroll to position [25, 0]
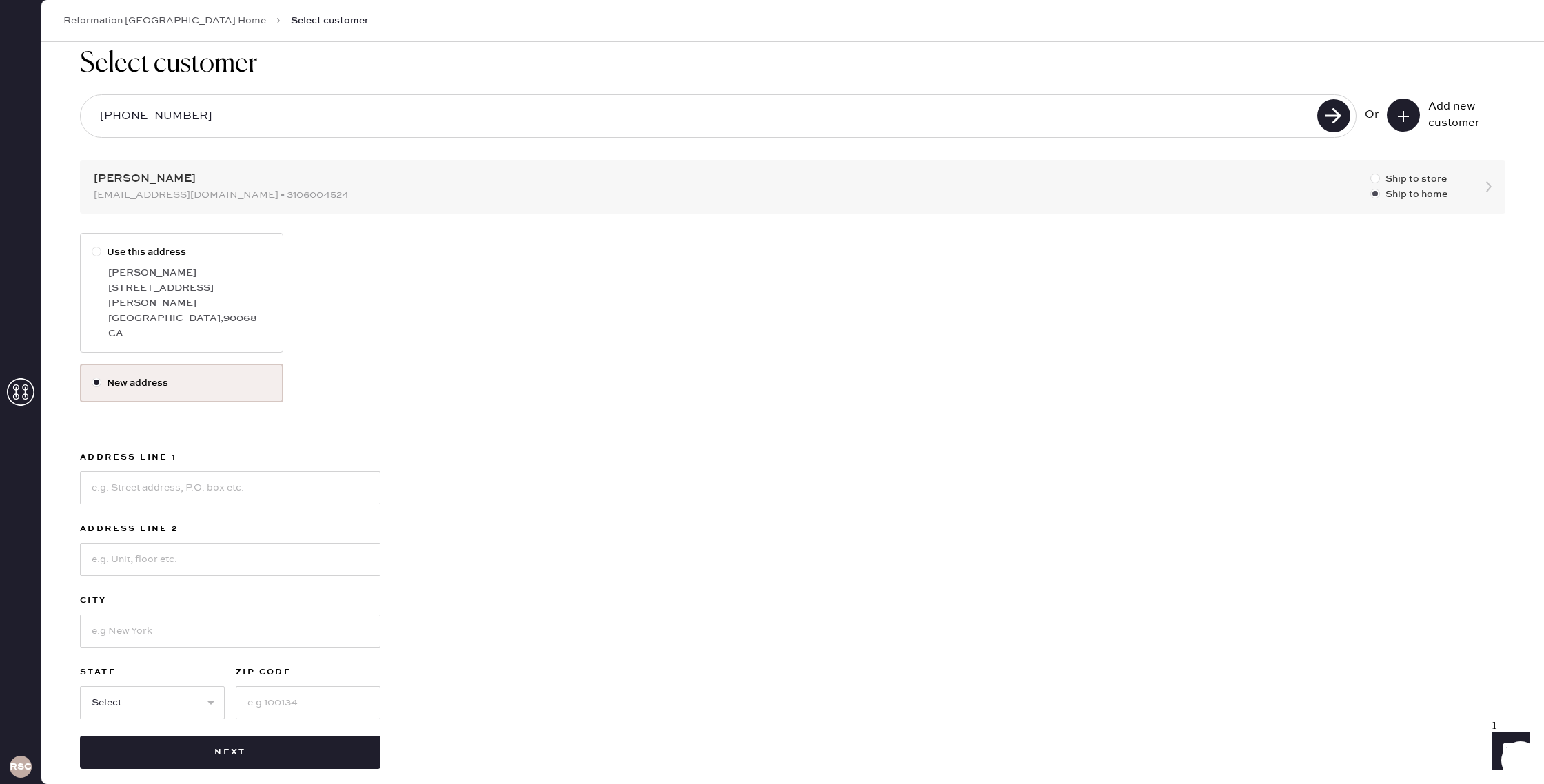
click at [1374, 178] on div at bounding box center [1375, 178] width 10 height 10
click at [1371, 172] on input "Ship to store" at bounding box center [1370, 172] width 1 height 1
radio input "true"
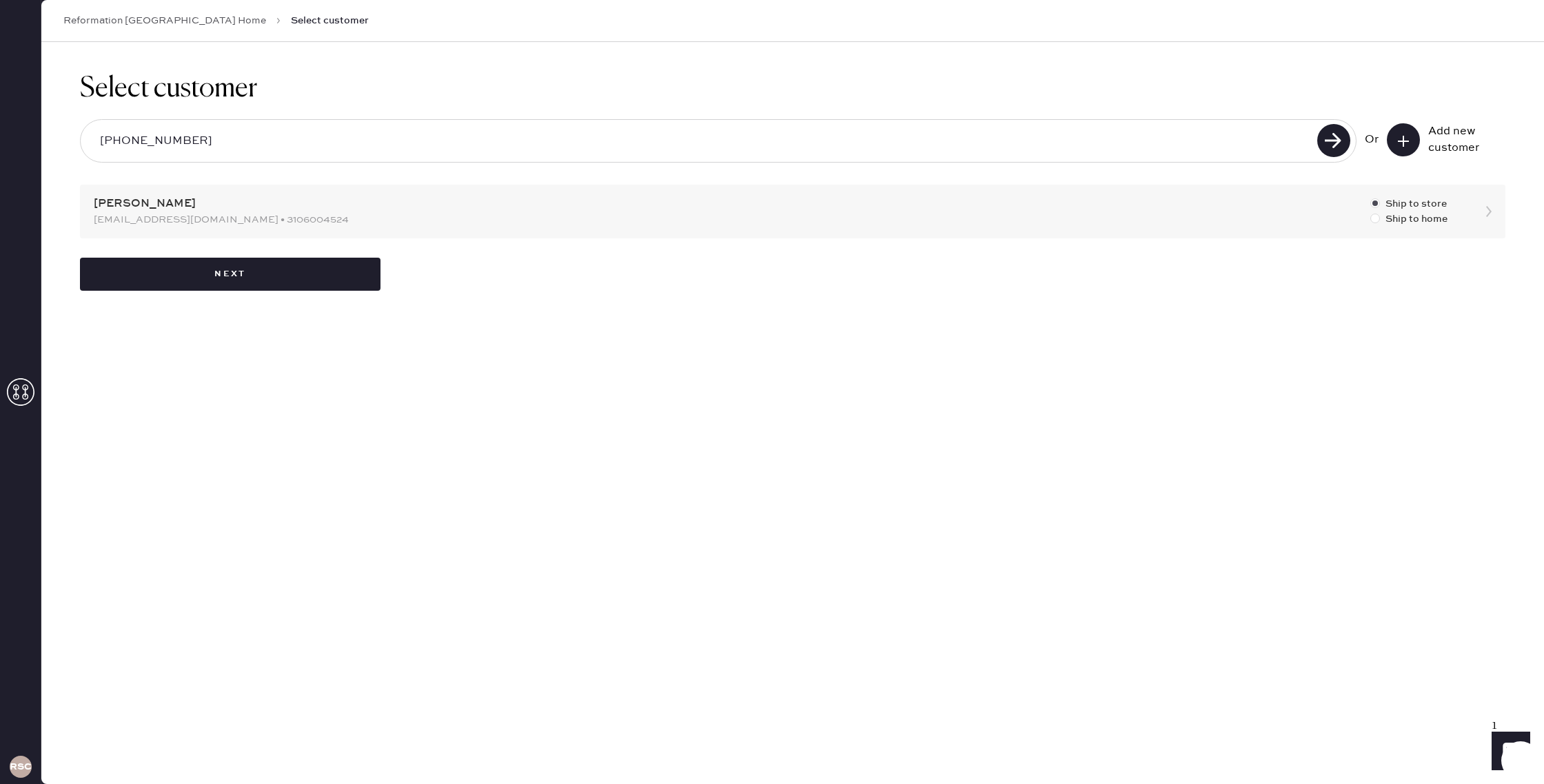
scroll to position [0, 0]
click at [232, 273] on button "Next" at bounding box center [230, 274] width 300 height 33
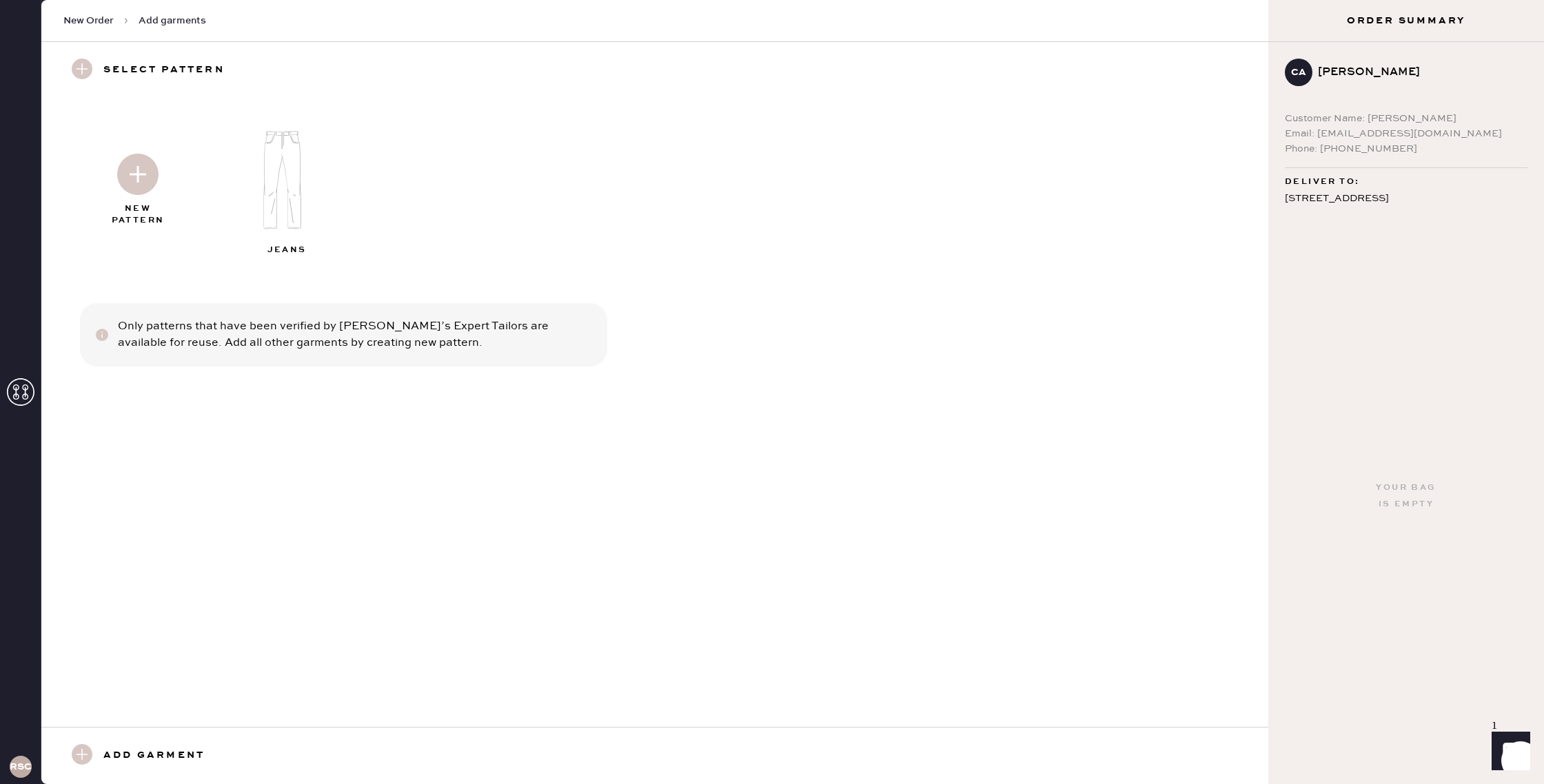
click at [145, 177] on img at bounding box center [137, 174] width 42 height 42
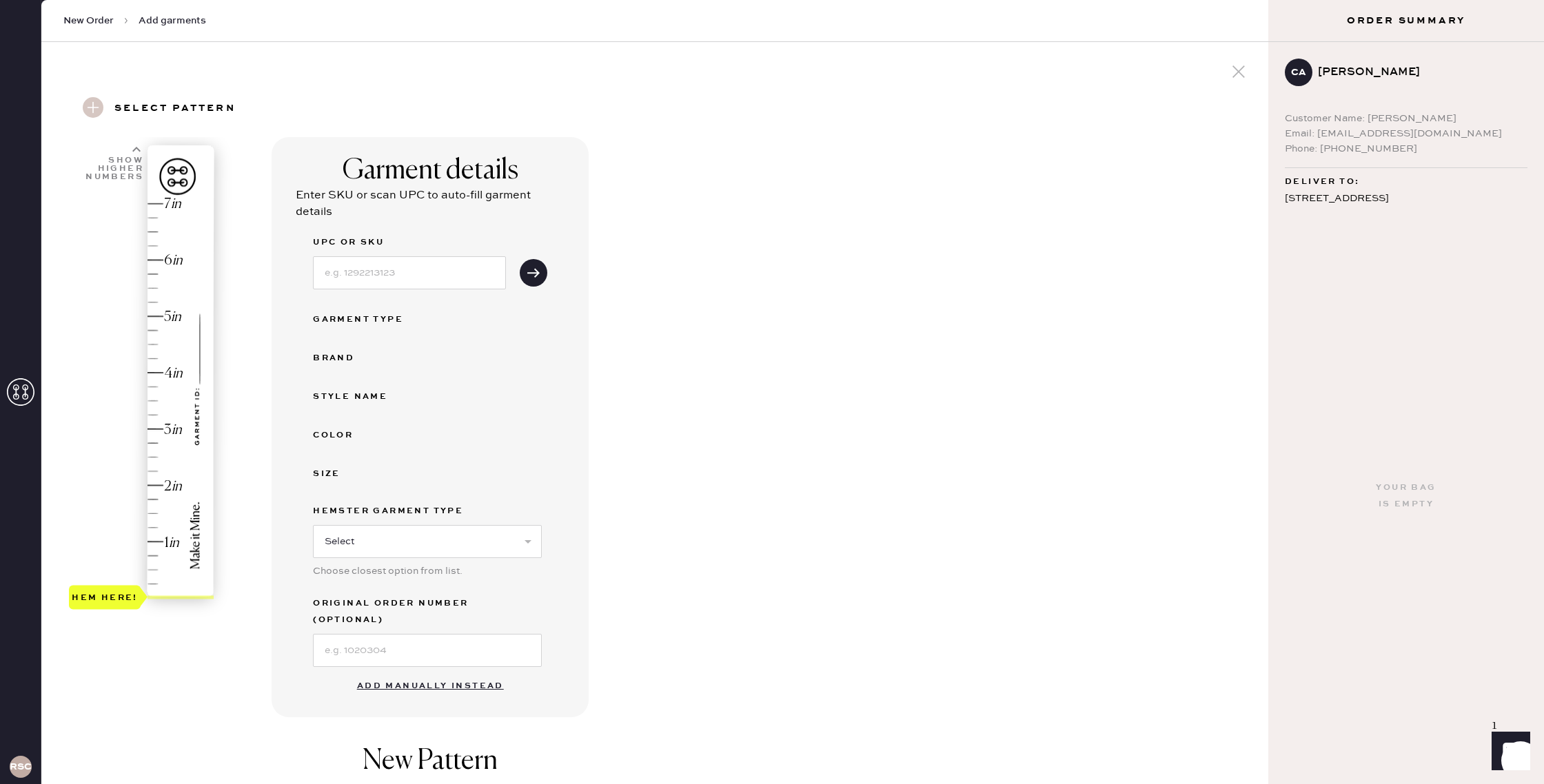
click at [427, 672] on button "Add manually instead" at bounding box center [431, 685] width 163 height 27
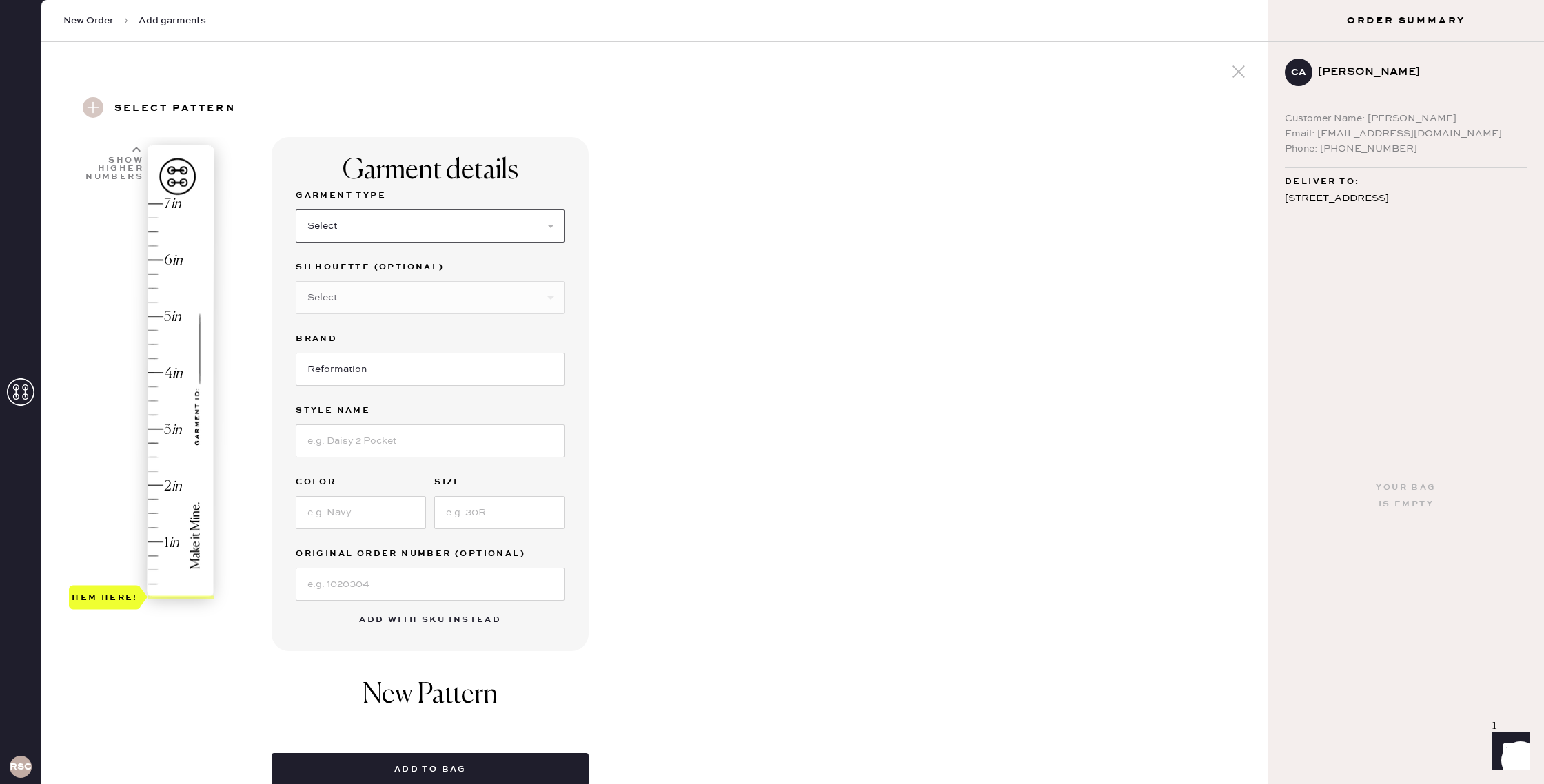
click at [345, 237] on select "Select Basic Skirt Jeans Leggings Pants Shorts Basic Sleeved Dress Basic Sleeve…" at bounding box center [430, 225] width 268 height 33
select select "2"
click at [296, 209] on select "Select Basic Skirt Jeans Leggings Pants Shorts Basic Sleeved Dress Basic Sleeve…" at bounding box center [430, 225] width 268 height 33
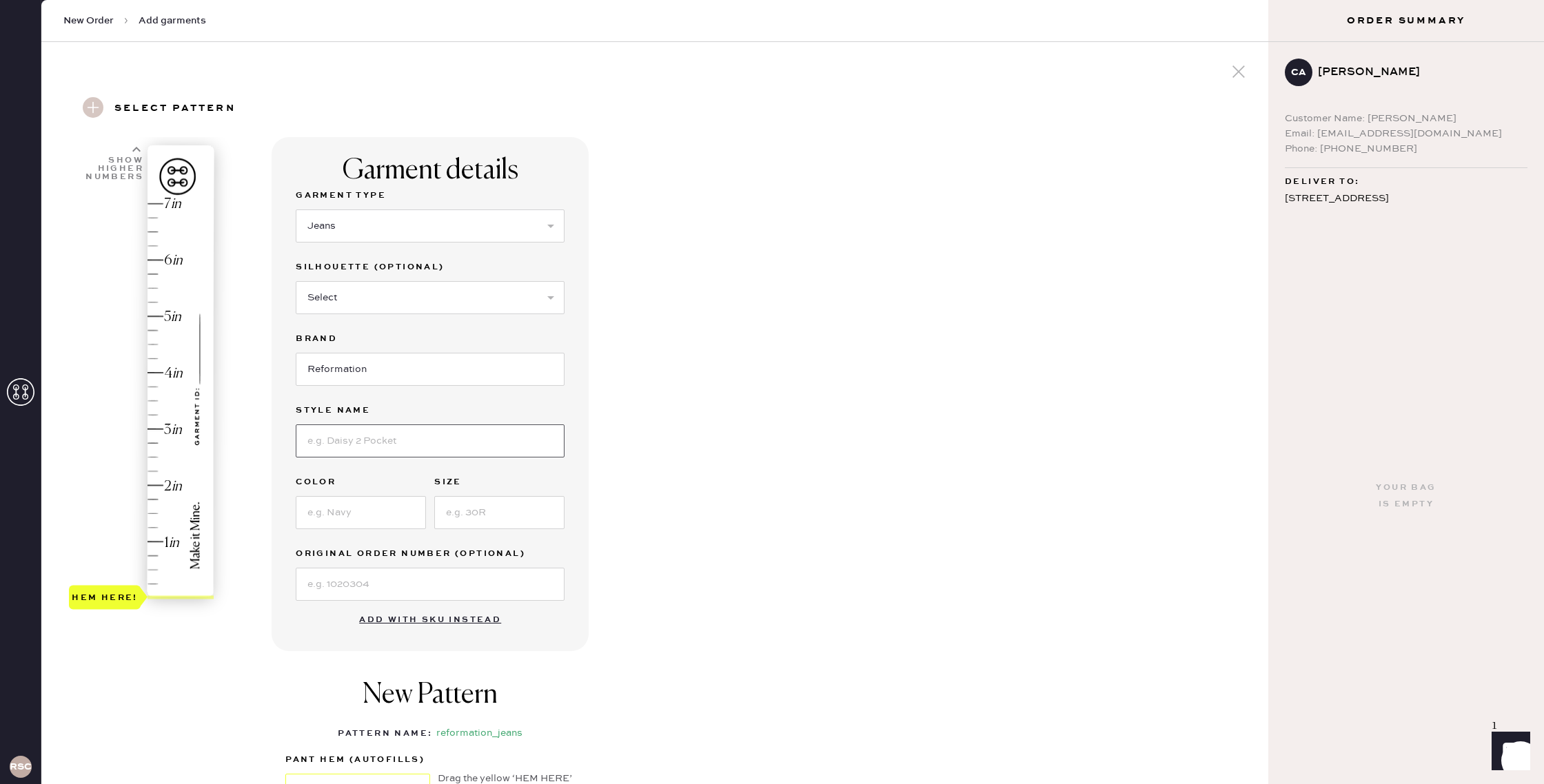
click at [371, 433] on input at bounding box center [430, 440] width 268 height 33
type input "[PERSON_NAME] High Rise Slouchy Wide Leg Jeans"
click at [389, 525] on input at bounding box center [361, 512] width 130 height 33
type input "Cloquet"
click at [460, 512] on input at bounding box center [499, 512] width 130 height 33
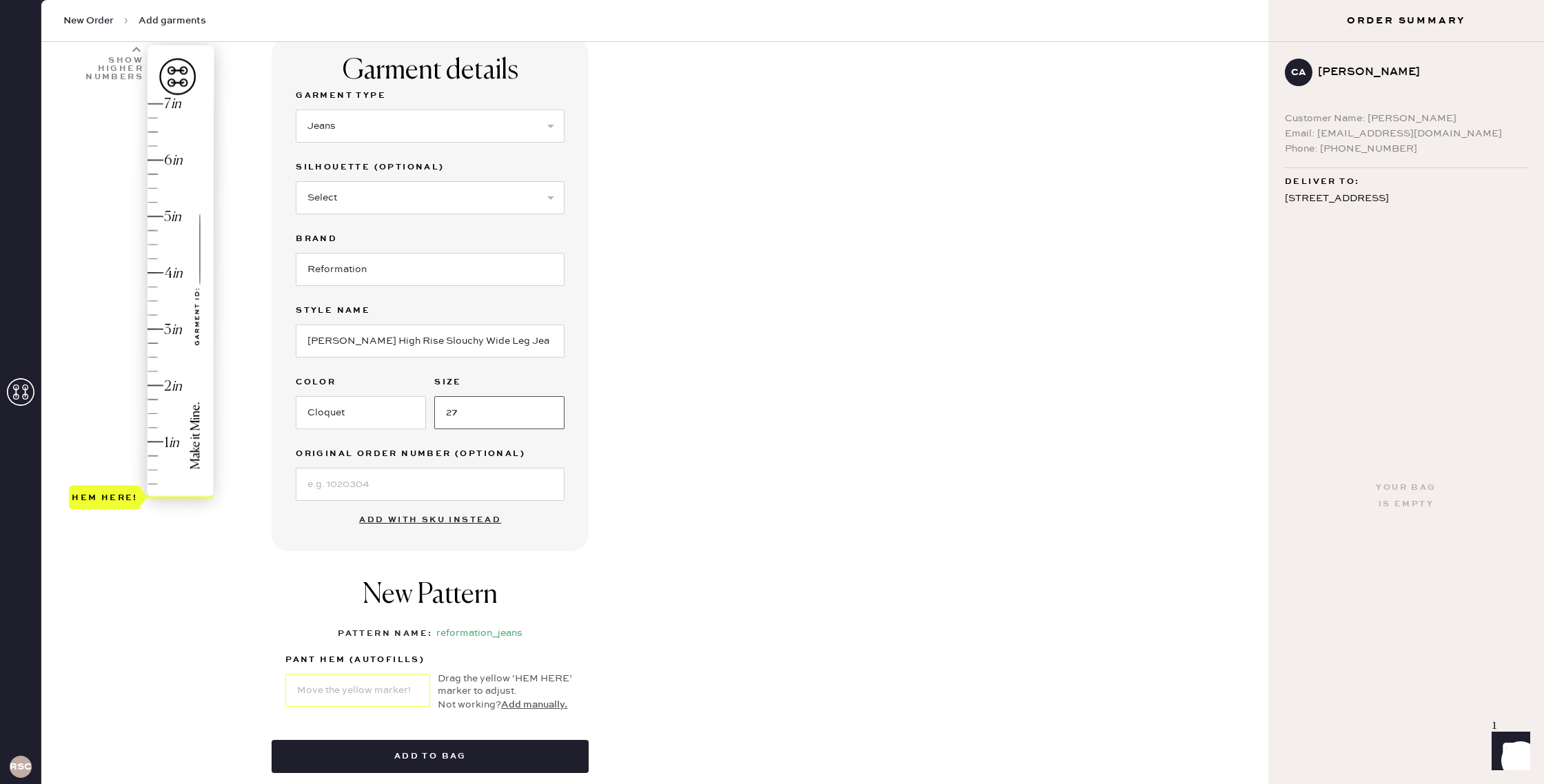
scroll to position [108, 0]
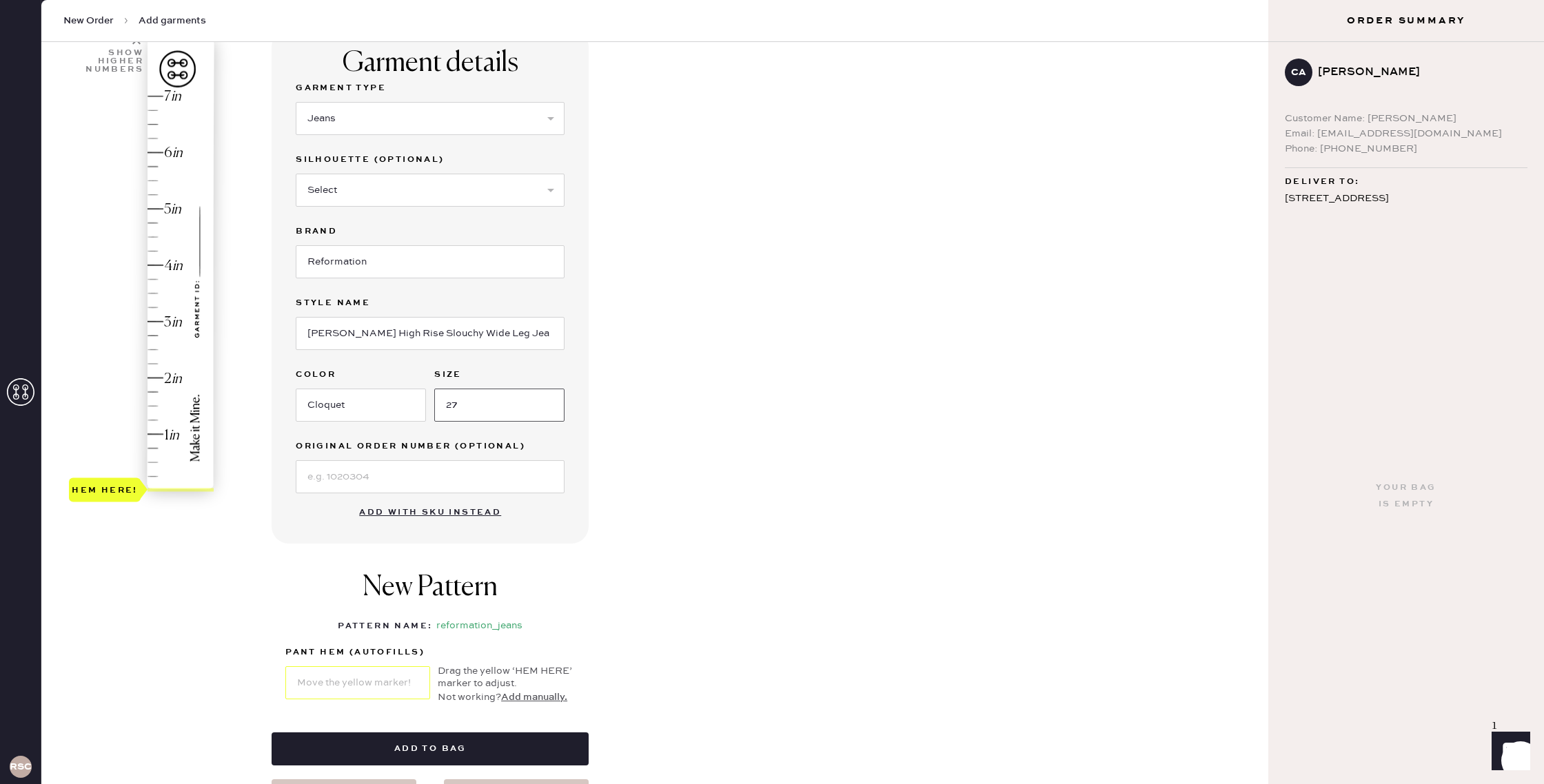
type input "27"
type input "1.75"
click at [157, 390] on div "Hem here!" at bounding box center [142, 293] width 147 height 406
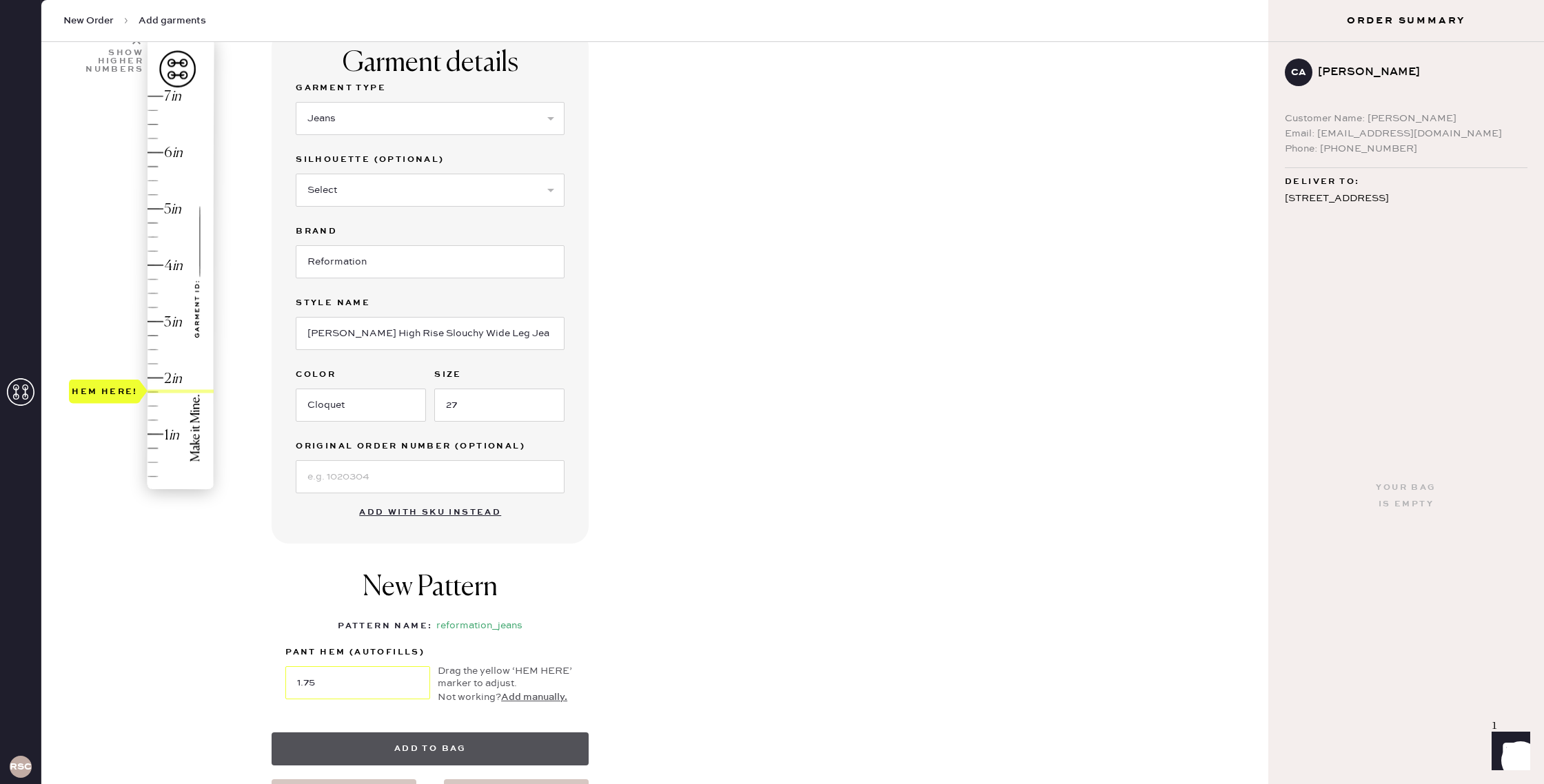
click at [405, 745] on button "Add to bag" at bounding box center [430, 749] width 317 height 33
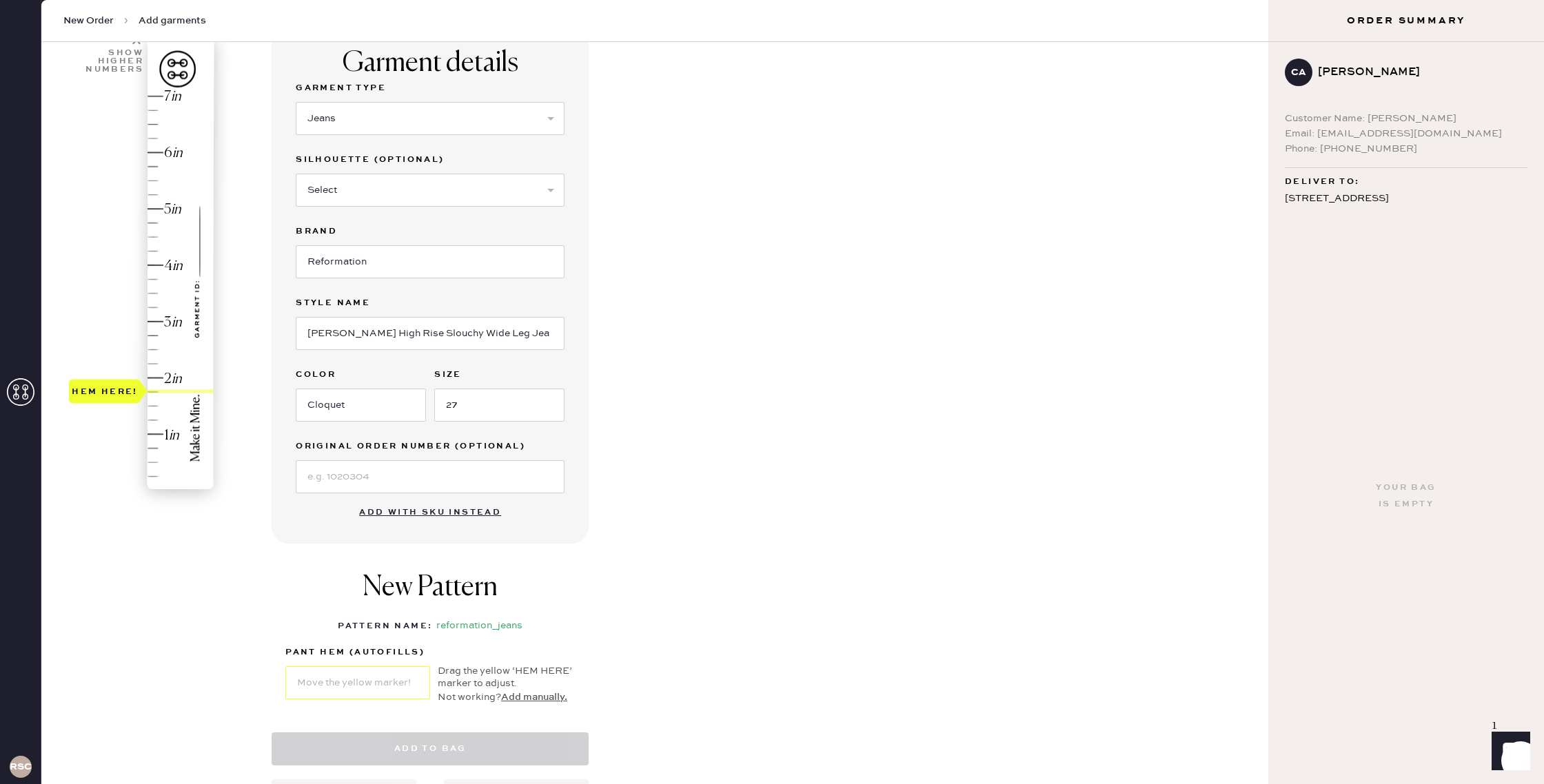
select select "2"
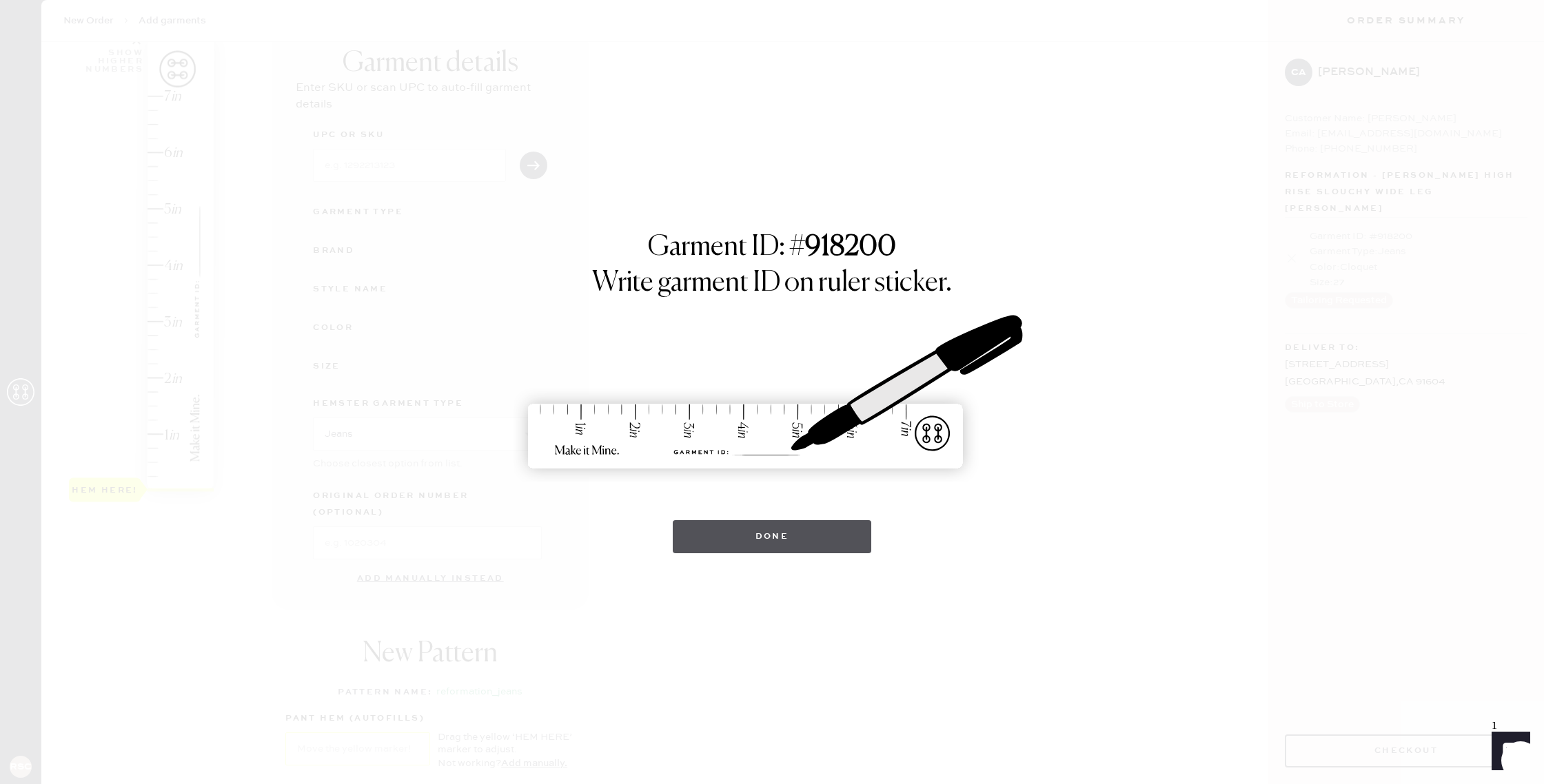
click at [726, 526] on button "Done" at bounding box center [772, 536] width 199 height 33
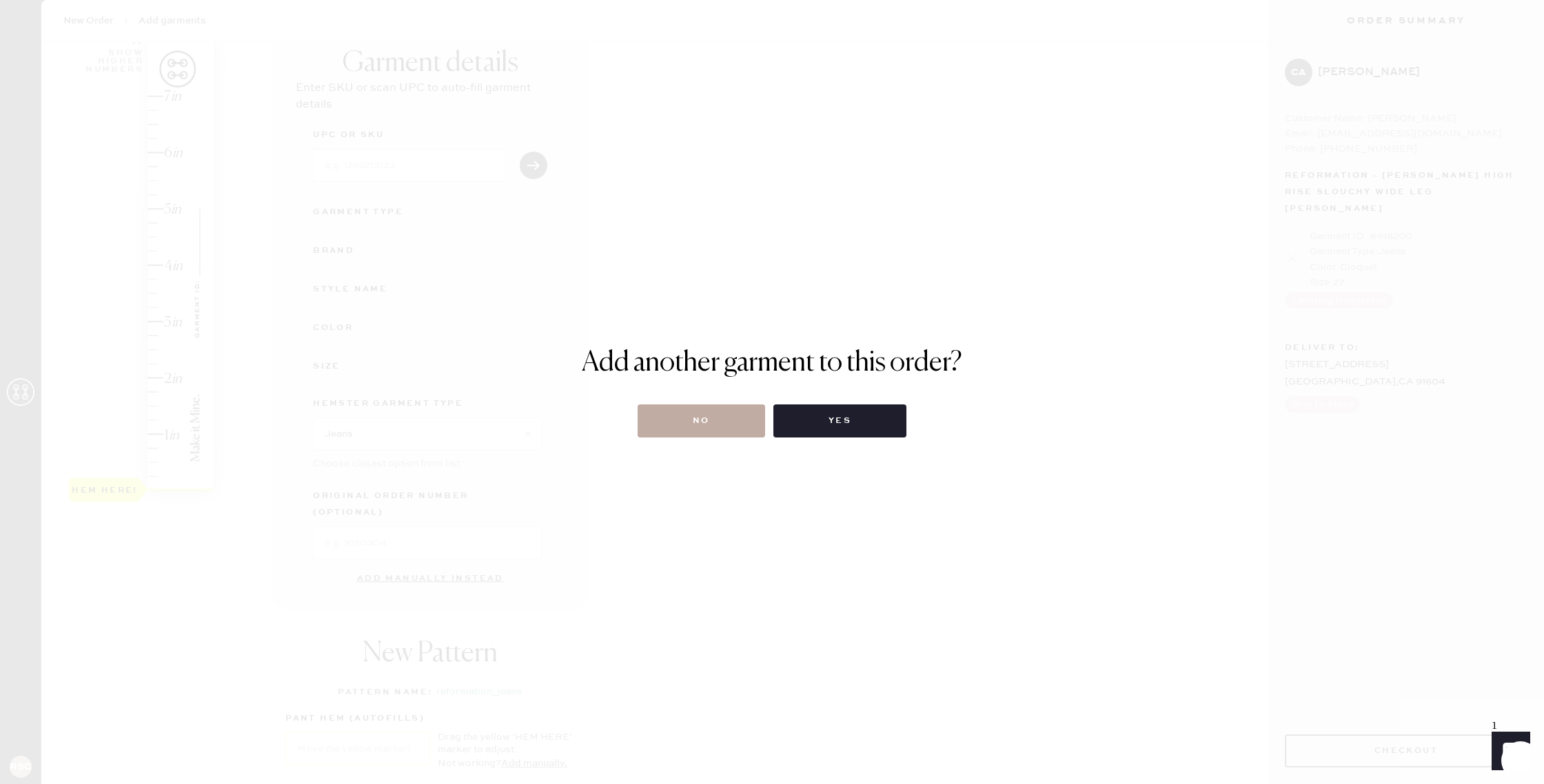
click at [698, 430] on button "No" at bounding box center [701, 421] width 128 height 33
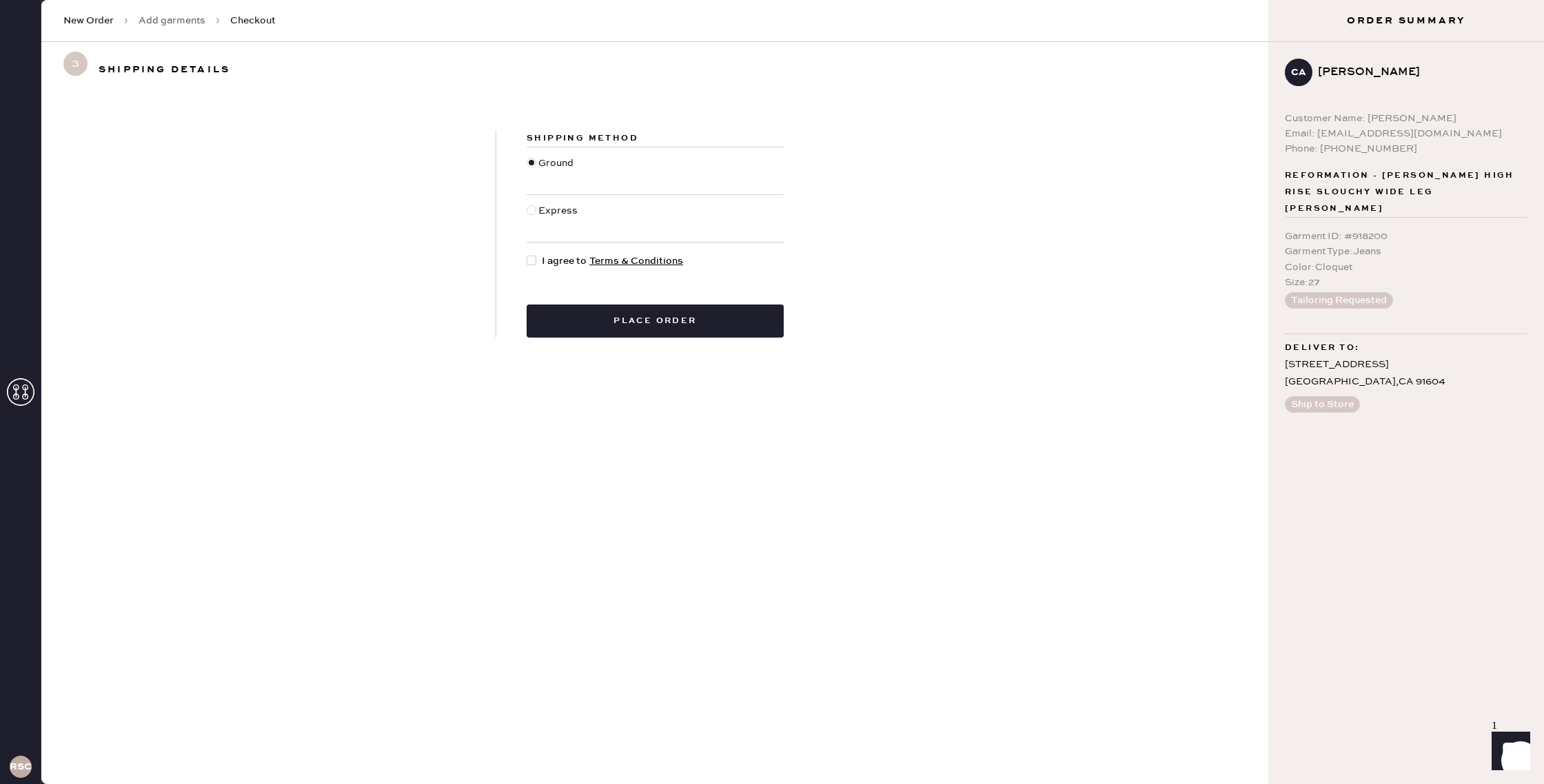
click at [531, 259] on div at bounding box center [531, 261] width 10 height 10
click at [527, 254] on input "I agree to Terms & Conditions" at bounding box center [526, 254] width 1 height 1
checkbox input "true"
click at [615, 323] on button "Place order" at bounding box center [655, 321] width 257 height 33
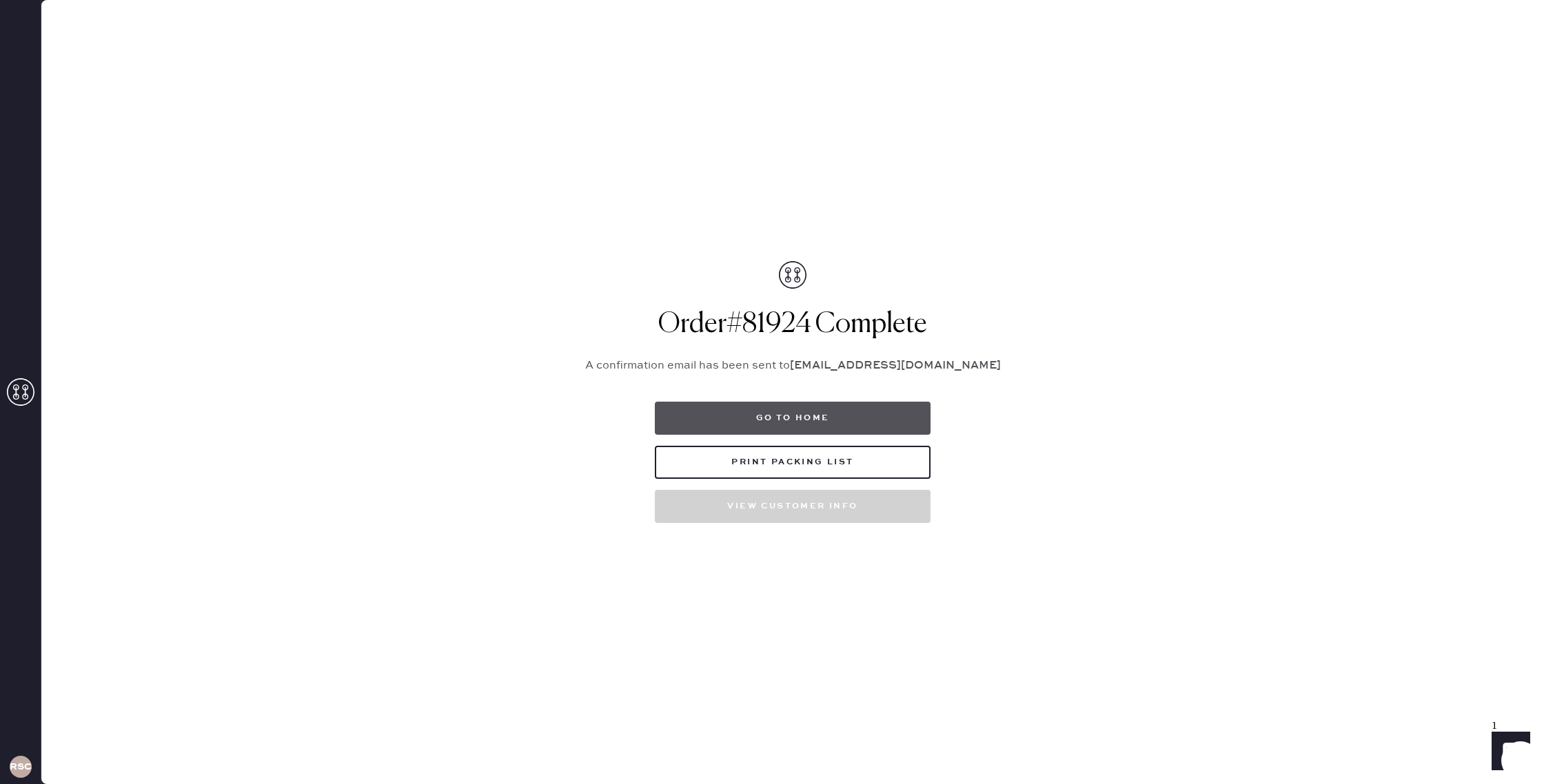
click at [760, 421] on button "Go to home" at bounding box center [792, 418] width 276 height 33
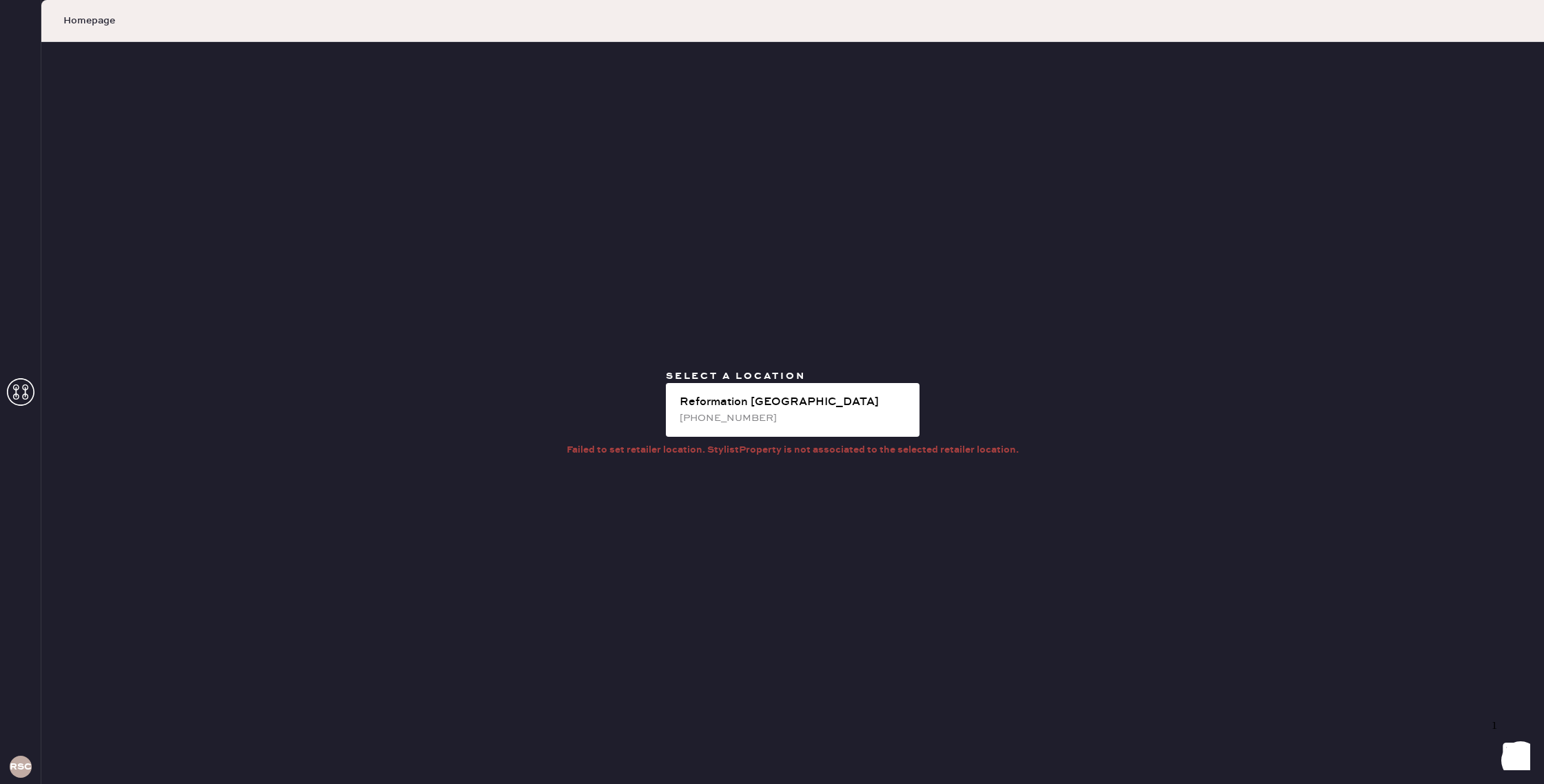
click at [23, 382] on icon at bounding box center [20, 392] width 27 height 27
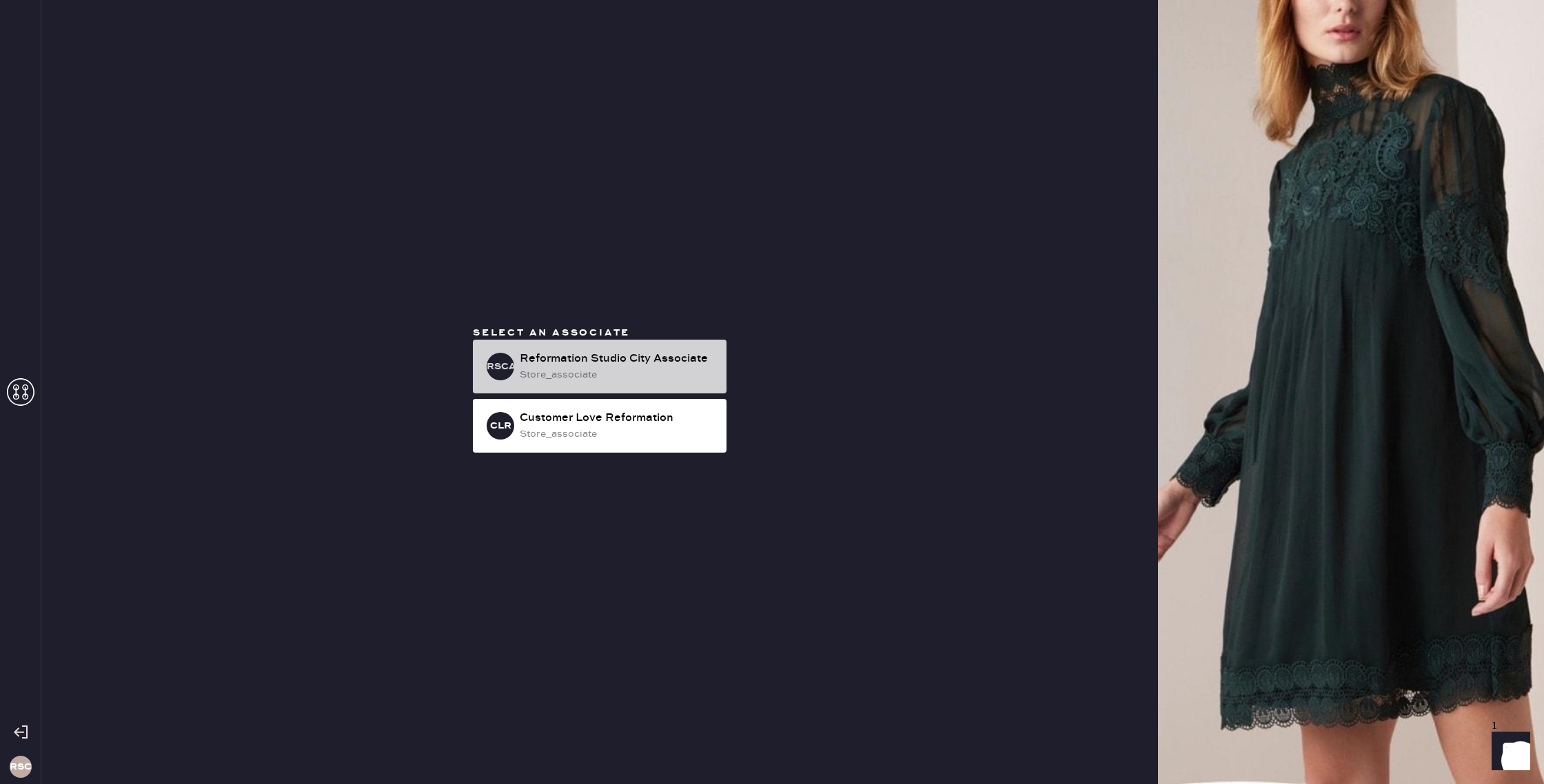
click at [638, 349] on div "RSCA Reformation Studio City Associate store_associate" at bounding box center [600, 366] width 254 height 54
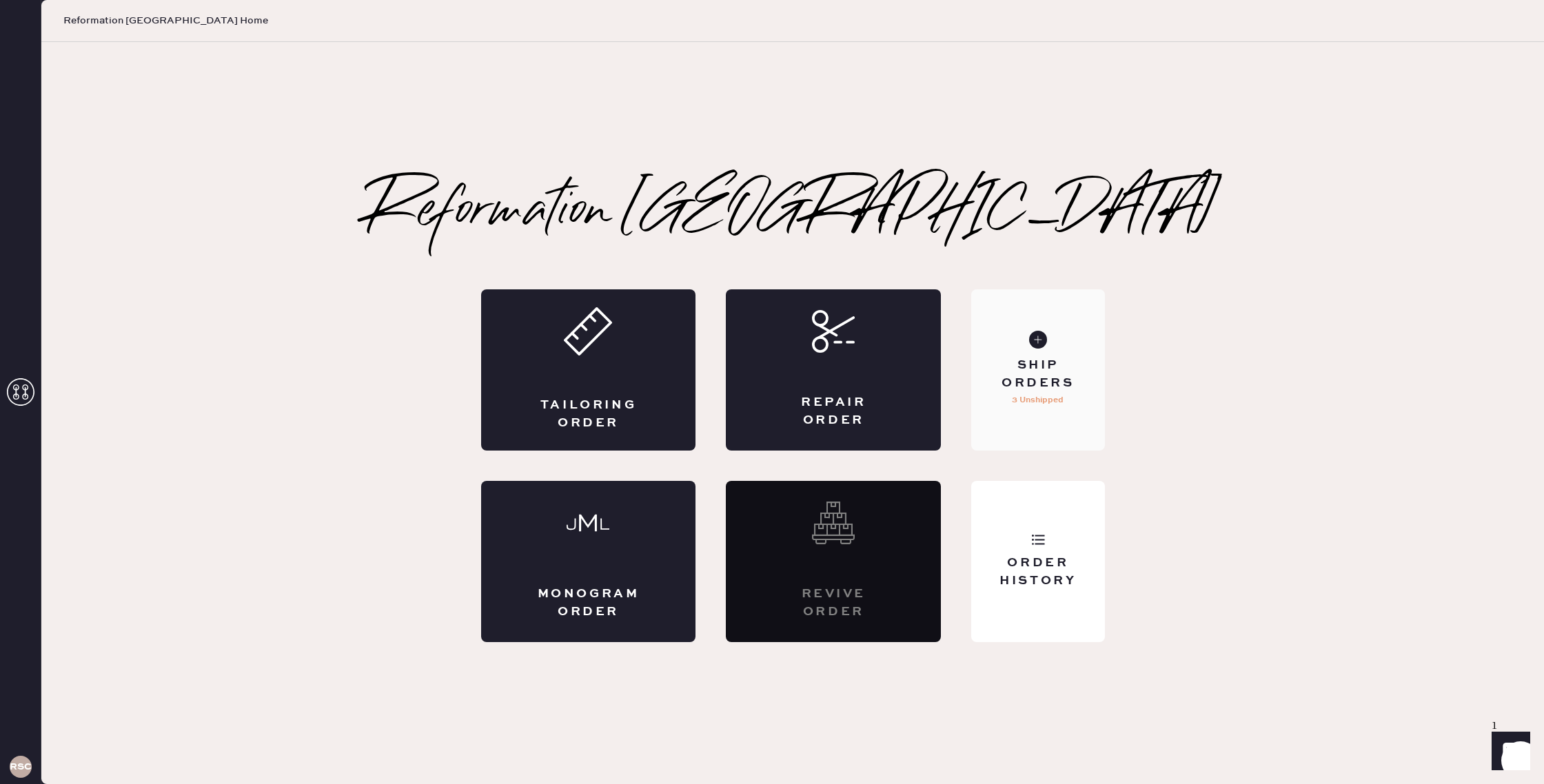
click at [1070, 377] on div "Ship Orders" at bounding box center [1037, 374] width 111 height 35
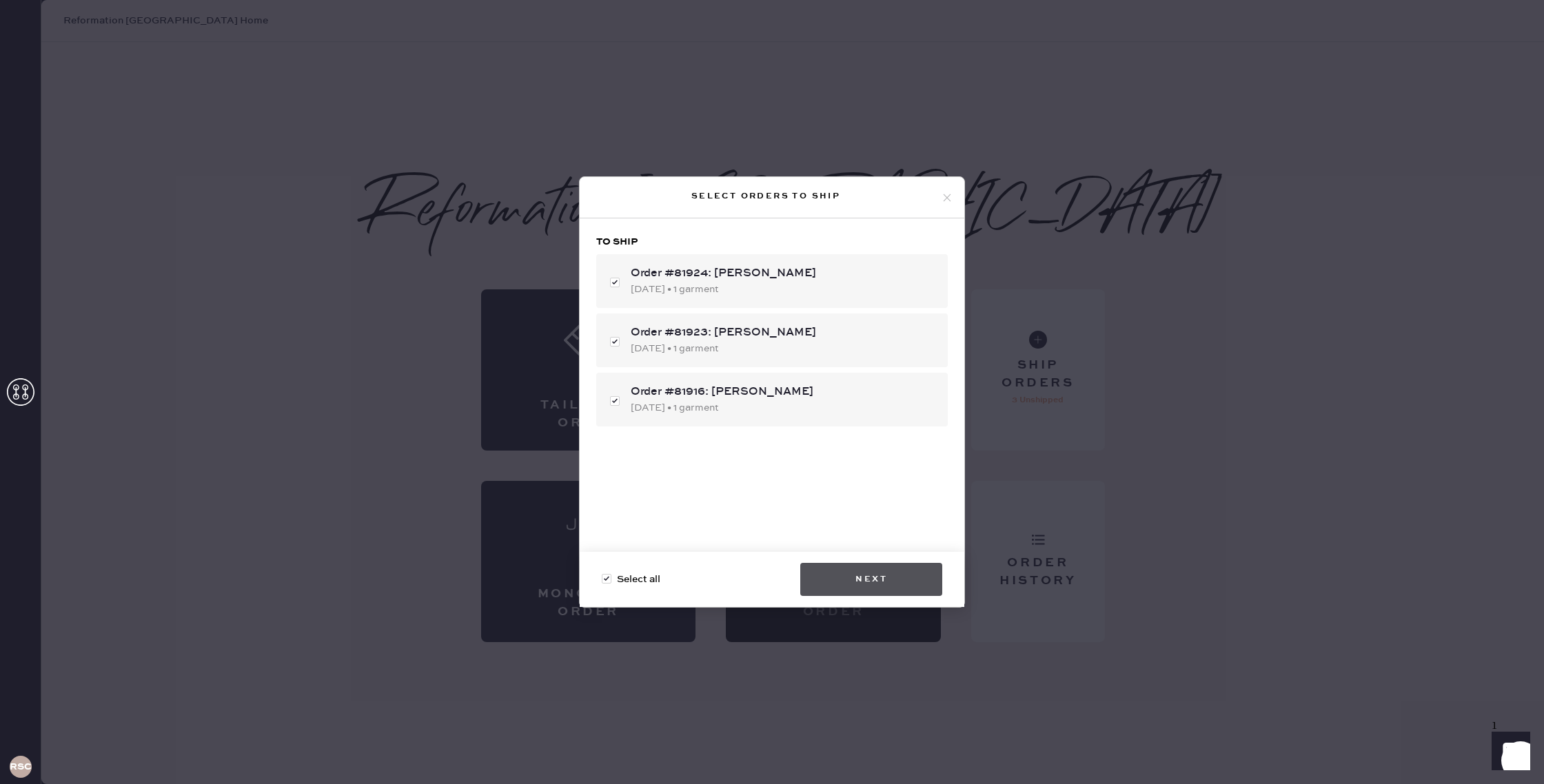
click at [896, 575] on button "Next" at bounding box center [870, 579] width 142 height 33
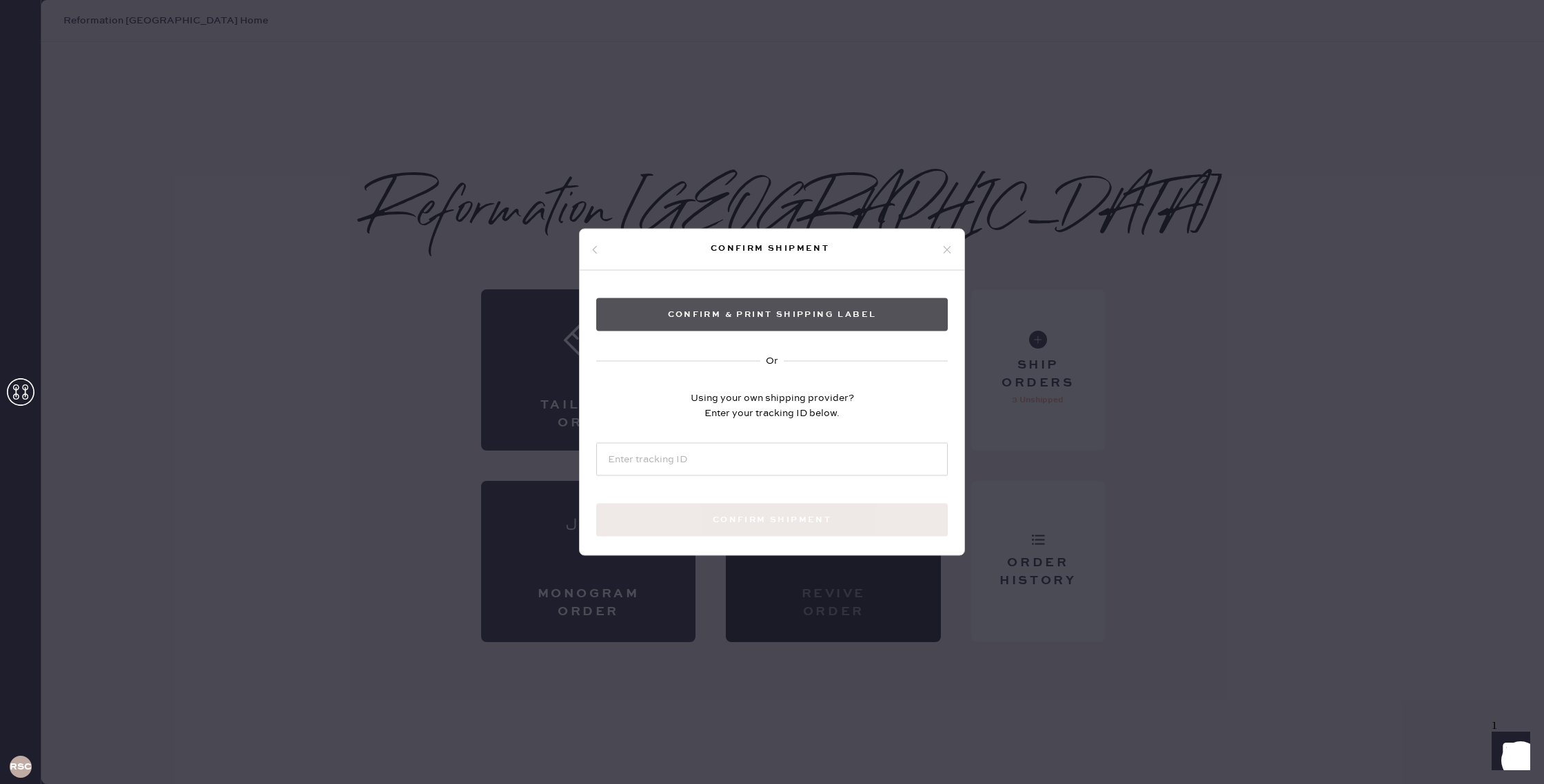
click at [788, 320] on button "Confirm & Print shipping label" at bounding box center [772, 314] width 352 height 33
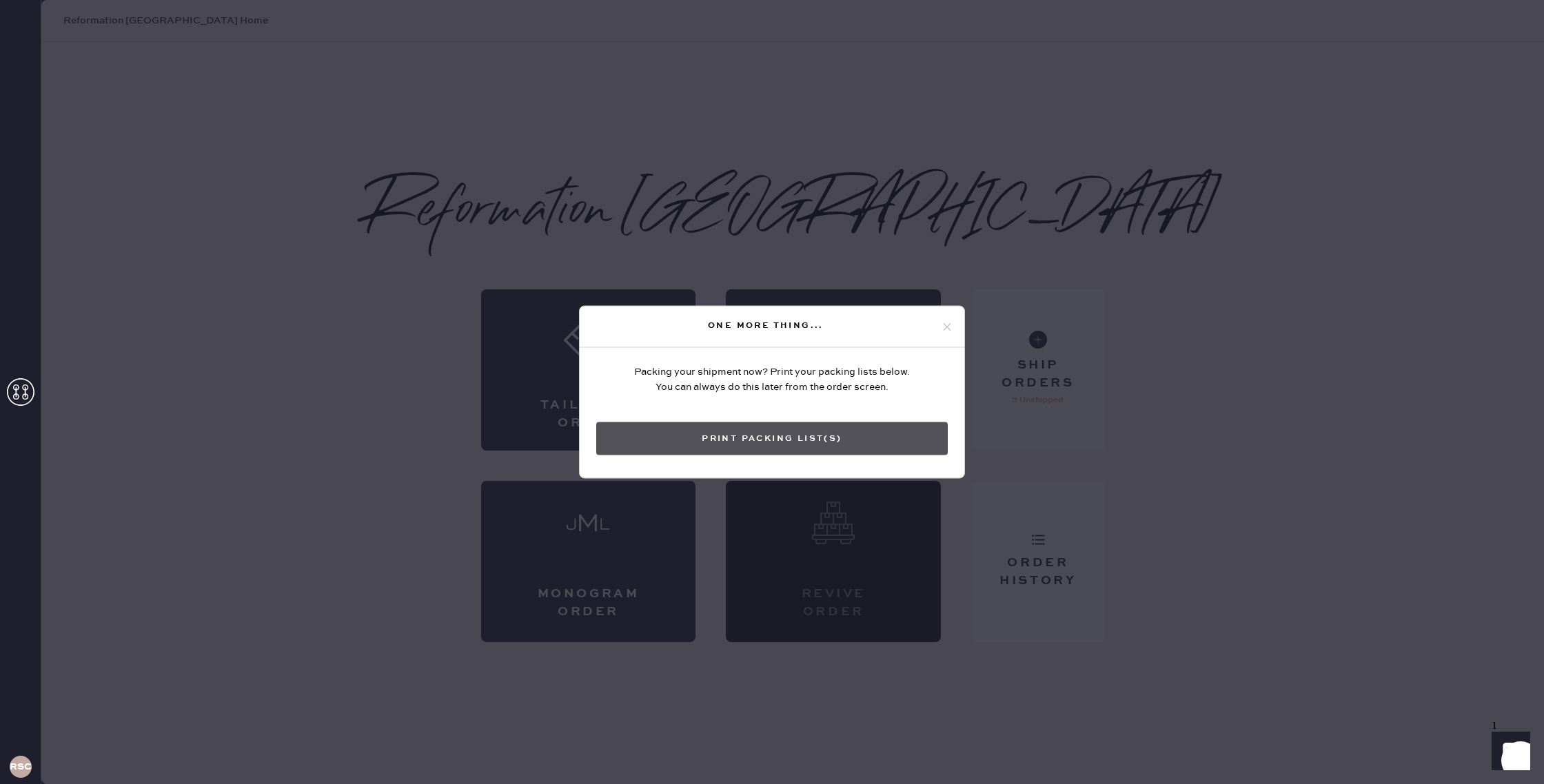
click at [818, 436] on button "Print Packing List(s)" at bounding box center [772, 438] width 352 height 33
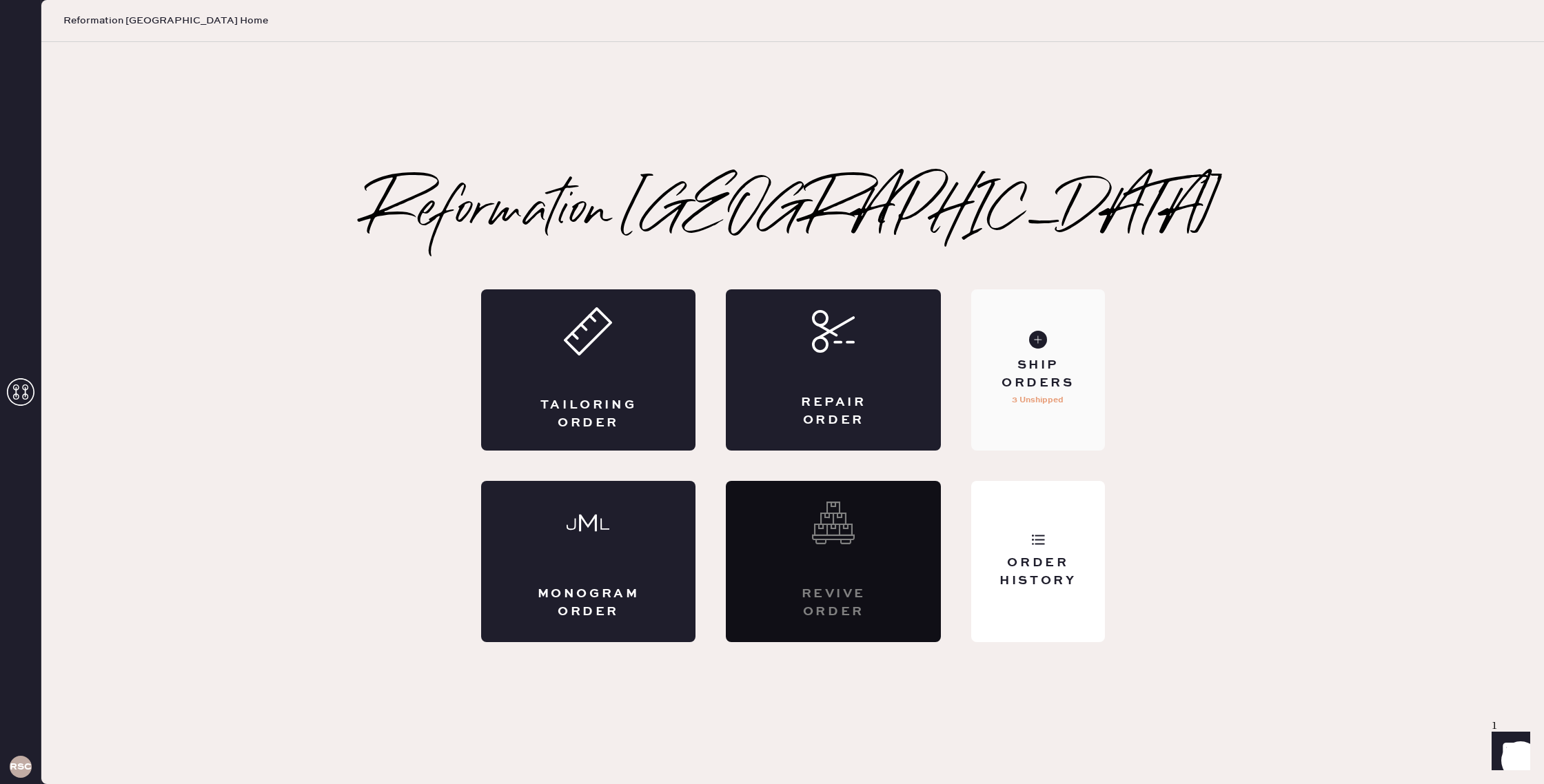
click at [1046, 401] on p "3 Unshipped" at bounding box center [1037, 399] width 51 height 16
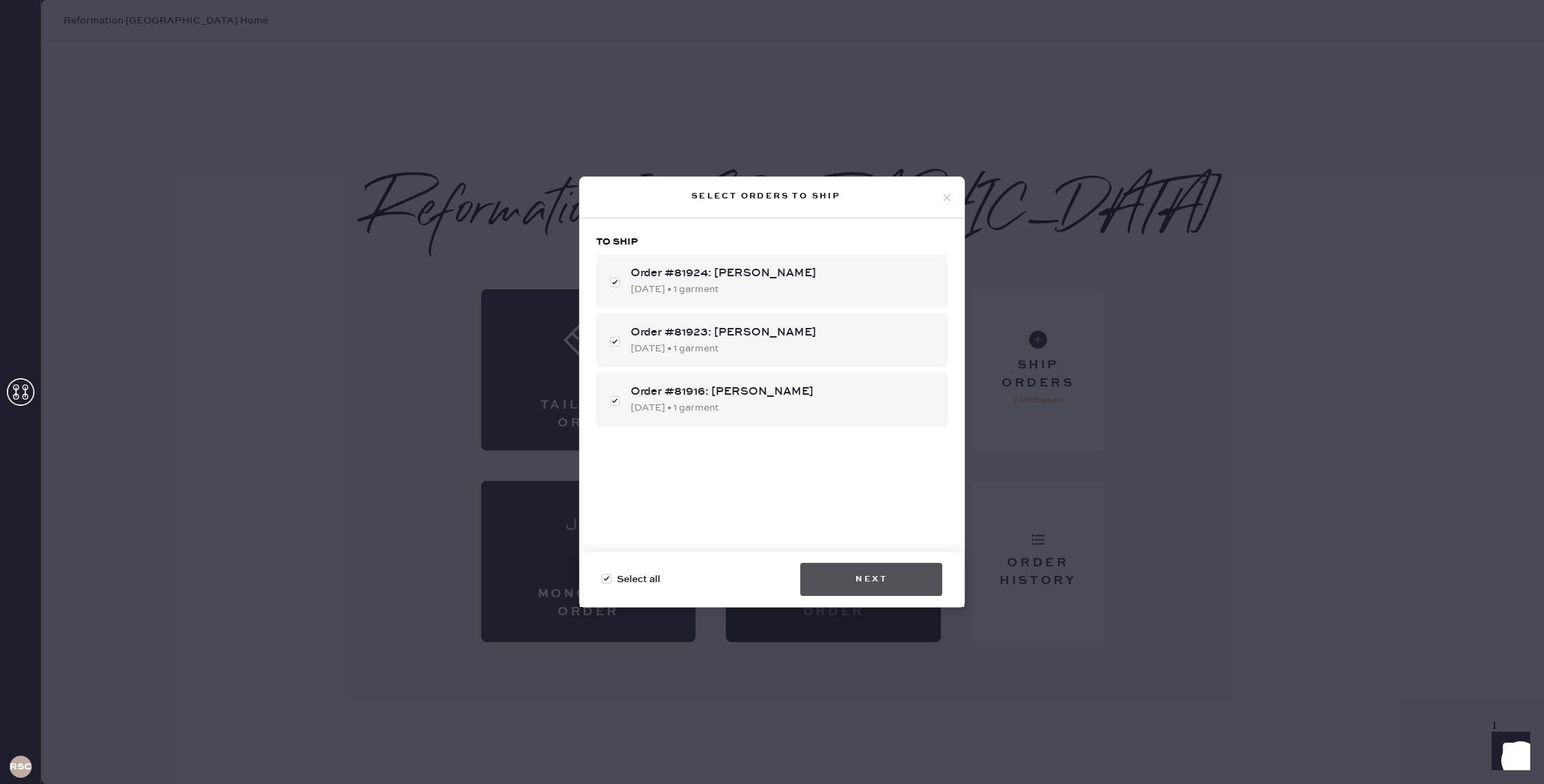
click at [882, 586] on button "Next" at bounding box center [870, 579] width 142 height 33
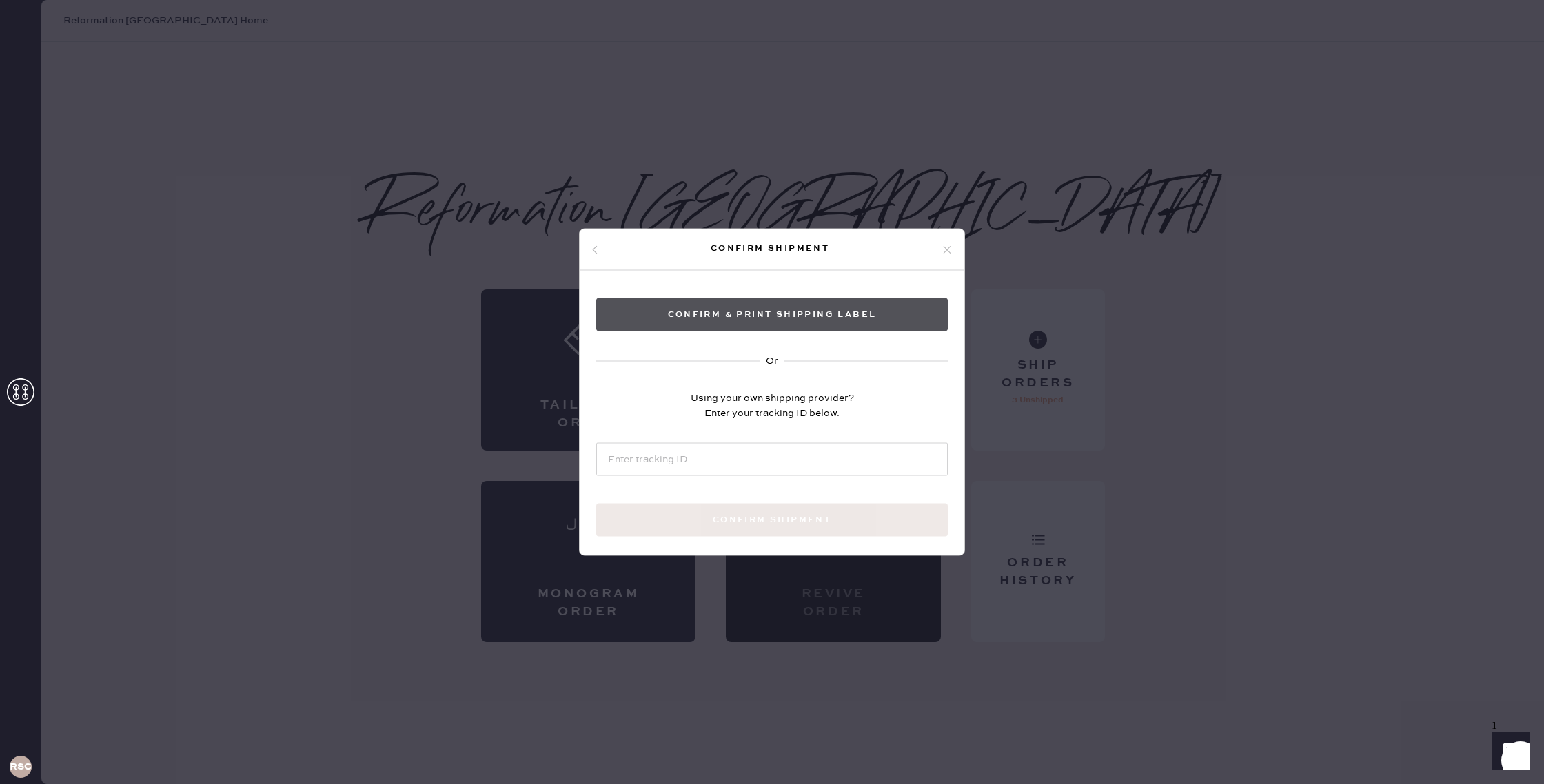
click at [825, 318] on button "Confirm & Print shipping label" at bounding box center [772, 314] width 352 height 33
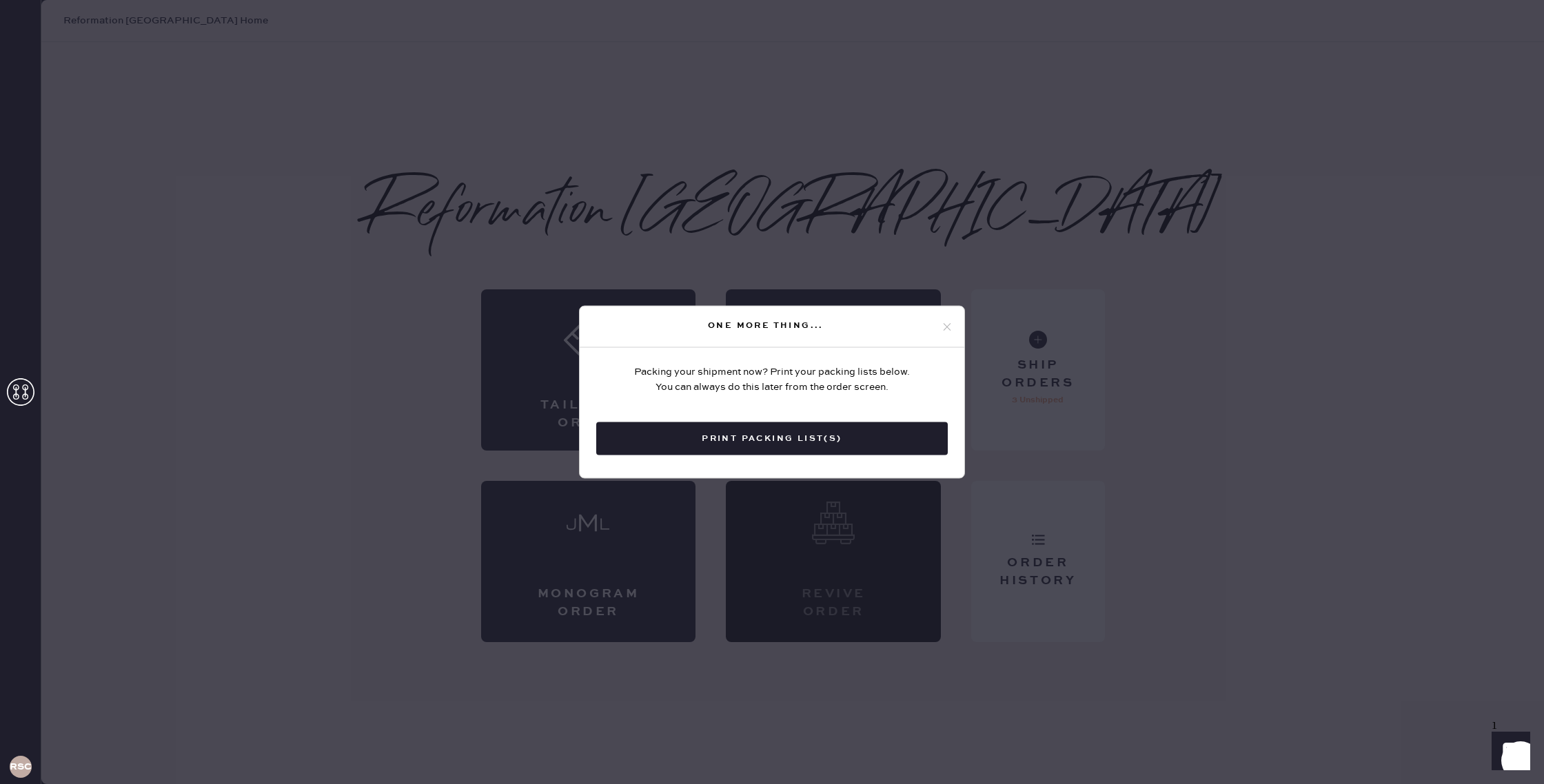
click at [948, 325] on use at bounding box center [947, 327] width 8 height 8
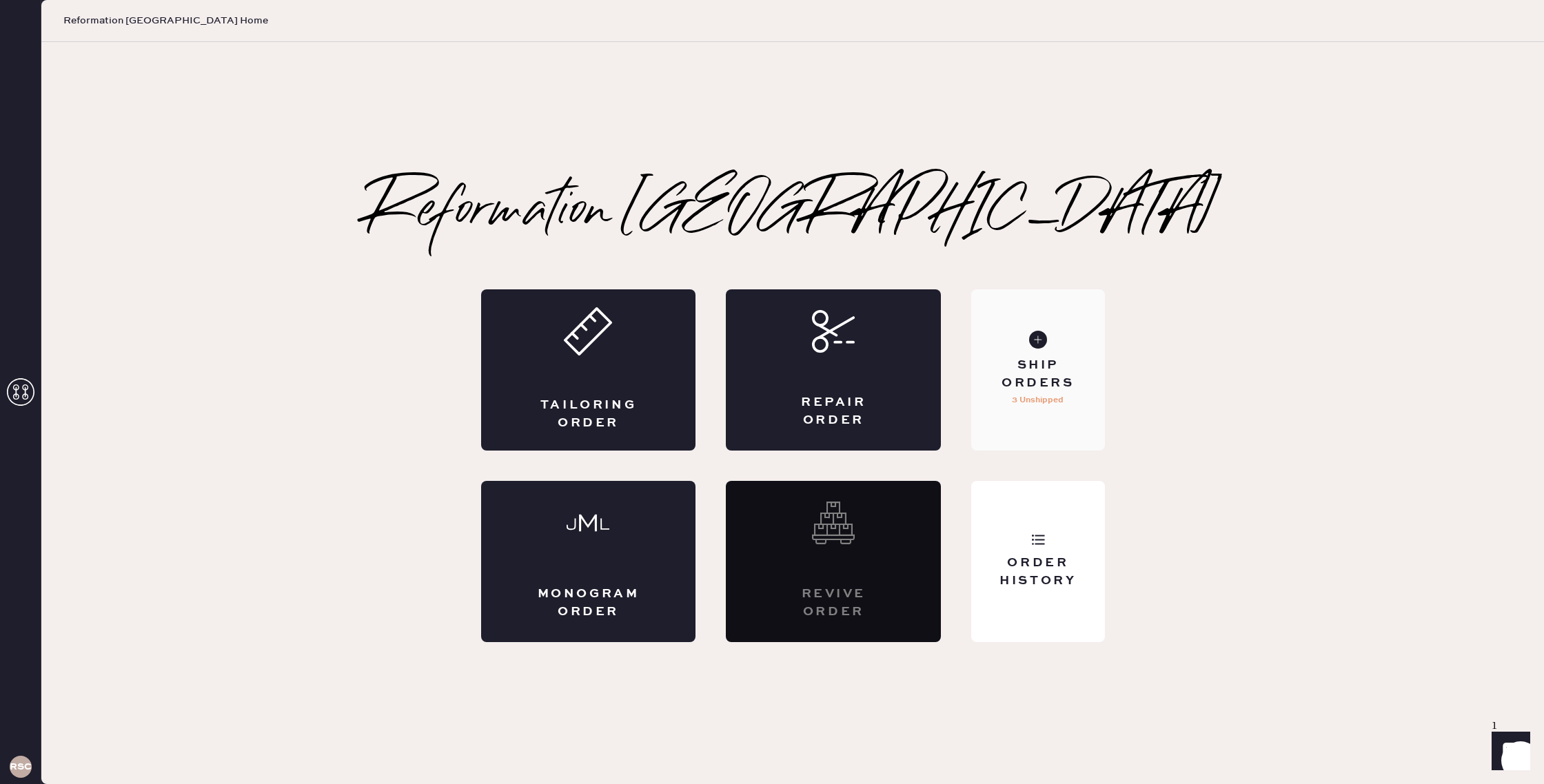
click at [1073, 387] on div "Ship Orders" at bounding box center [1037, 374] width 111 height 35
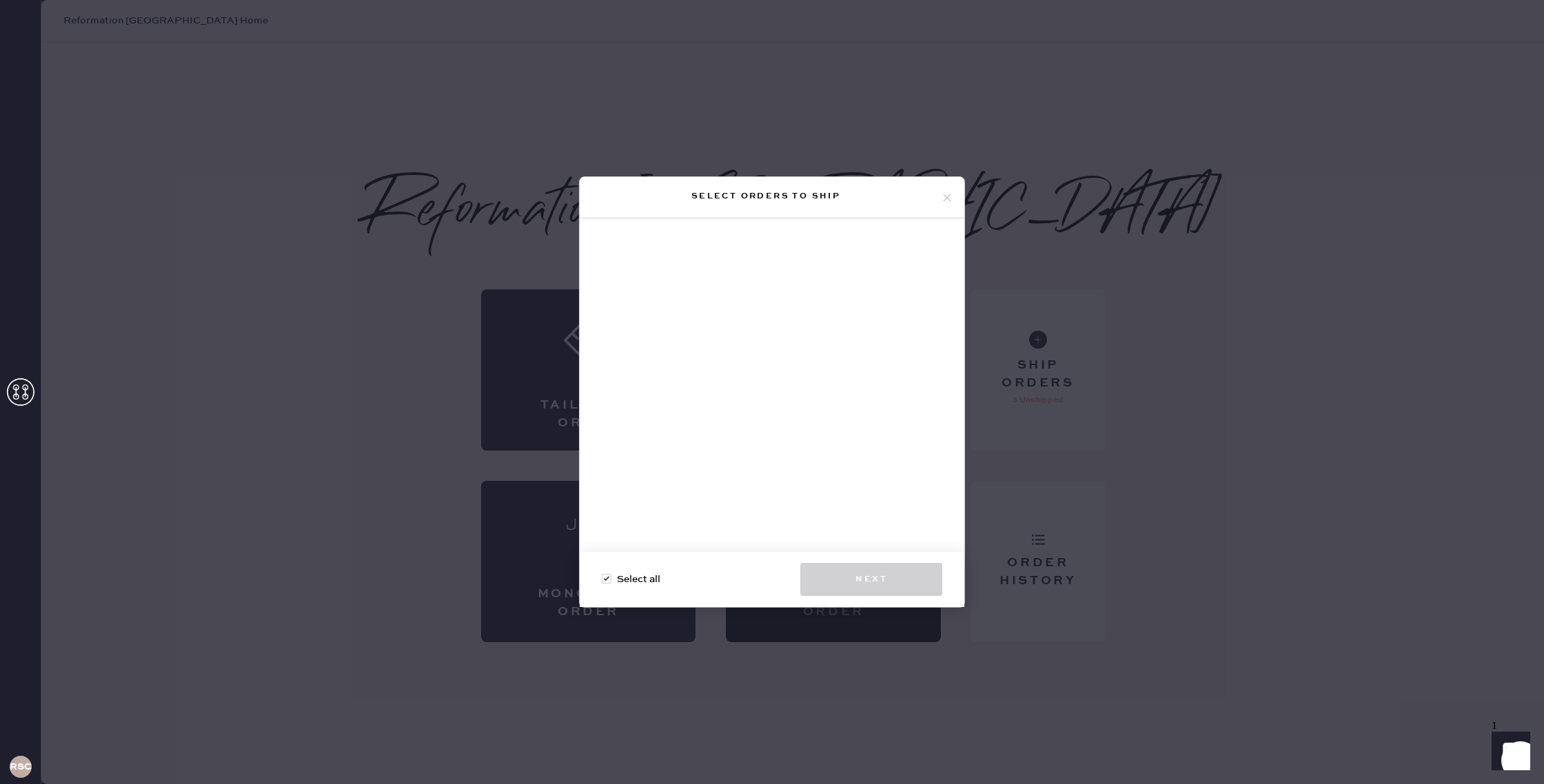
click at [948, 199] on use at bounding box center [947, 197] width 8 height 8
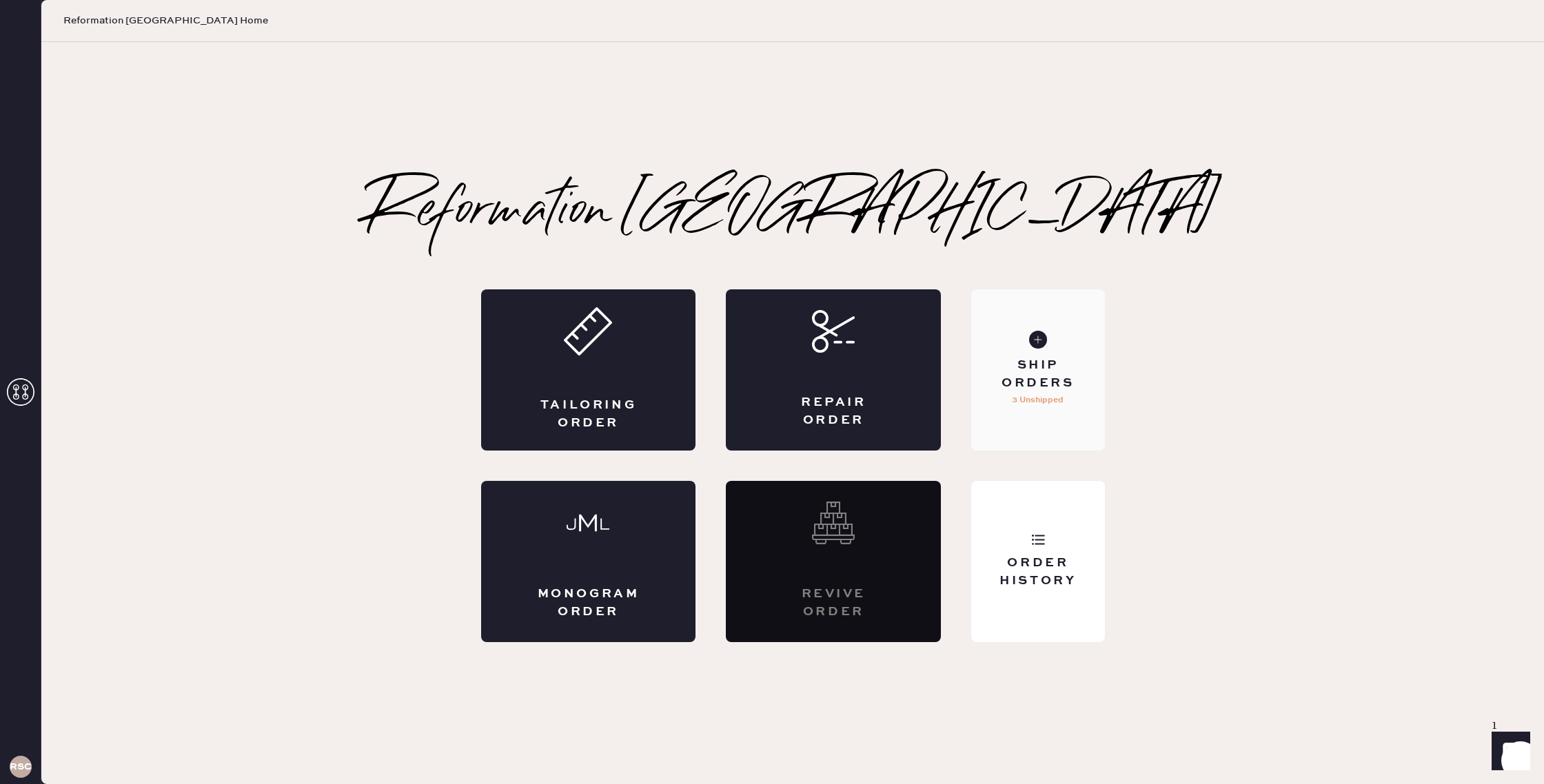
click at [1032, 400] on p "3 Unshipped" at bounding box center [1037, 399] width 51 height 16
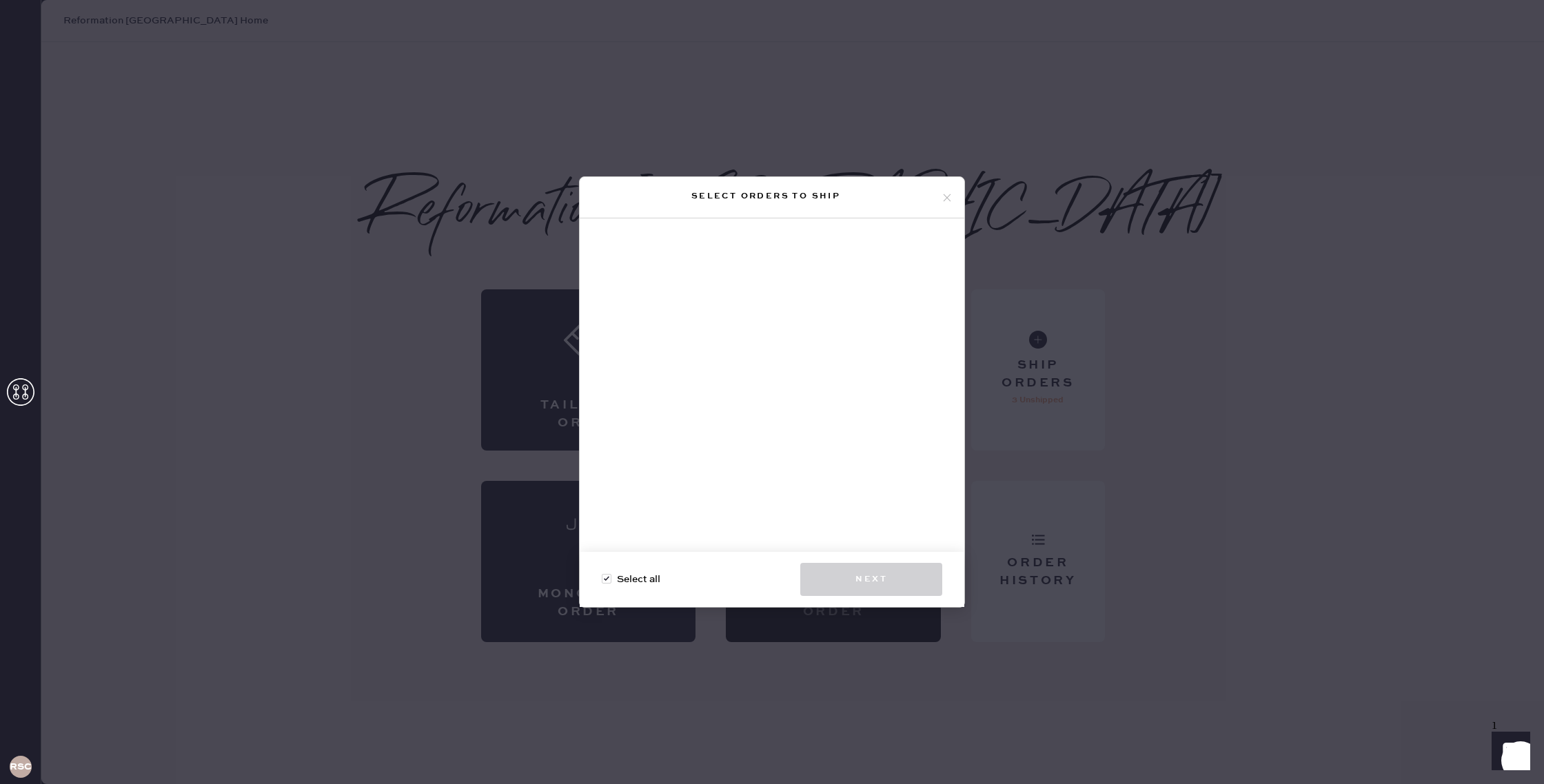
click at [948, 198] on icon at bounding box center [947, 198] width 13 height 13
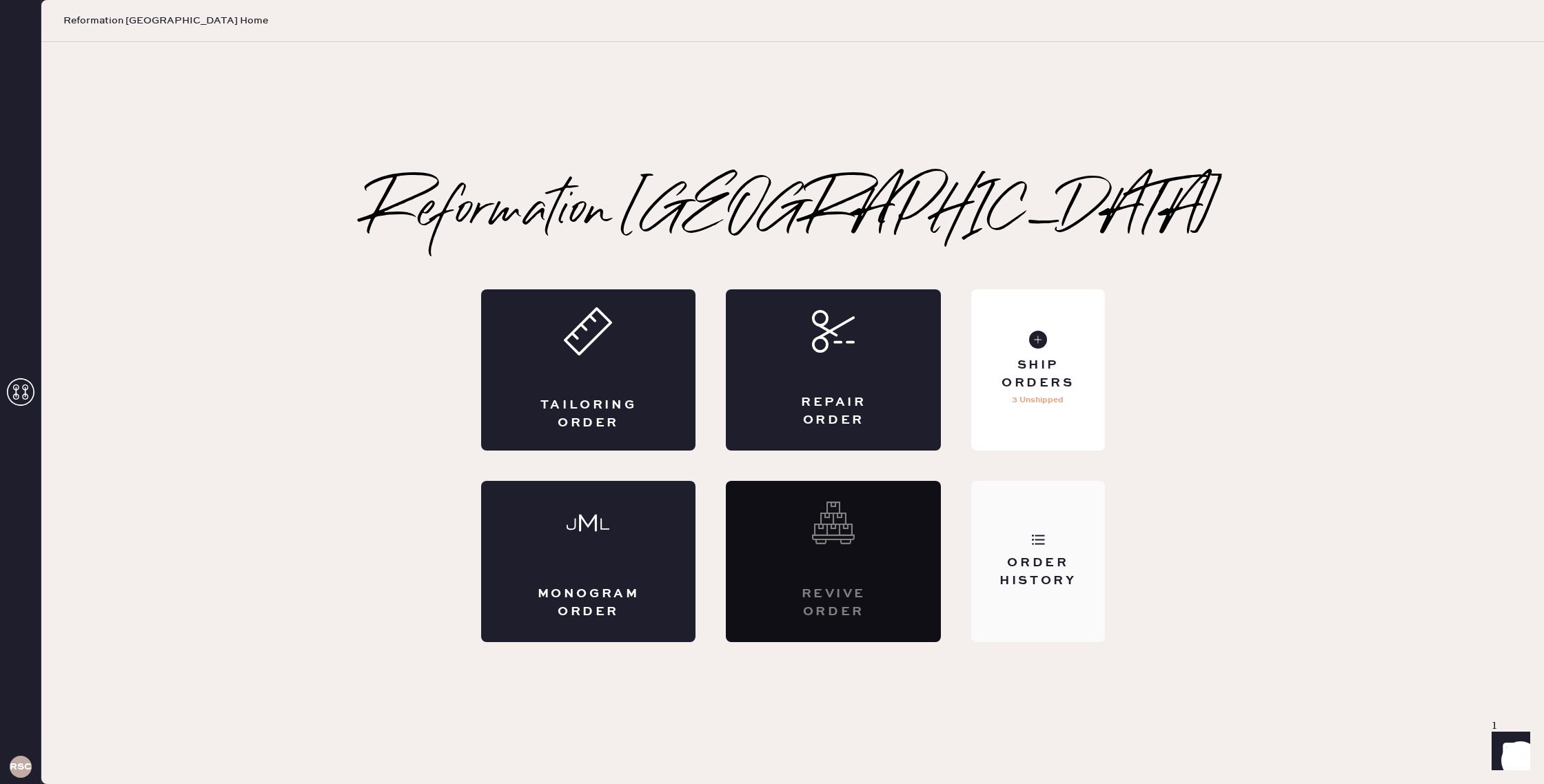
click at [1067, 573] on div "Order History" at bounding box center [1037, 571] width 111 height 35
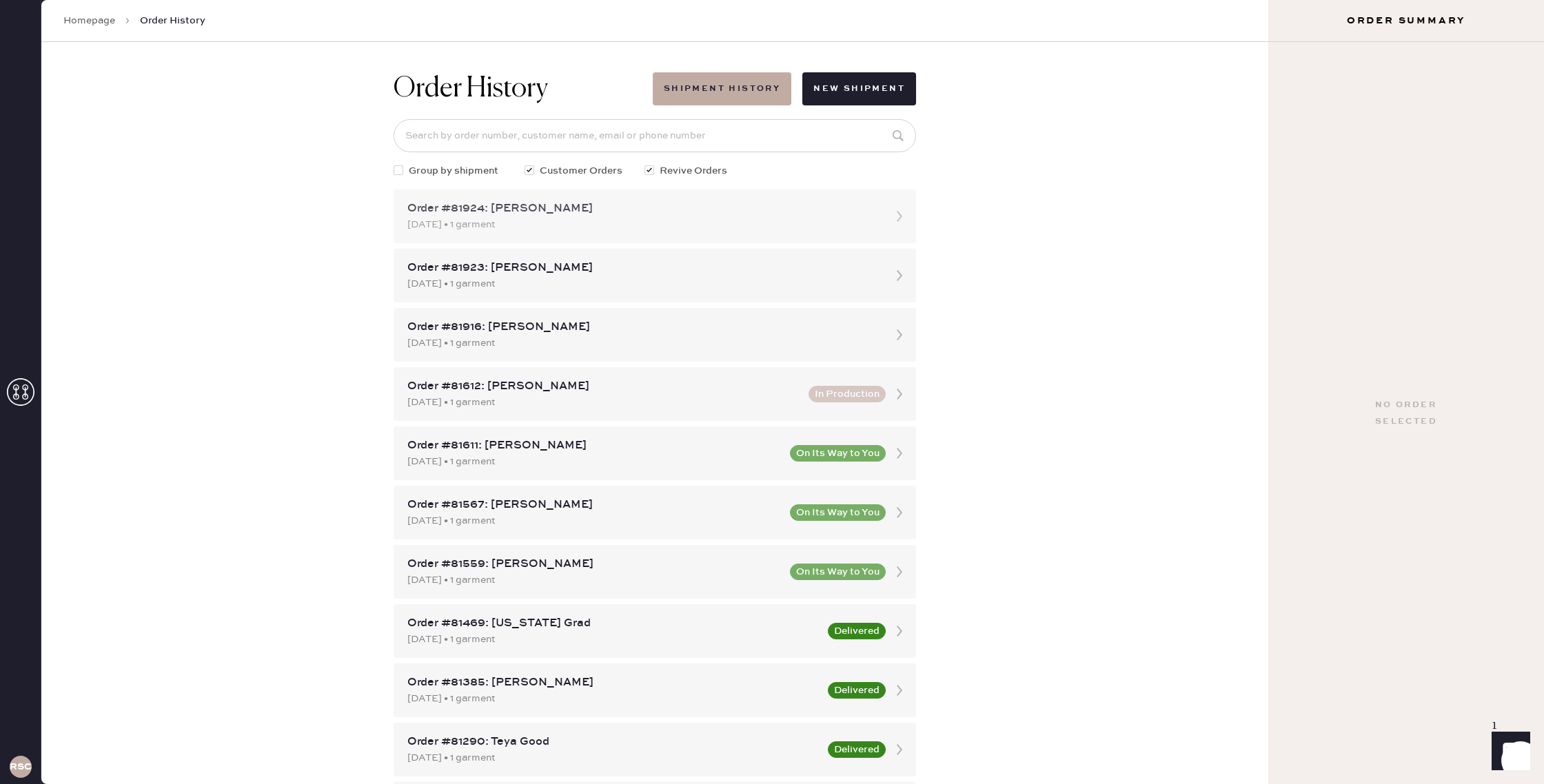
click at [639, 215] on div "Order #81924: [PERSON_NAME]" at bounding box center [642, 209] width 470 height 16
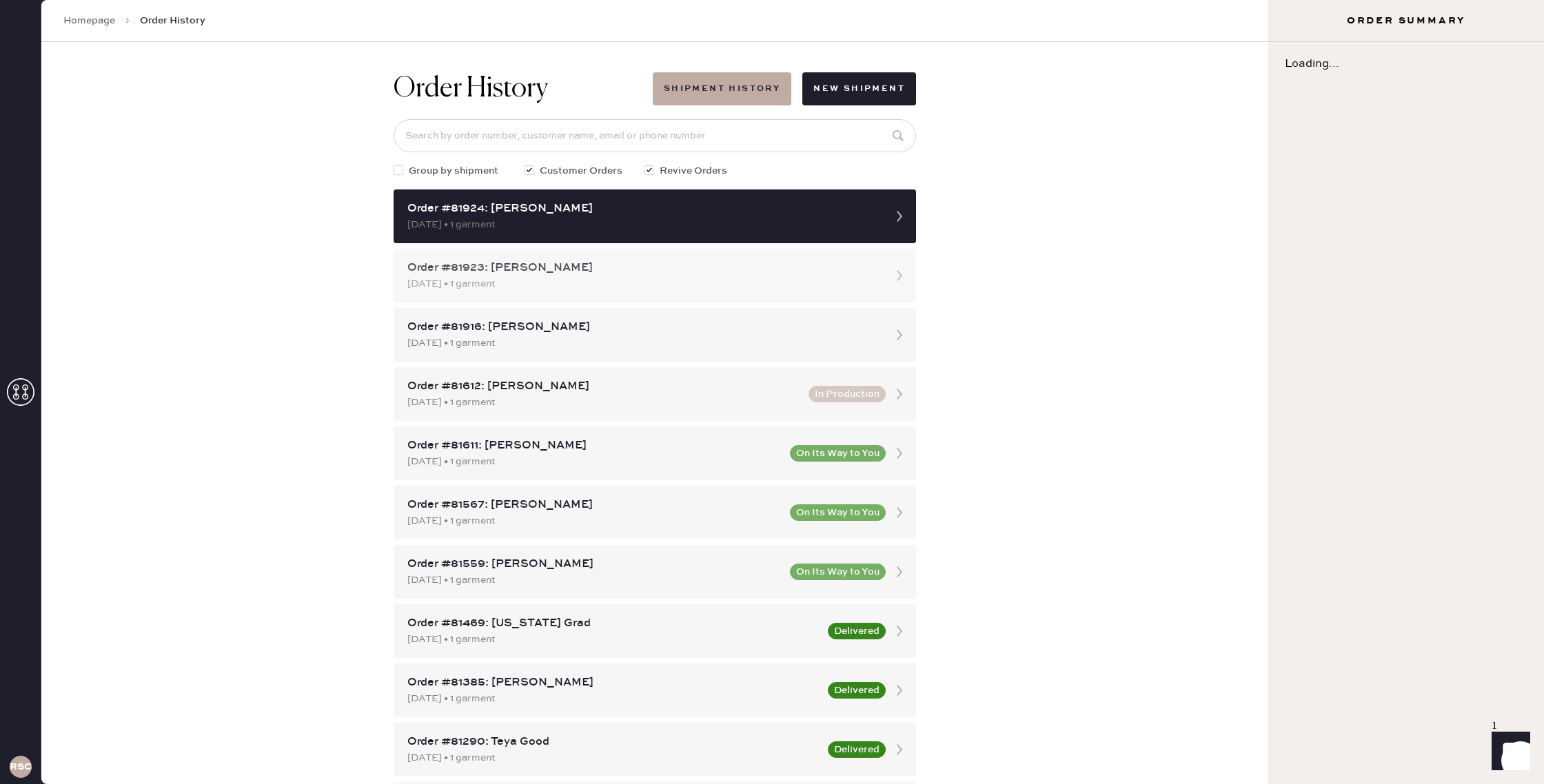
click at [687, 270] on div "Order #81923: [PERSON_NAME]" at bounding box center [642, 268] width 470 height 16
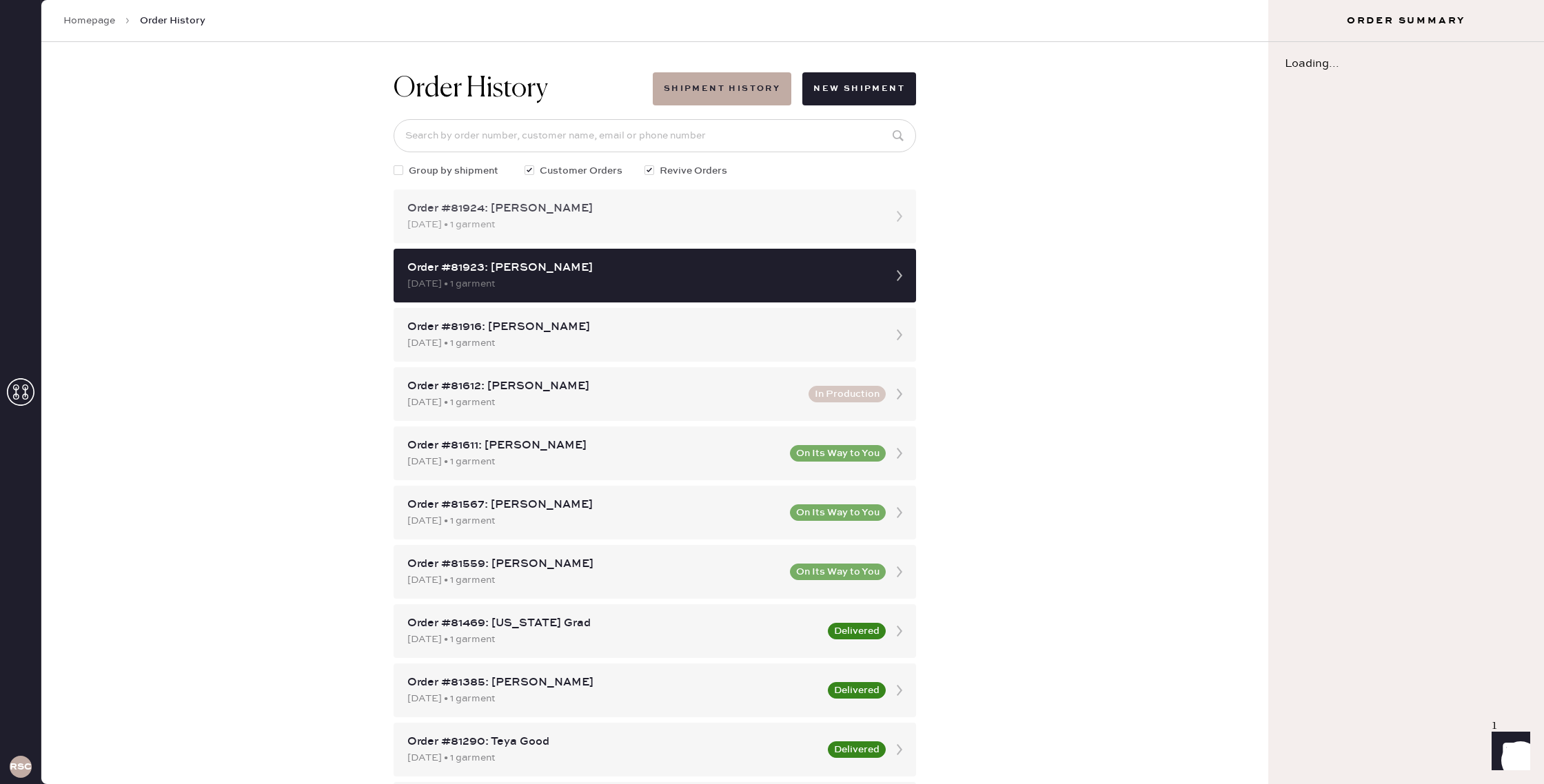
click at [697, 213] on div "Order #81924: [PERSON_NAME]" at bounding box center [642, 209] width 470 height 16
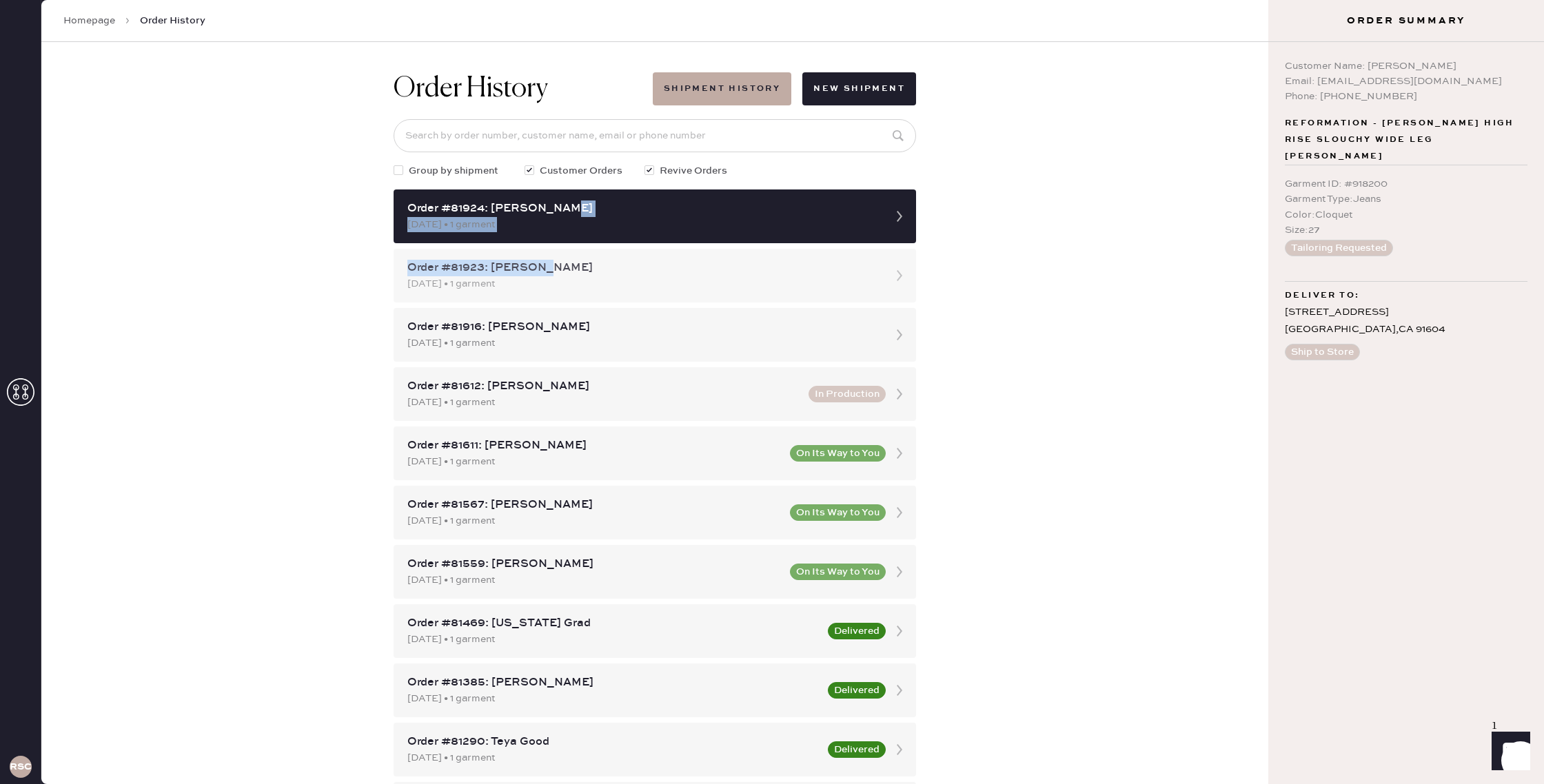
click at [679, 268] on div "Order #81923: [PERSON_NAME]" at bounding box center [642, 268] width 470 height 16
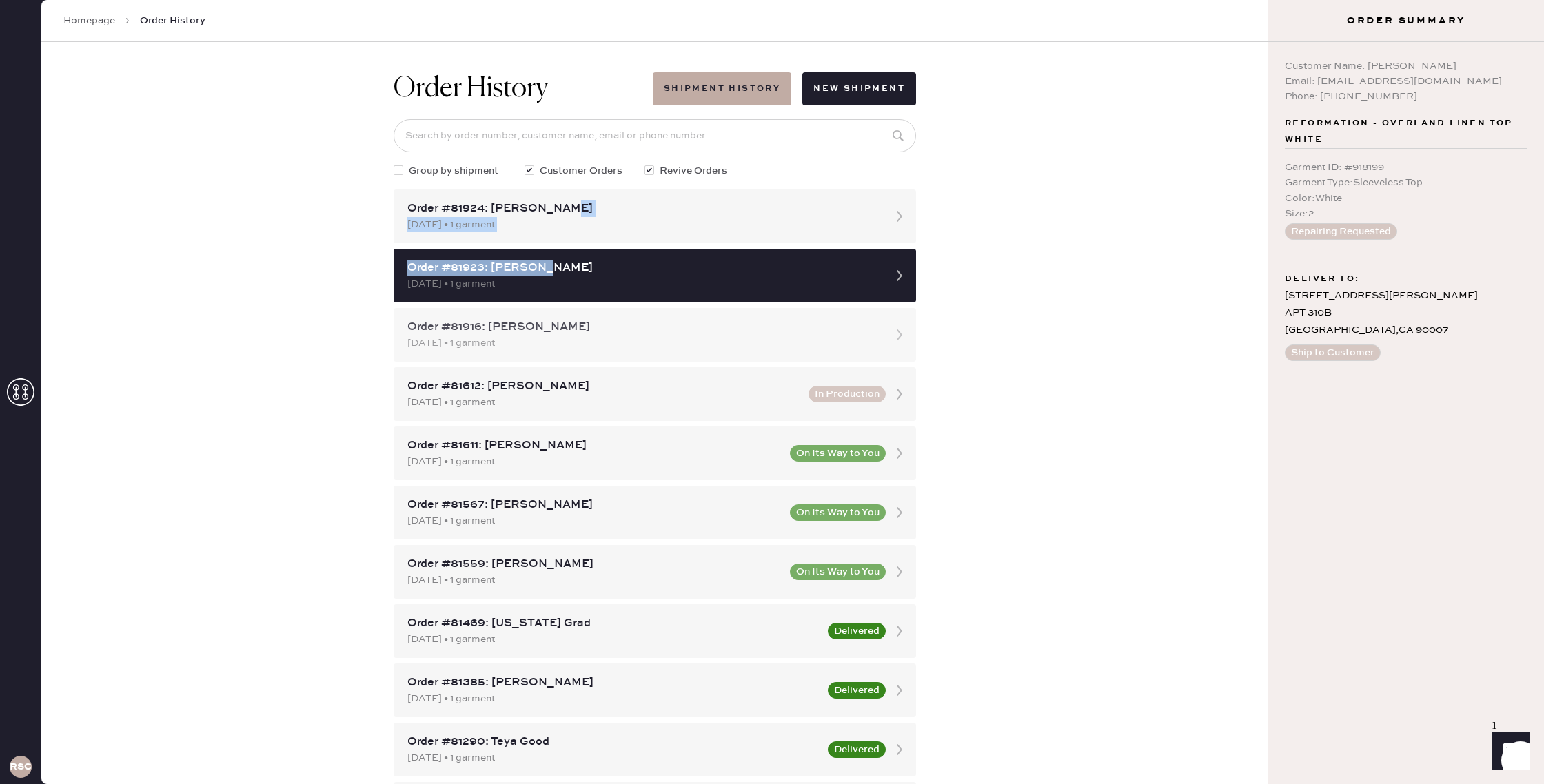
click at [643, 349] on div "[DATE] • 1 garment" at bounding box center [642, 343] width 470 height 15
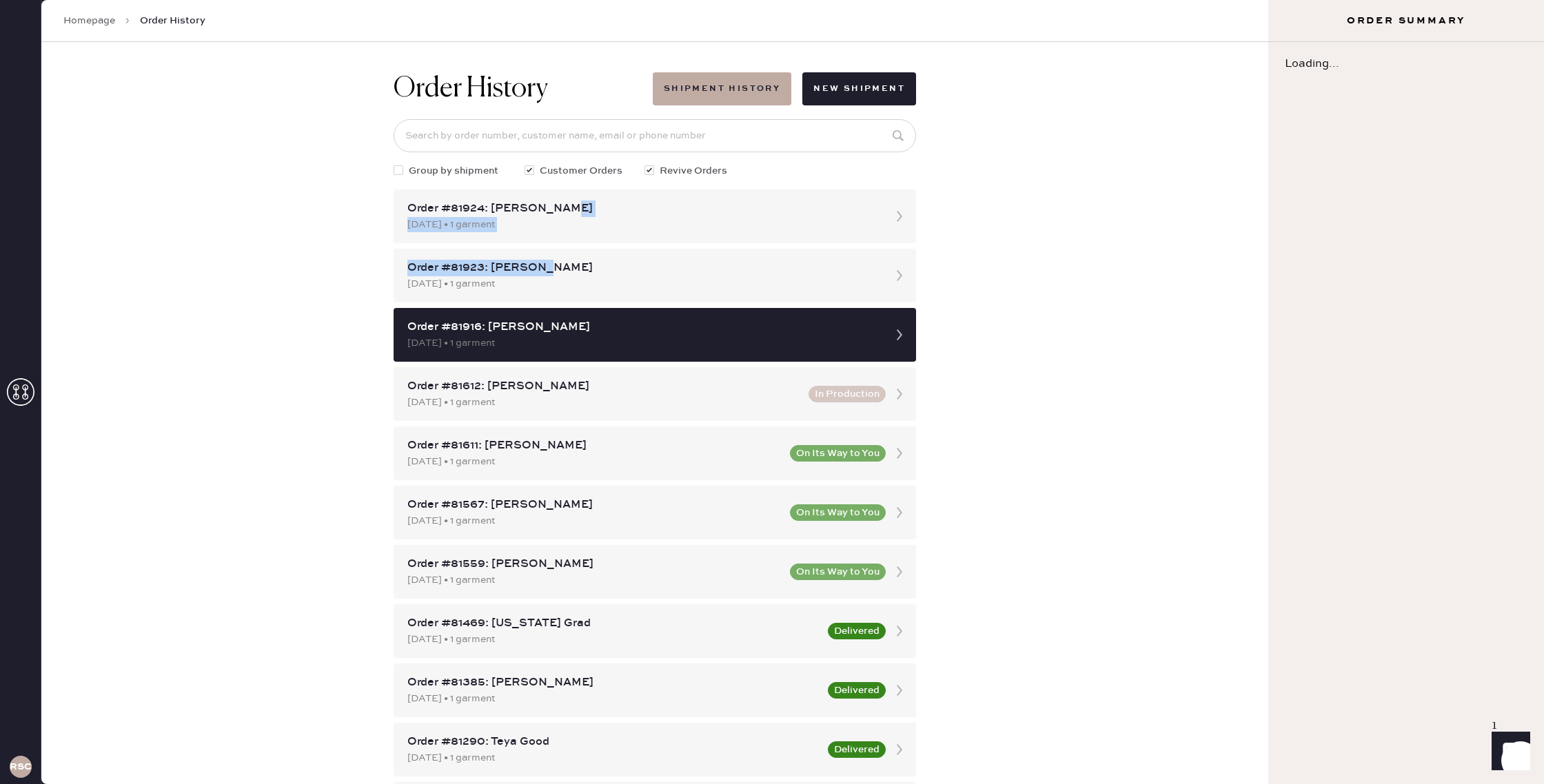
drag, startPoint x: 1130, startPoint y: 285, endPoint x: 1120, endPoint y: 285, distance: 10.0
click at [1130, 285] on div "Order History Shipment History New Shipment Group by shipment Customer Orders R…" at bounding box center [655, 413] width 1227 height 742
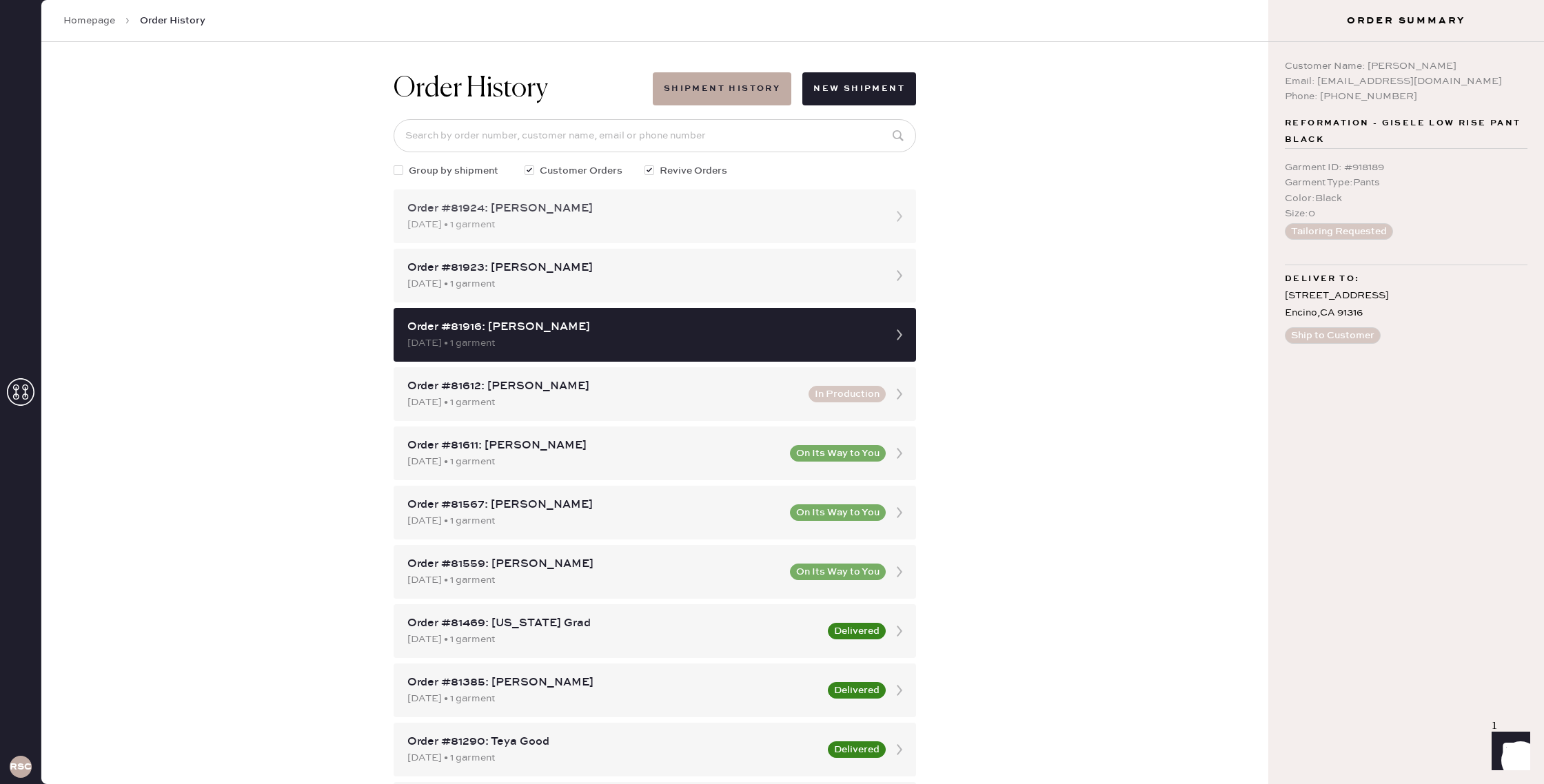
click at [893, 211] on icon at bounding box center [899, 216] width 27 height 27
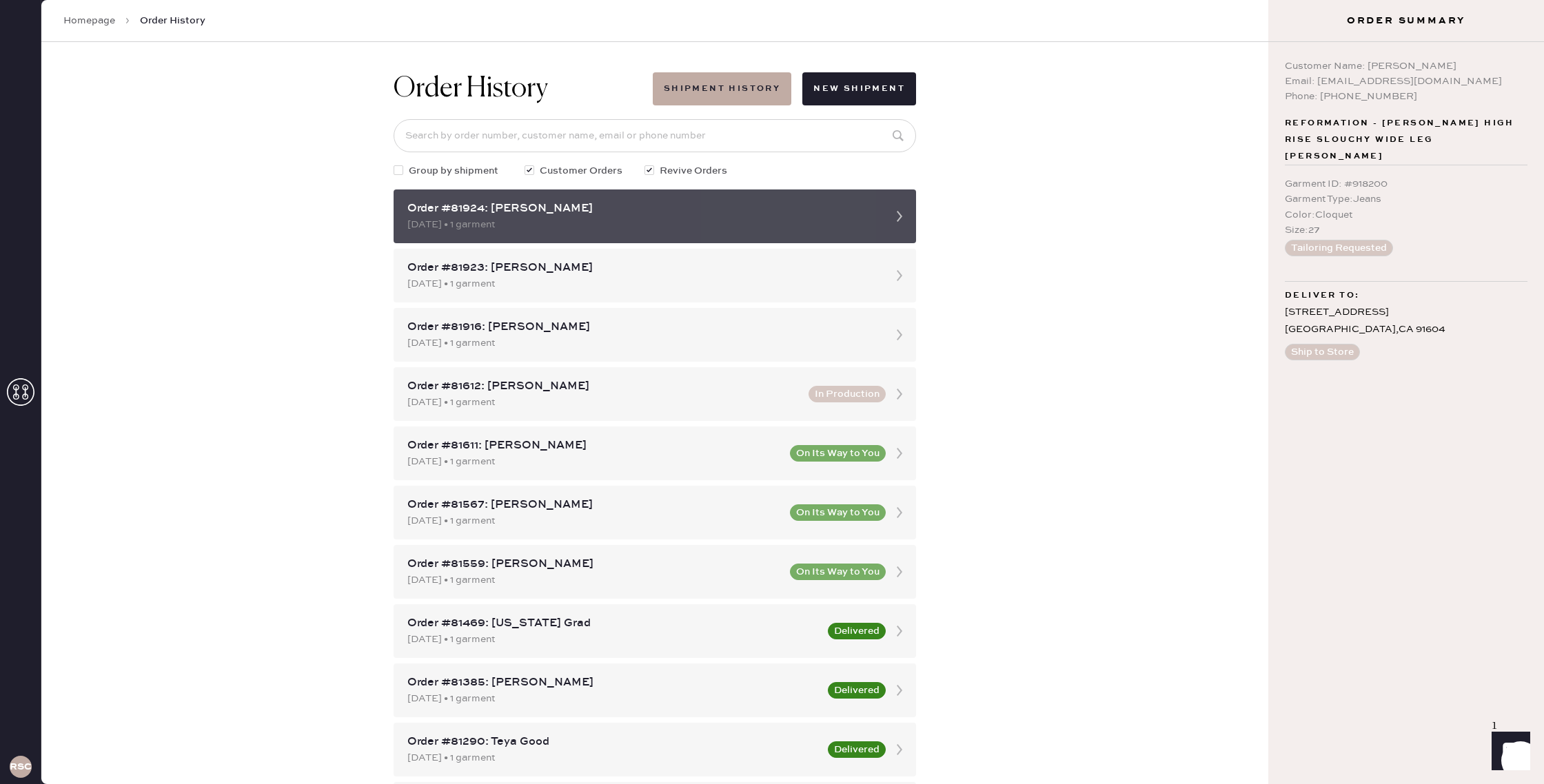
click at [896, 211] on use at bounding box center [899, 216] width 6 height 11
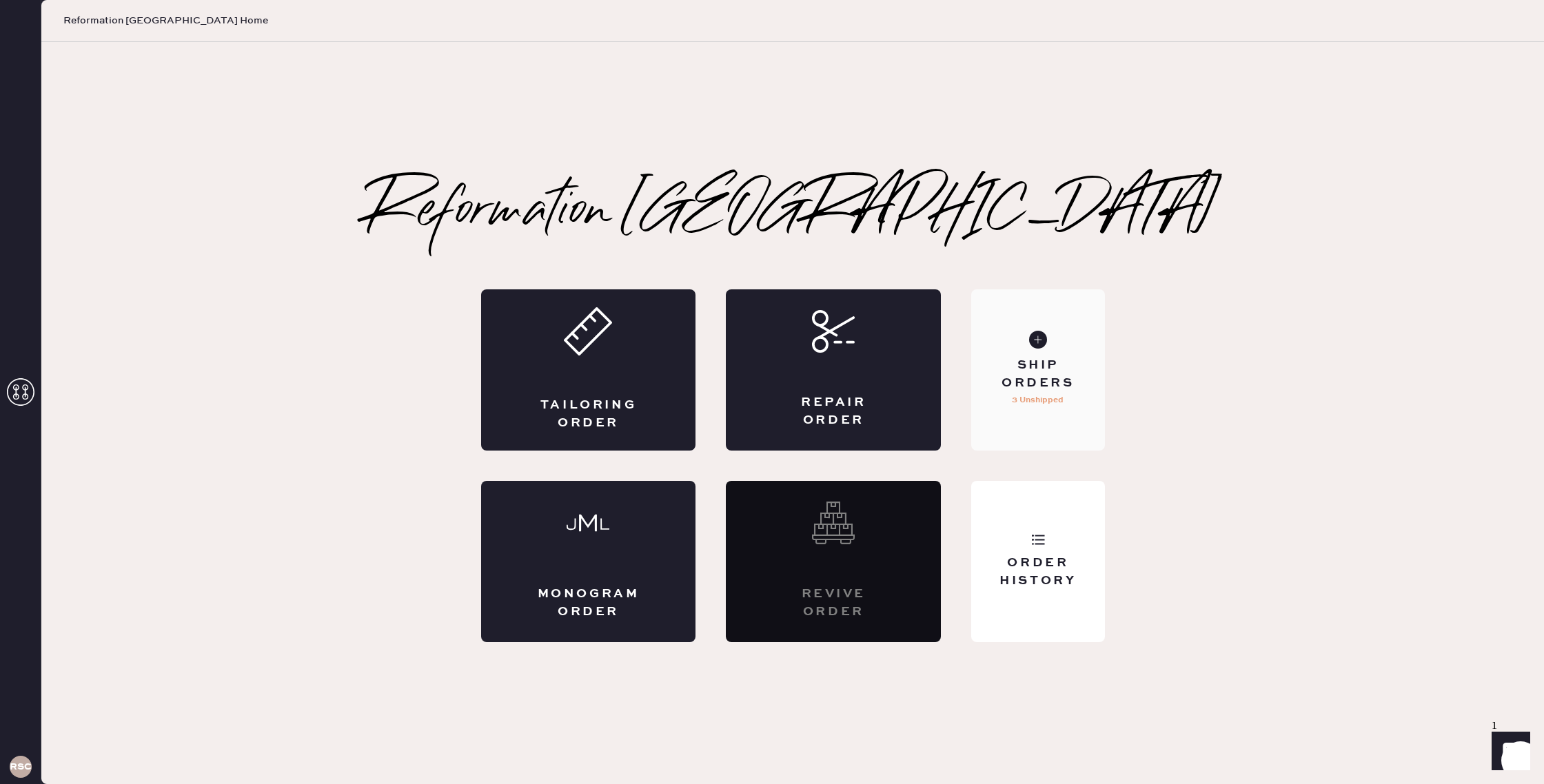
click at [1033, 379] on div "Ship Orders" at bounding box center [1037, 374] width 111 height 35
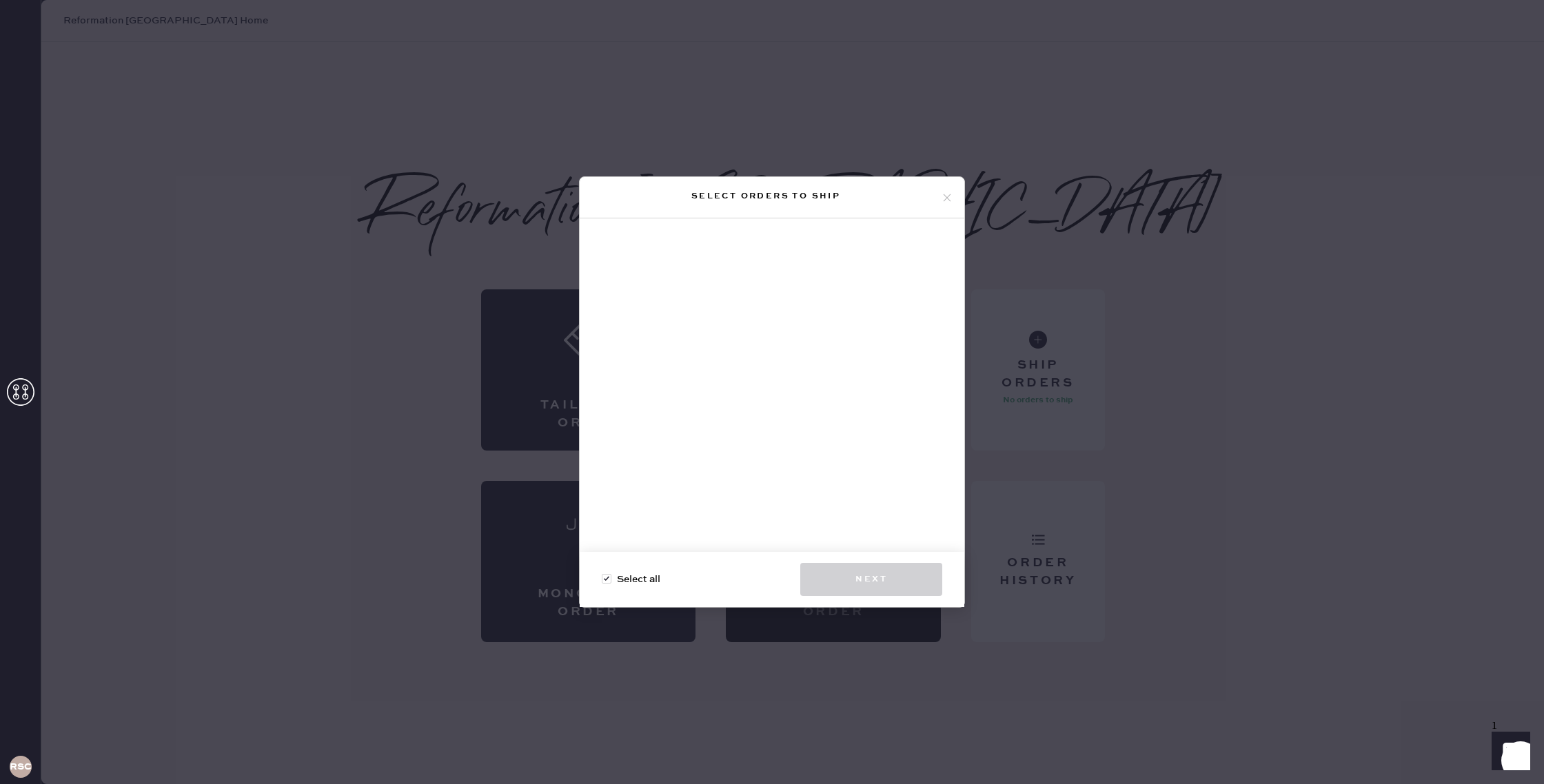
click at [628, 584] on span "Select all" at bounding box center [638, 580] width 44 height 15
click at [603, 573] on input "Select all" at bounding box center [602, 572] width 1 height 1
checkbox input "true"
click at [949, 197] on icon at bounding box center [947, 198] width 13 height 13
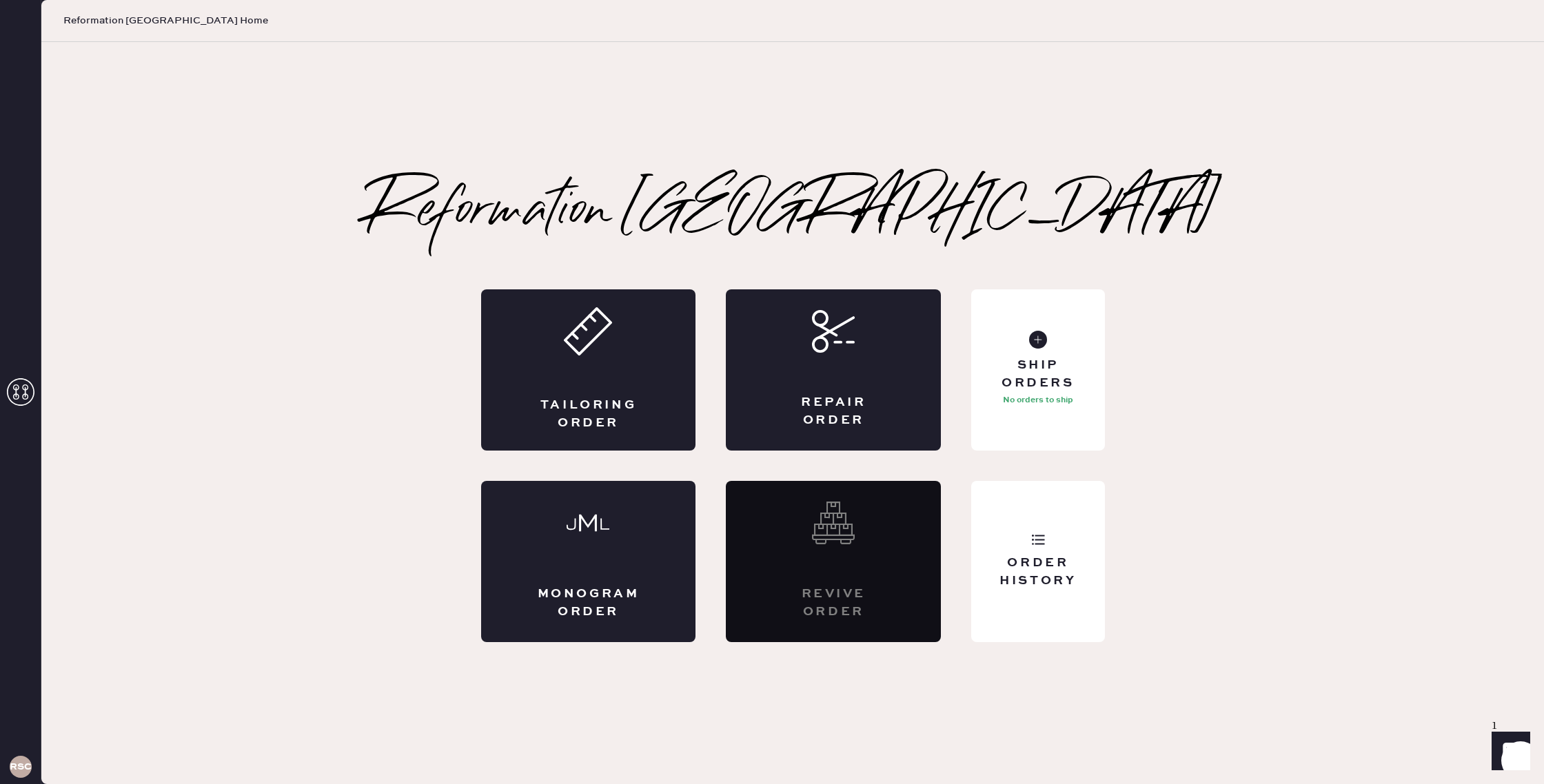
click at [888, 604] on div "Revive order" at bounding box center [833, 561] width 215 height 161
click at [1103, 570] on div "Order History" at bounding box center [1037, 561] width 133 height 161
click at [1039, 378] on div "Ship Orders" at bounding box center [1037, 374] width 111 height 35
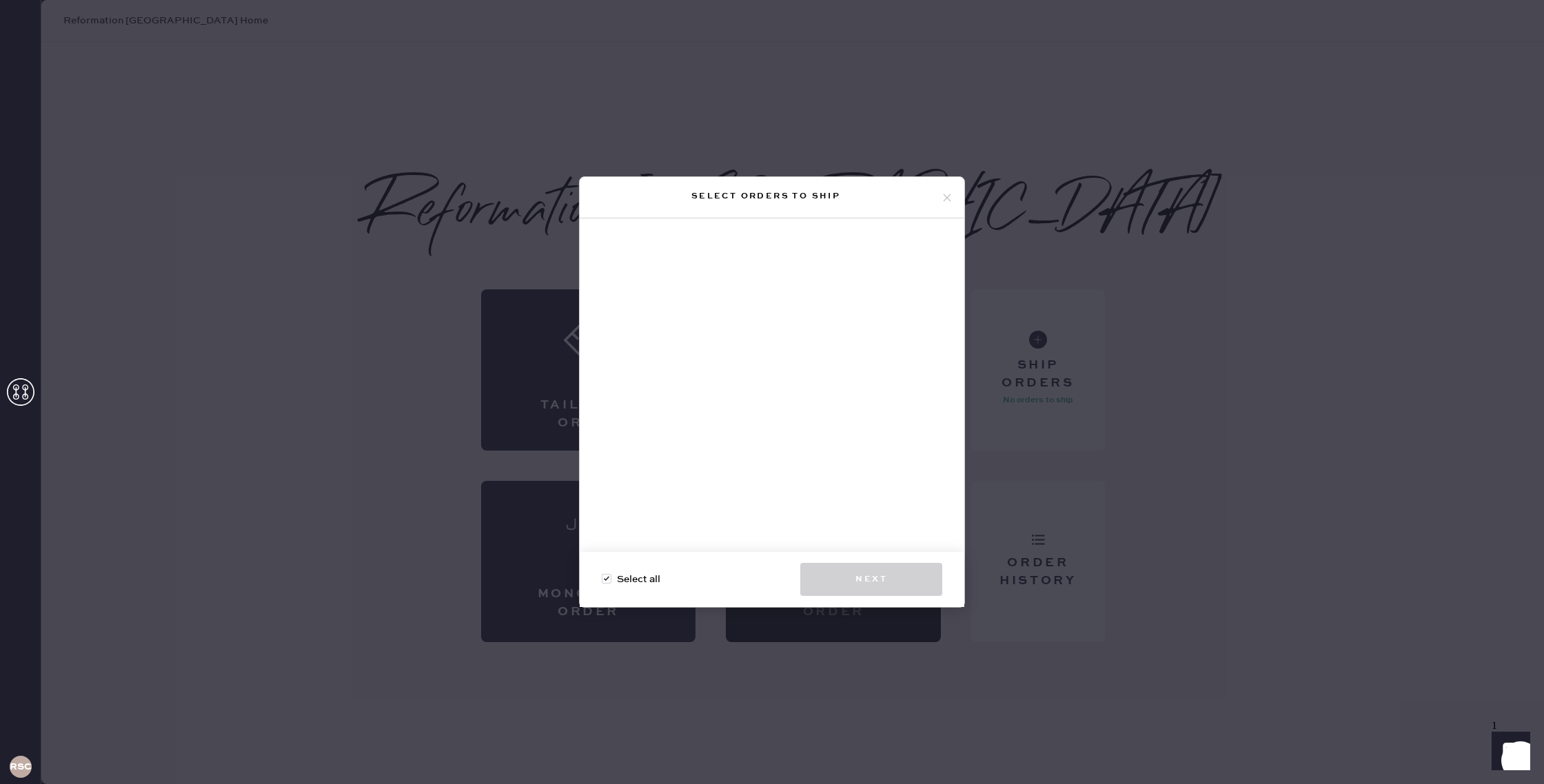
click at [955, 199] on div "Select orders to ship" at bounding box center [772, 197] width 385 height 42
click at [944, 201] on icon at bounding box center [947, 198] width 13 height 13
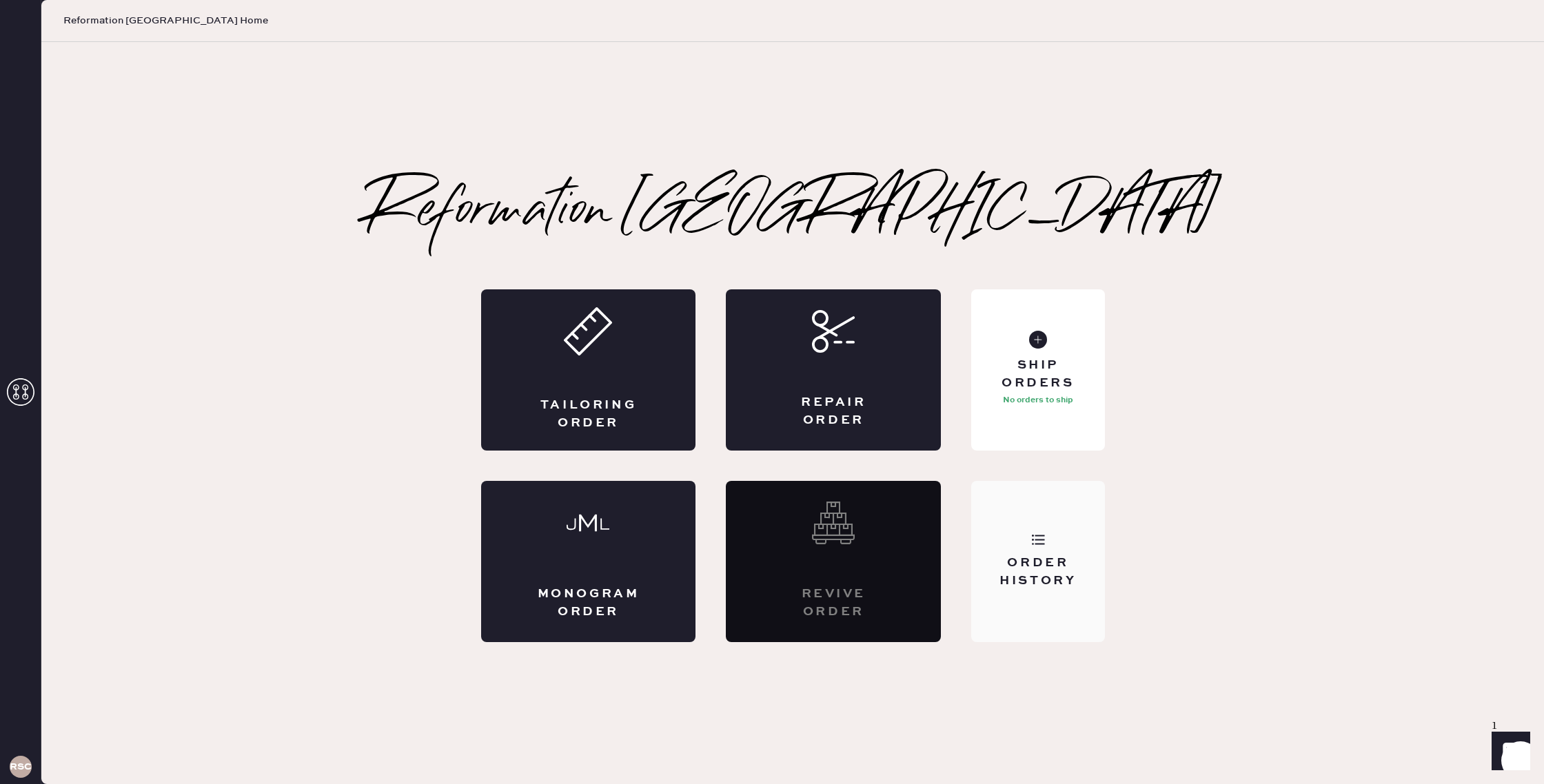
click at [993, 571] on div "Order History" at bounding box center [1037, 571] width 111 height 35
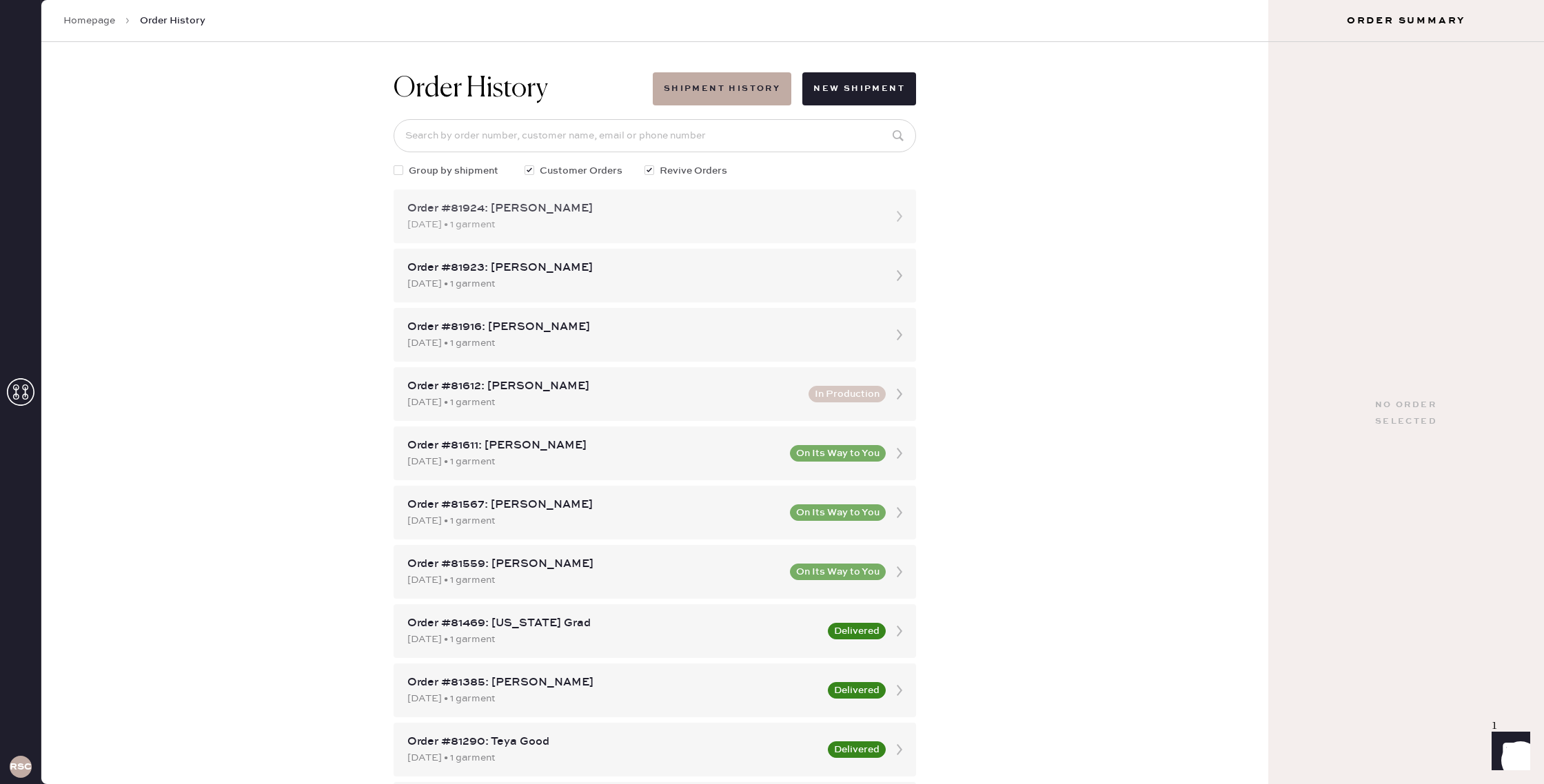
click at [901, 217] on use at bounding box center [899, 216] width 6 height 11
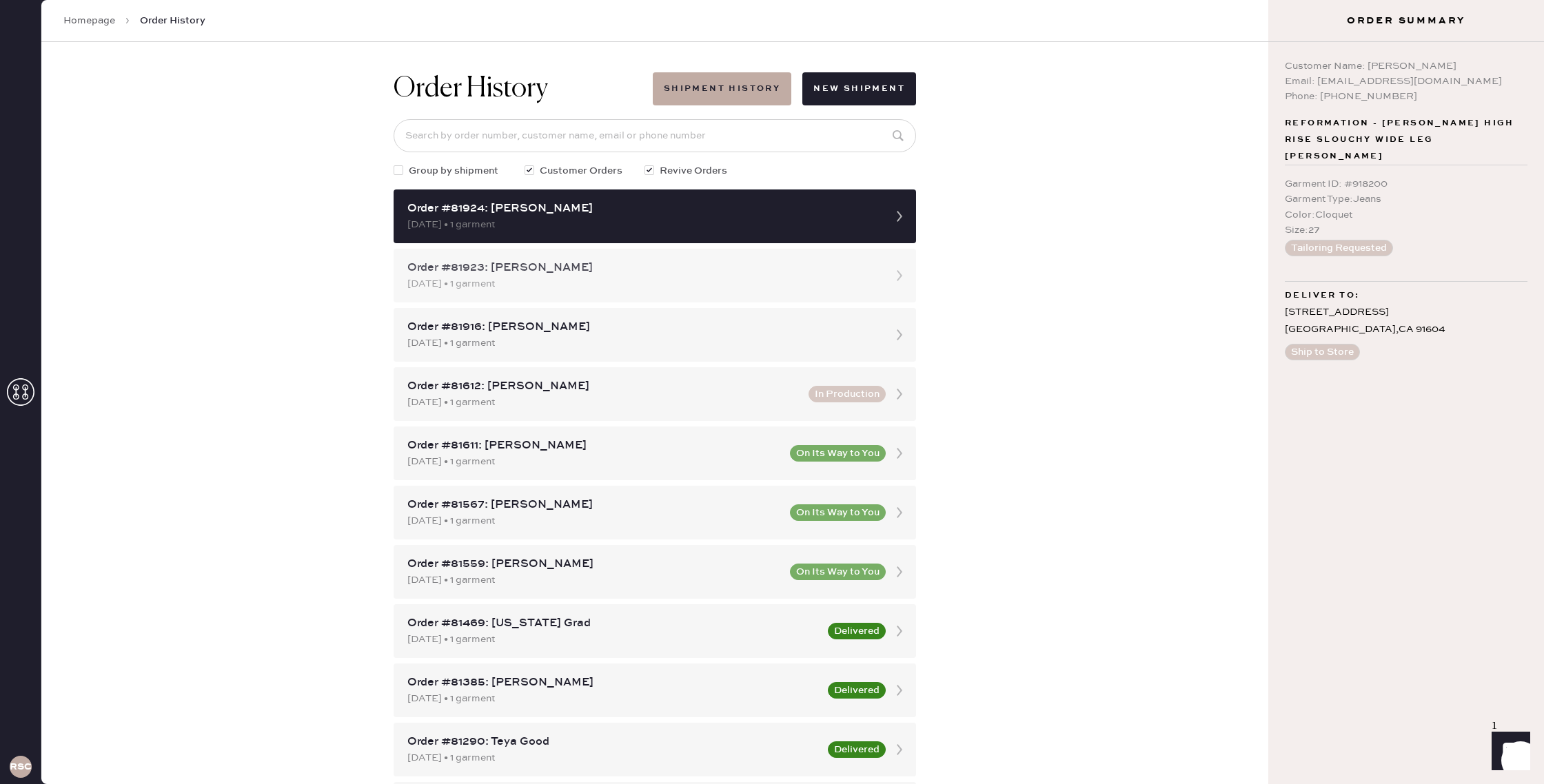
drag, startPoint x: 890, startPoint y: 271, endPoint x: 890, endPoint y: 285, distance: 14.0
click at [890, 271] on icon at bounding box center [899, 275] width 27 height 27
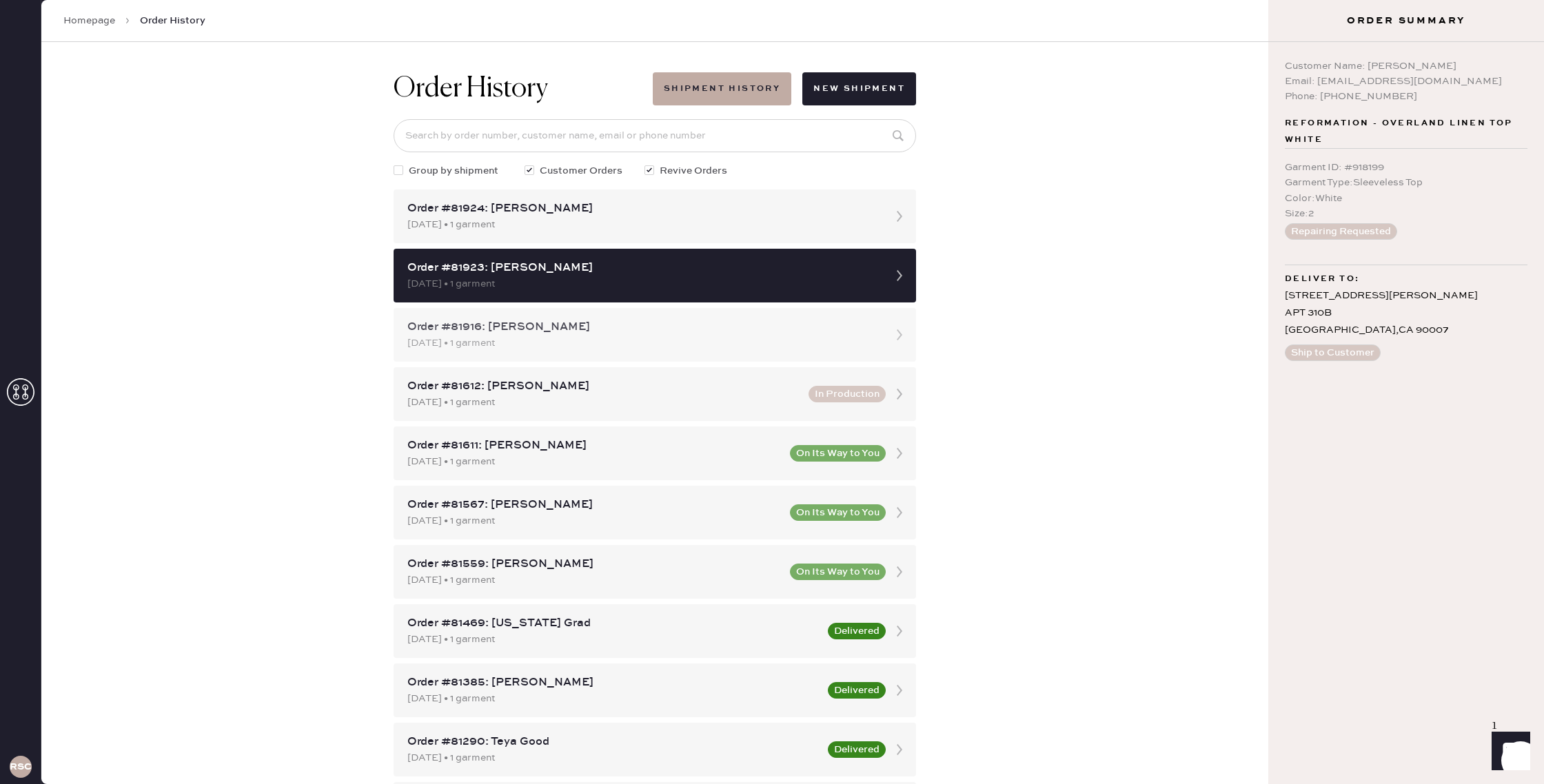
click at [886, 321] on icon at bounding box center [899, 335] width 27 height 27
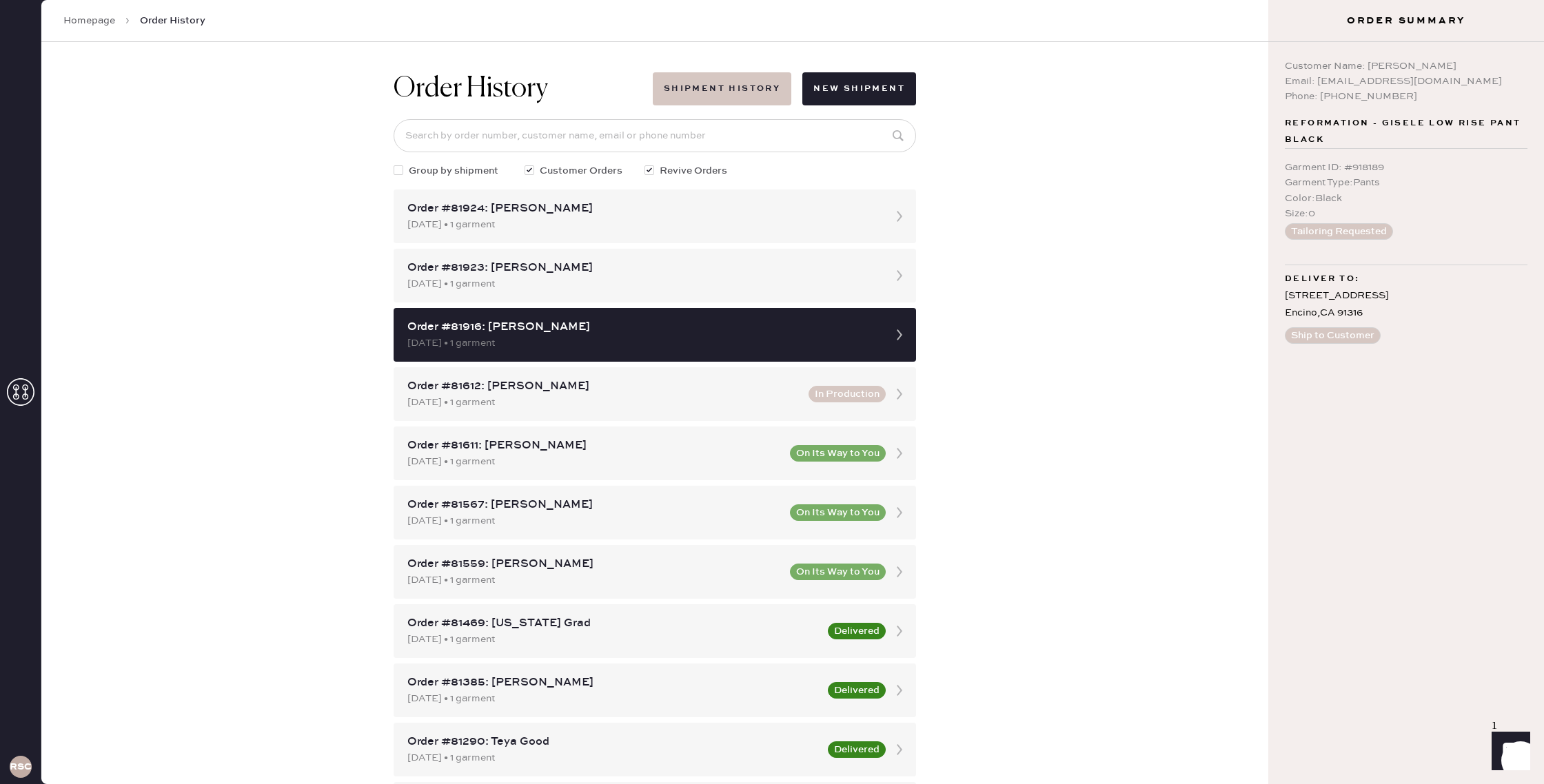
click at [713, 87] on button "Shipment History" at bounding box center [722, 89] width 139 height 33
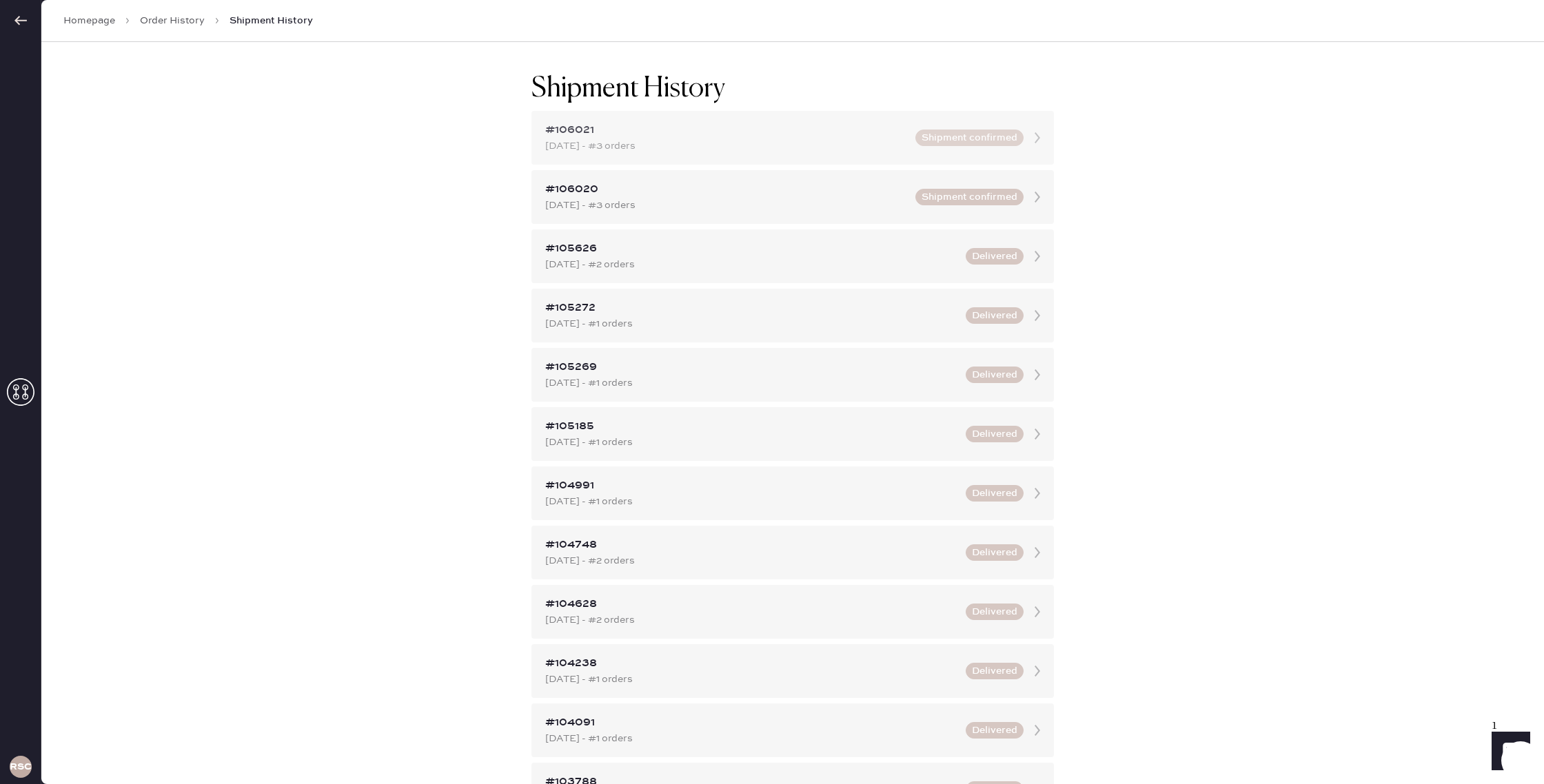
click at [1013, 145] on button "Shipment confirmed" at bounding box center [970, 137] width 109 height 16
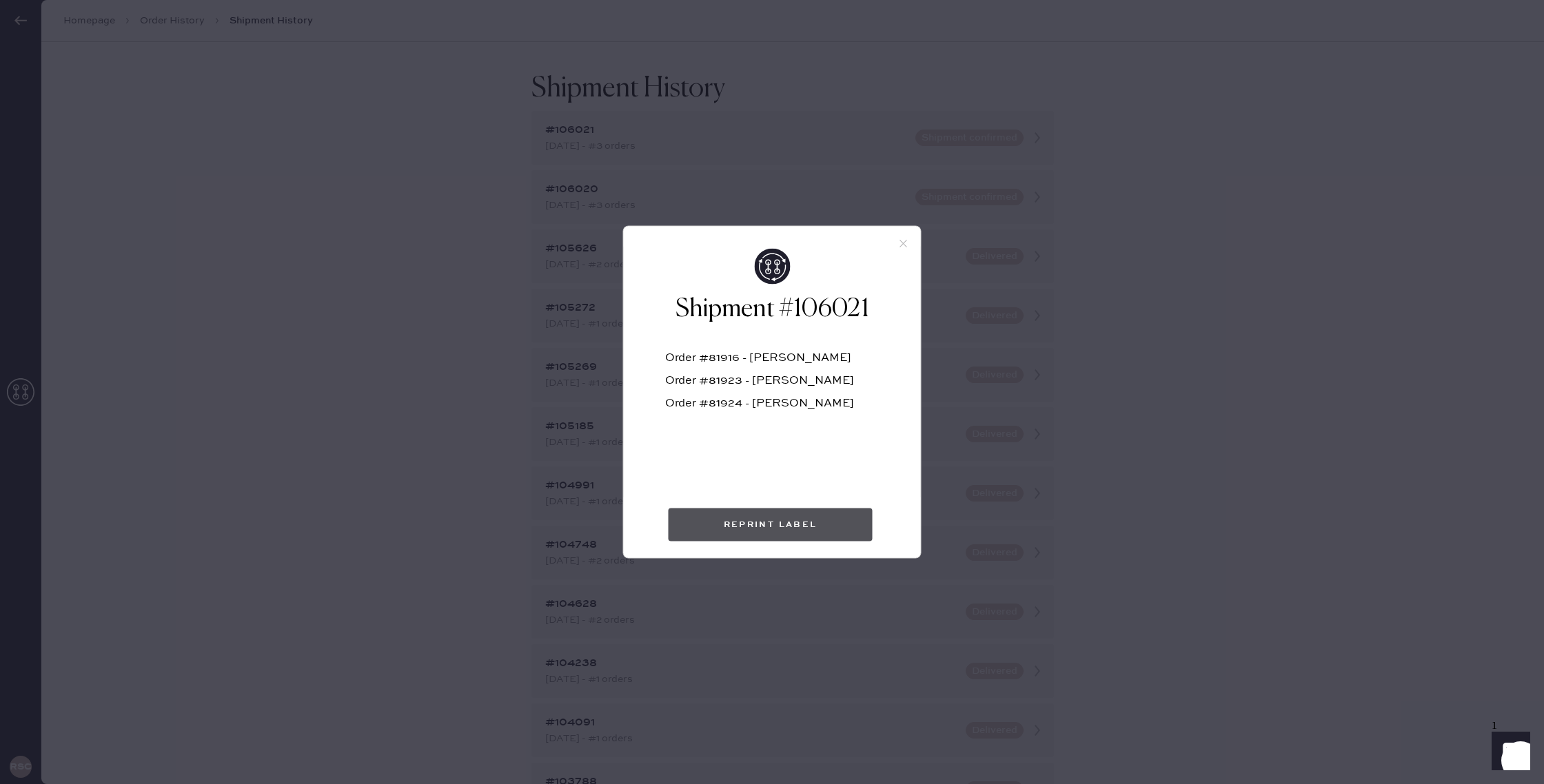
click at [808, 521] on button "Reprint Label" at bounding box center [770, 525] width 204 height 33
click at [906, 242] on icon at bounding box center [903, 244] width 13 height 13
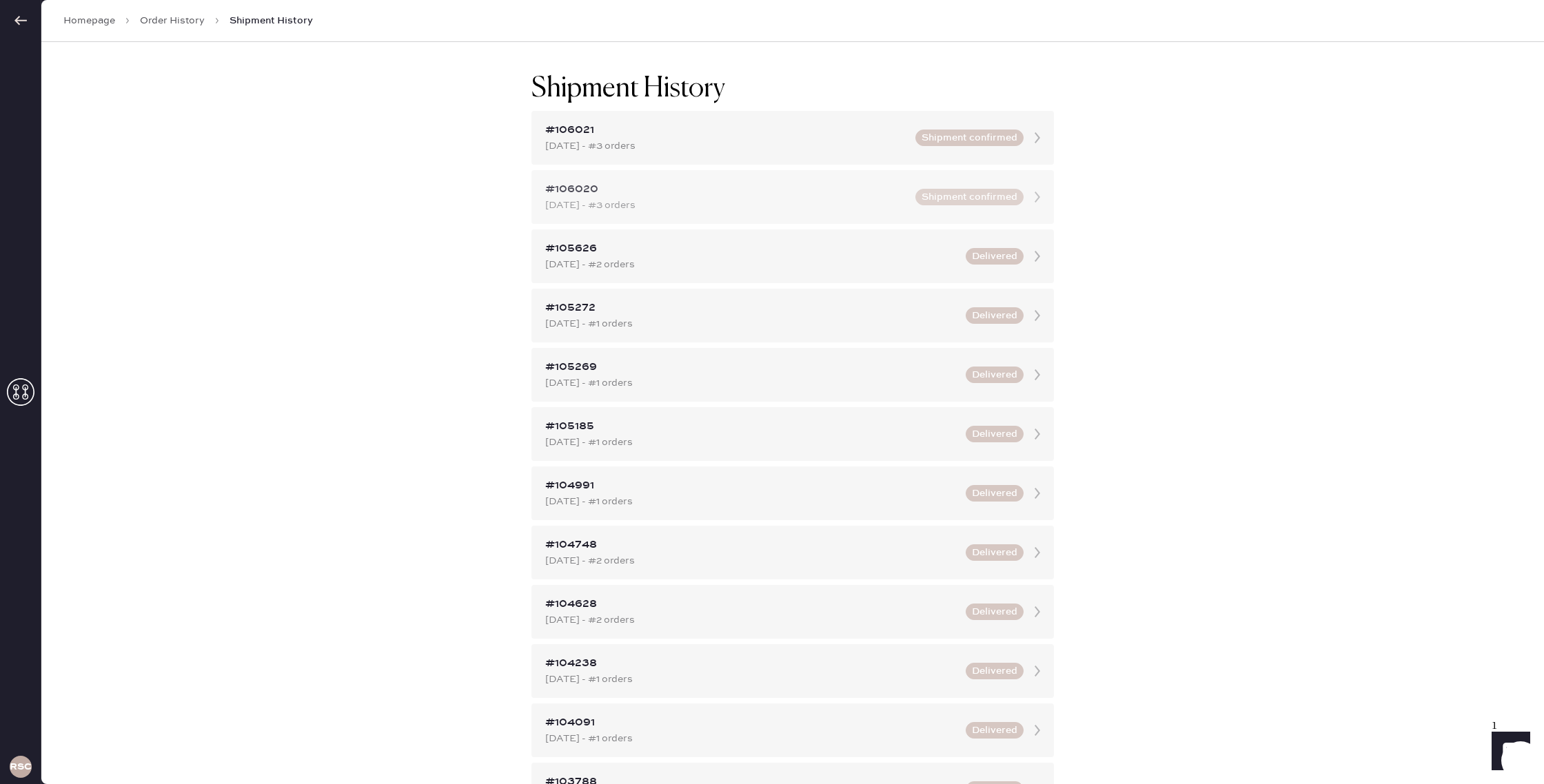
click at [1026, 201] on icon at bounding box center [1037, 197] width 27 height 27
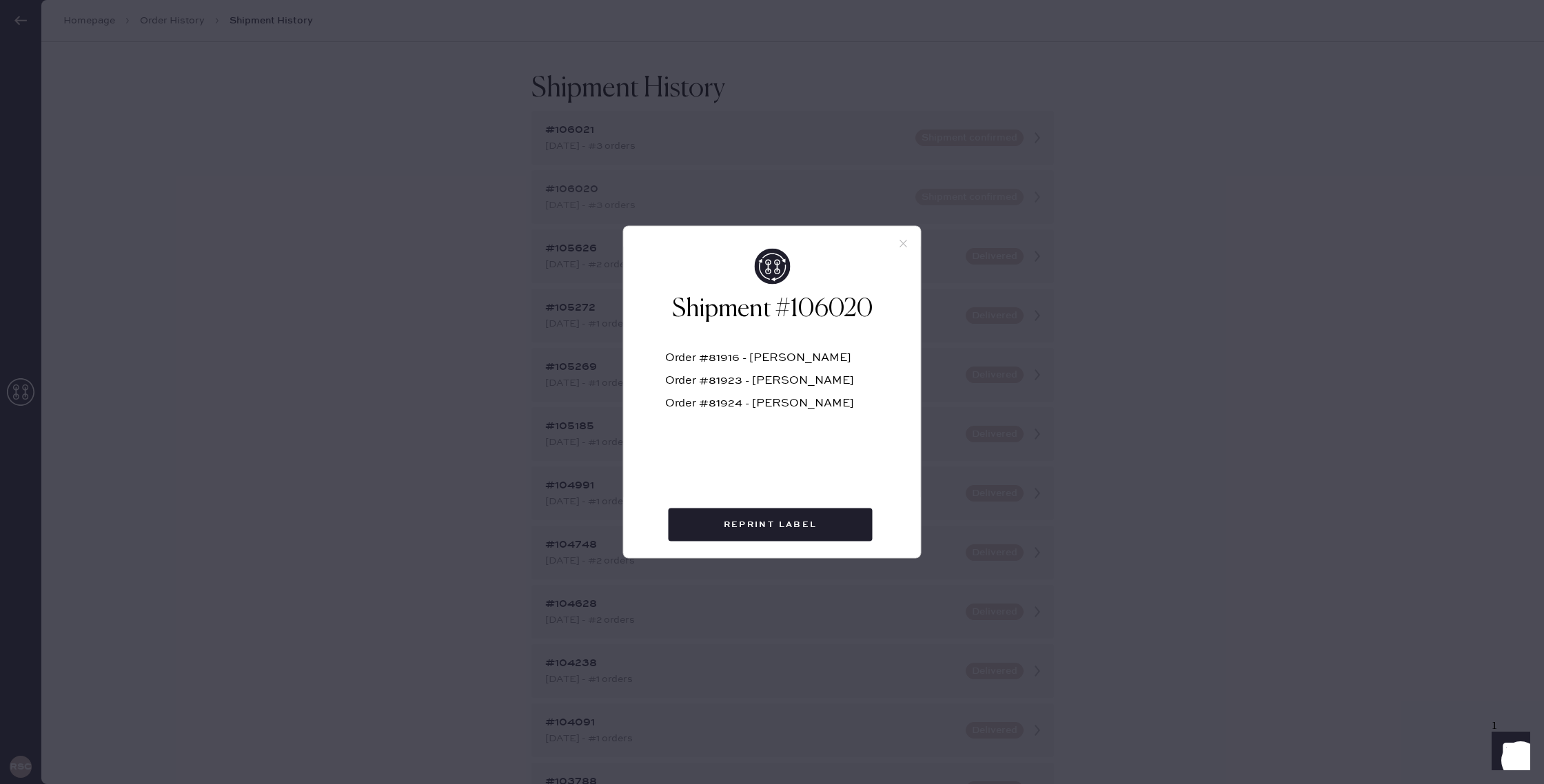
drag, startPoint x: 903, startPoint y: 244, endPoint x: 960, endPoint y: 193, distance: 76.5
click at [904, 243] on icon at bounding box center [903, 244] width 13 height 13
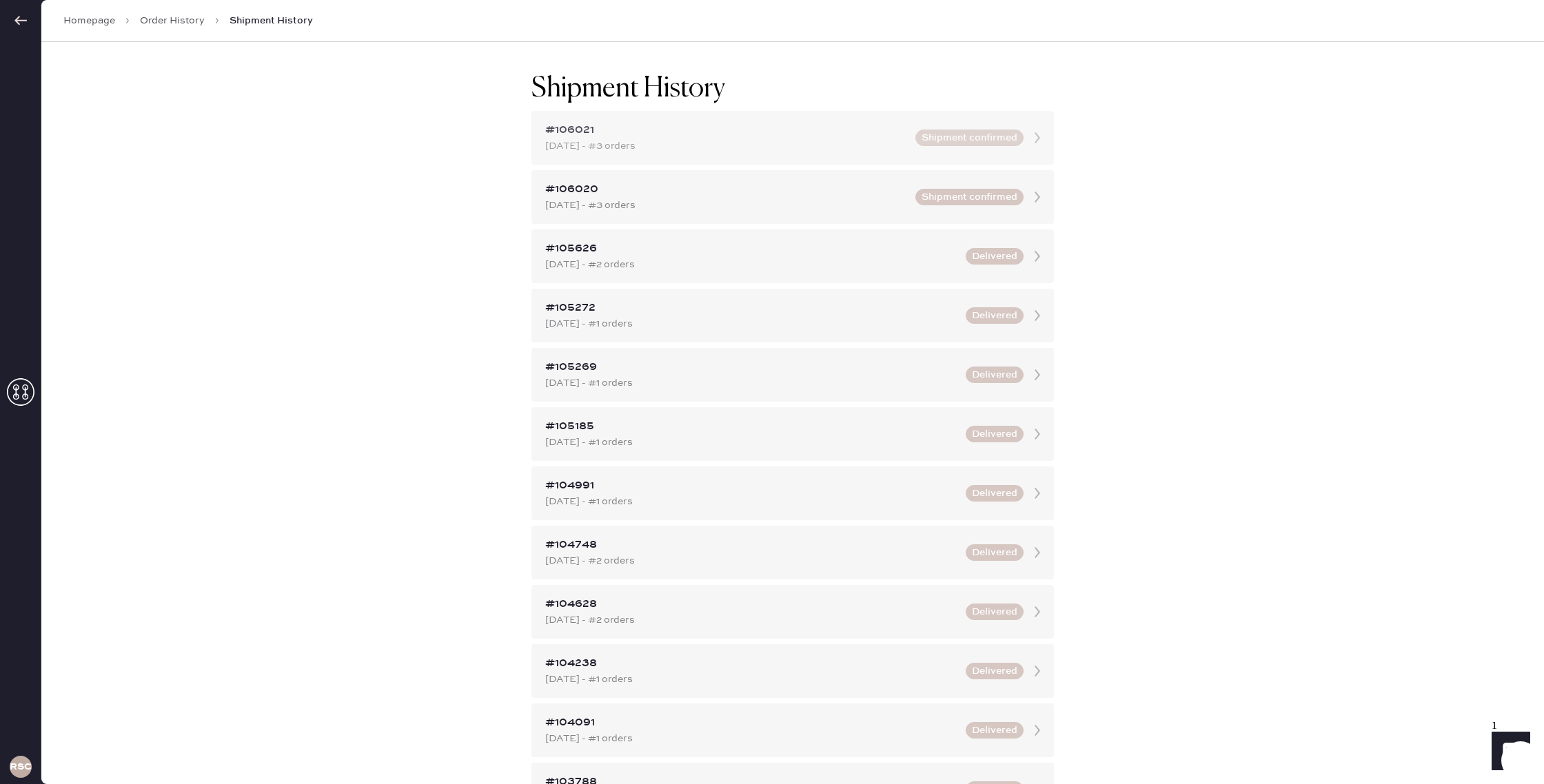
click at [1028, 135] on icon at bounding box center [1037, 137] width 27 height 27
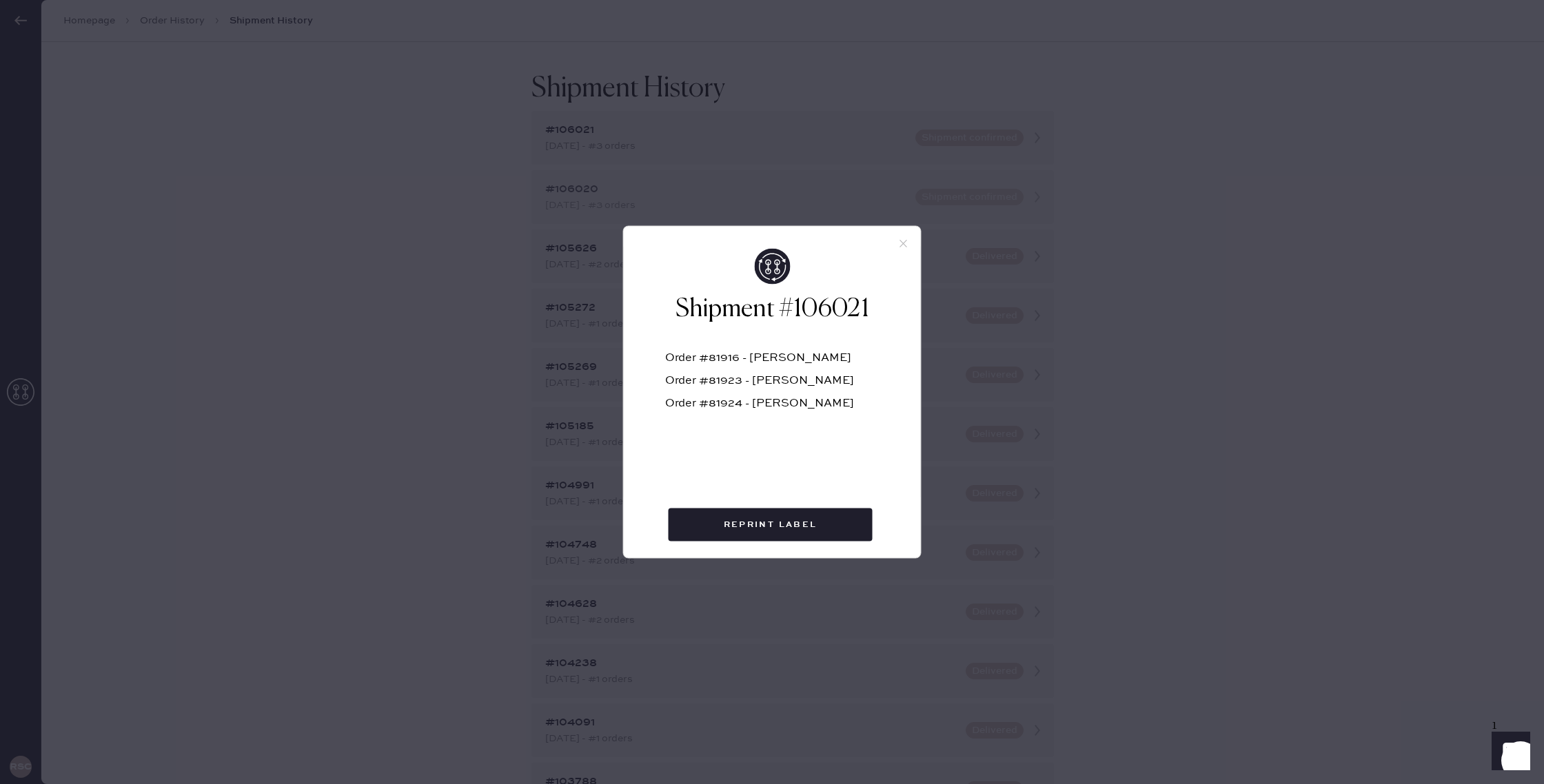
drag, startPoint x: 898, startPoint y: 244, endPoint x: 981, endPoint y: 213, distance: 88.6
click at [903, 242] on icon at bounding box center [903, 244] width 13 height 13
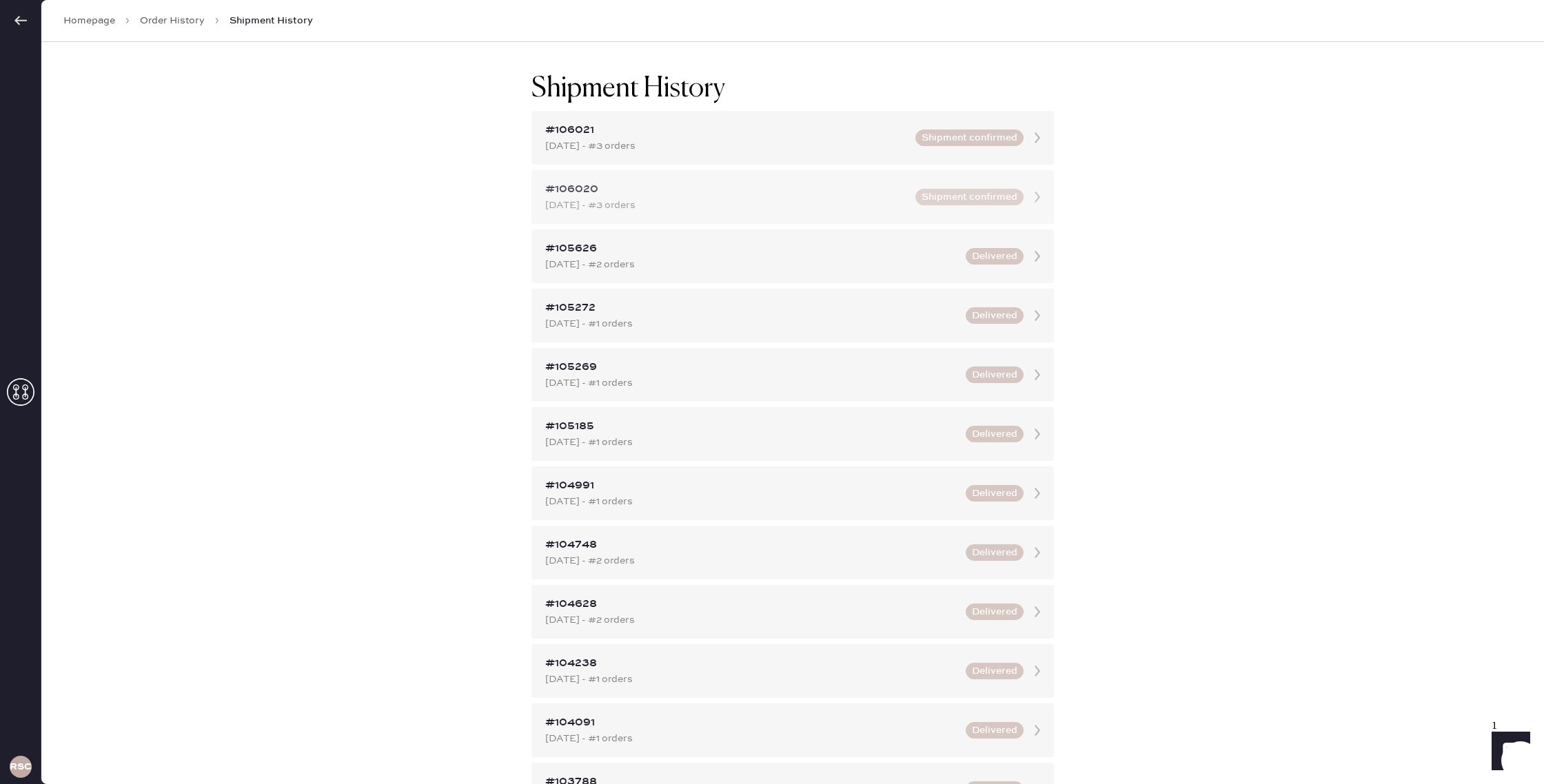
click at [1037, 197] on icon at bounding box center [1037, 197] width 27 height 27
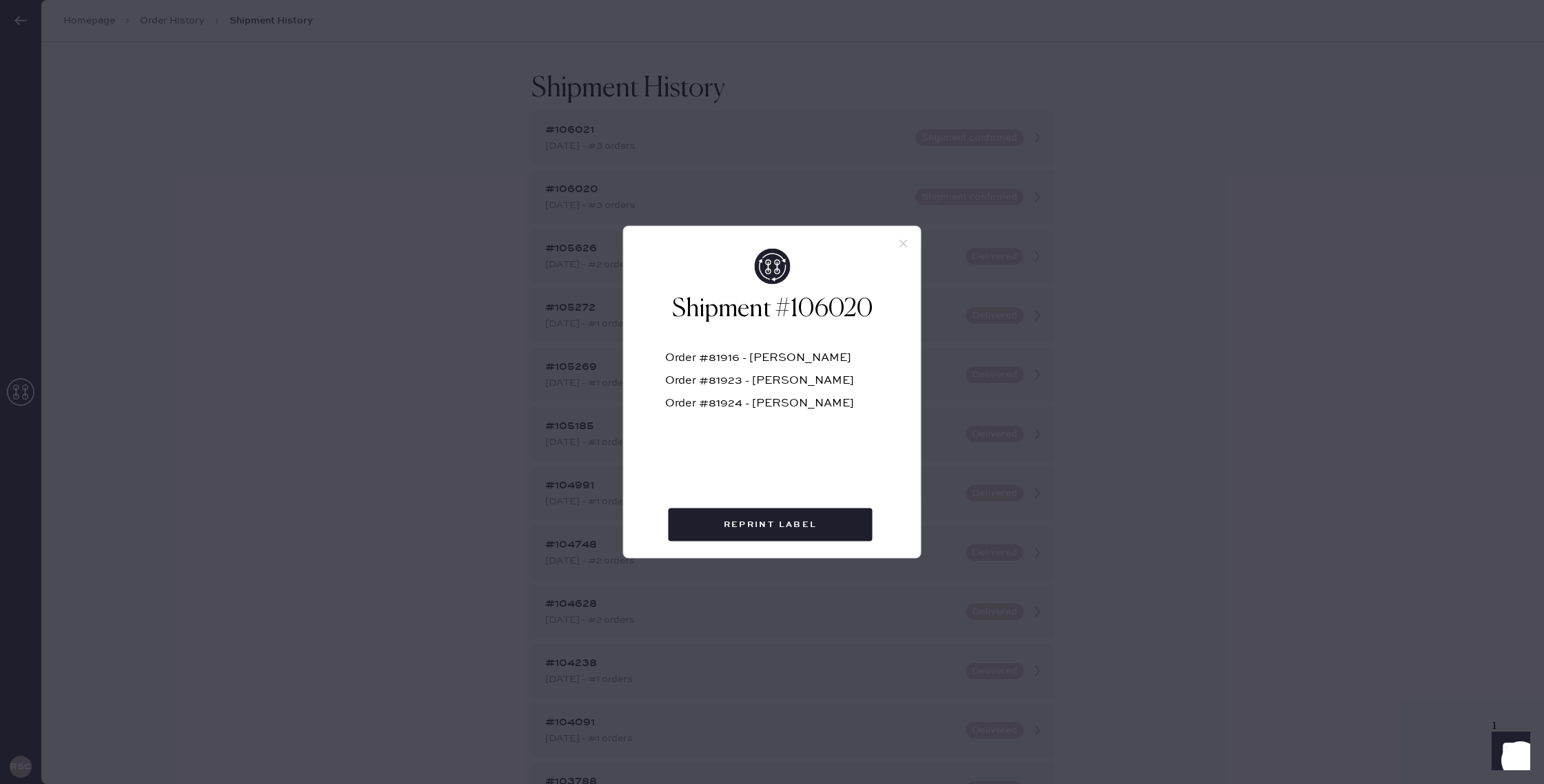
click at [1082, 189] on div "Shipment #106020 Order #81916 - [PERSON_NAME] Order #81923 - [PERSON_NAME] Orde…" at bounding box center [772, 392] width 1544 height 784
